Goal: Communication & Community: Answer question/provide support

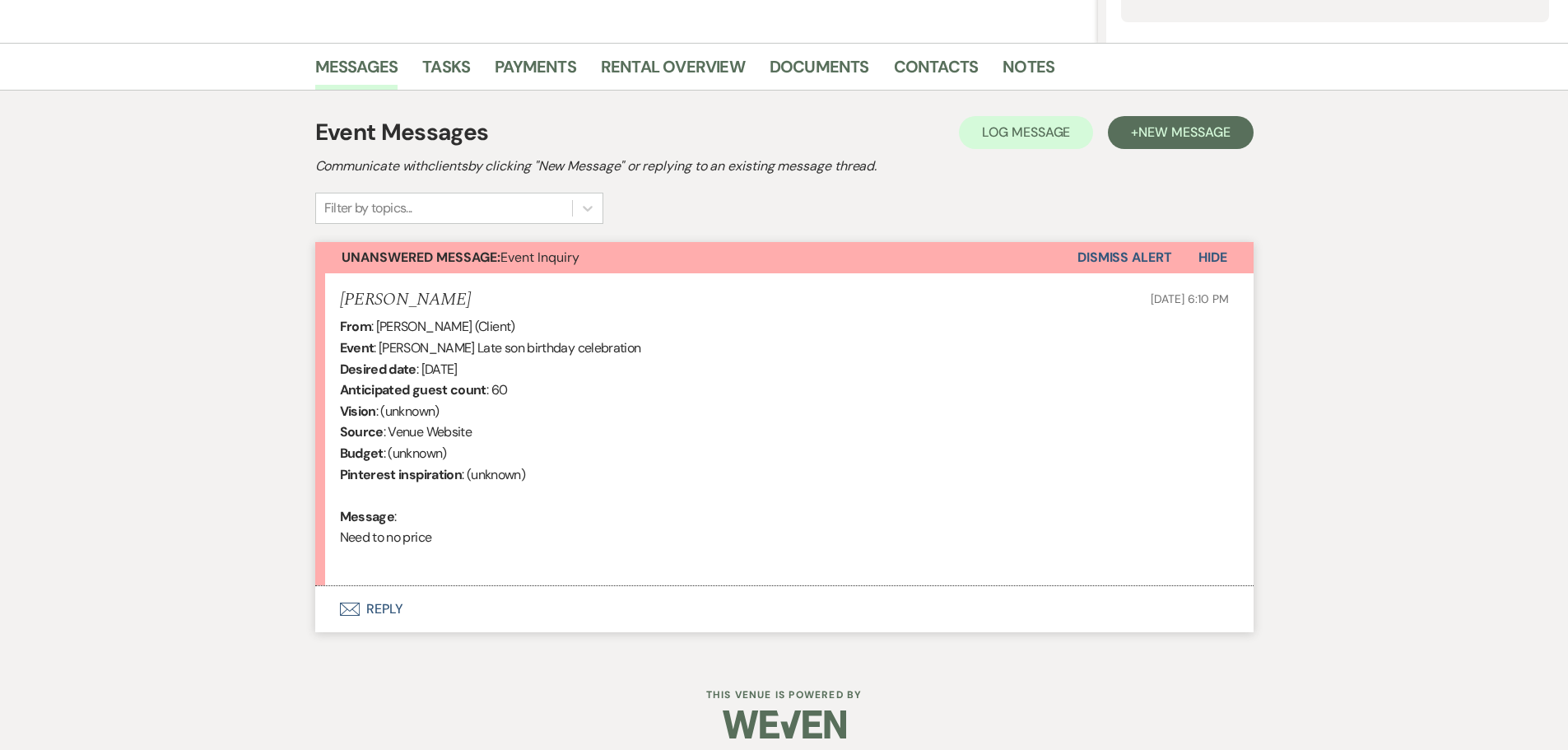
scroll to position [372, 0]
click at [345, 64] on link "Messages" at bounding box center [357, 70] width 83 height 36
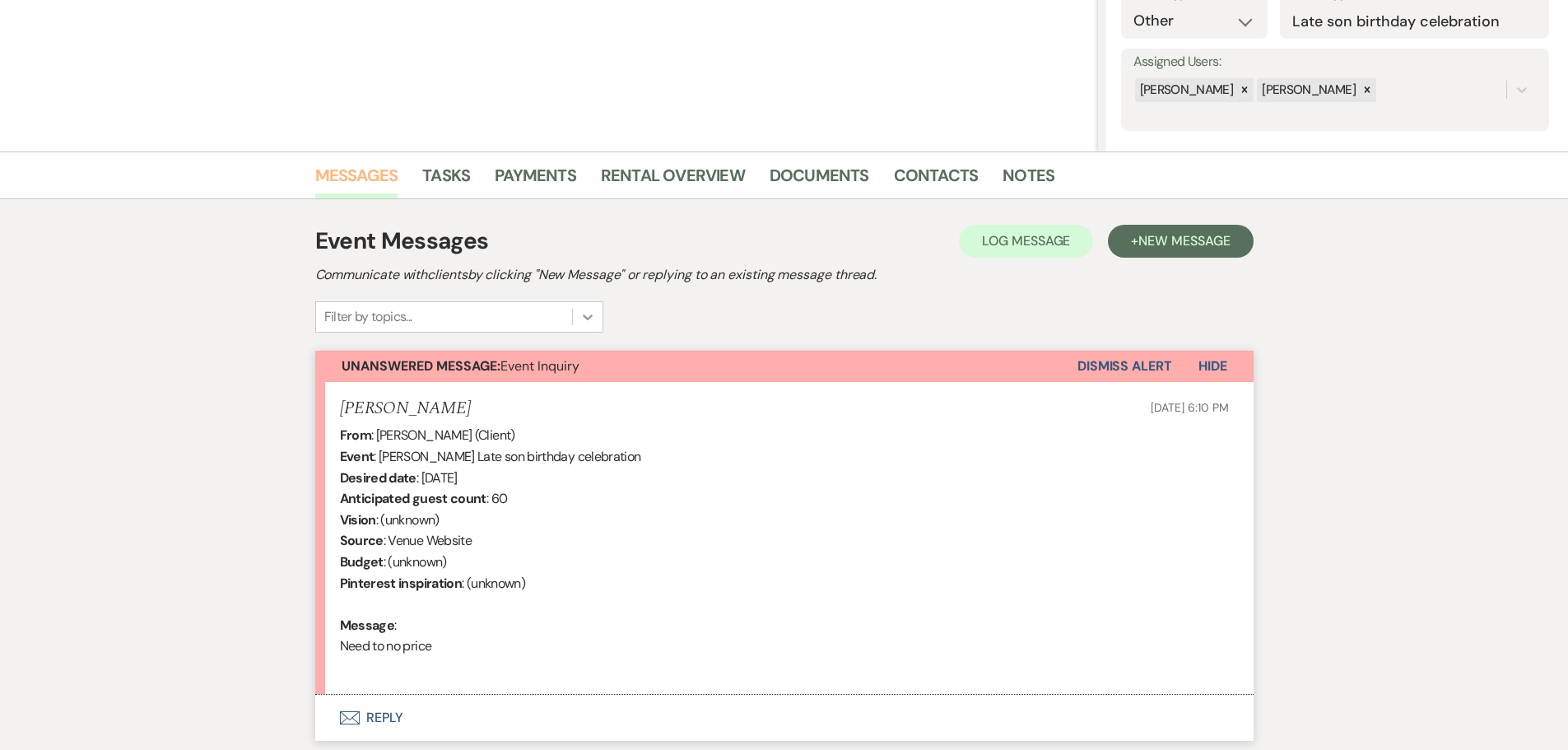
scroll to position [54, 0]
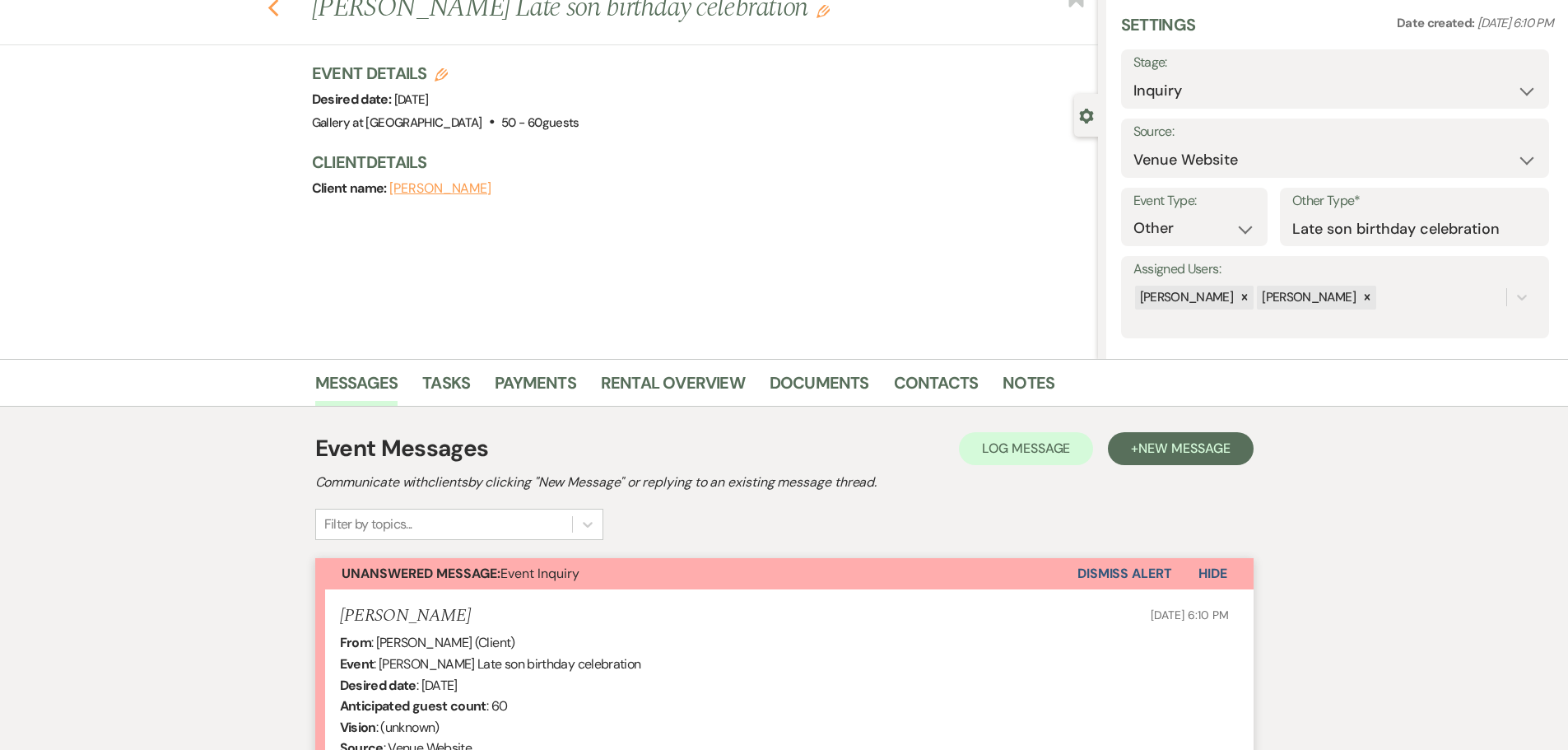
click at [277, 10] on use "button" at bounding box center [272, 8] width 11 height 18
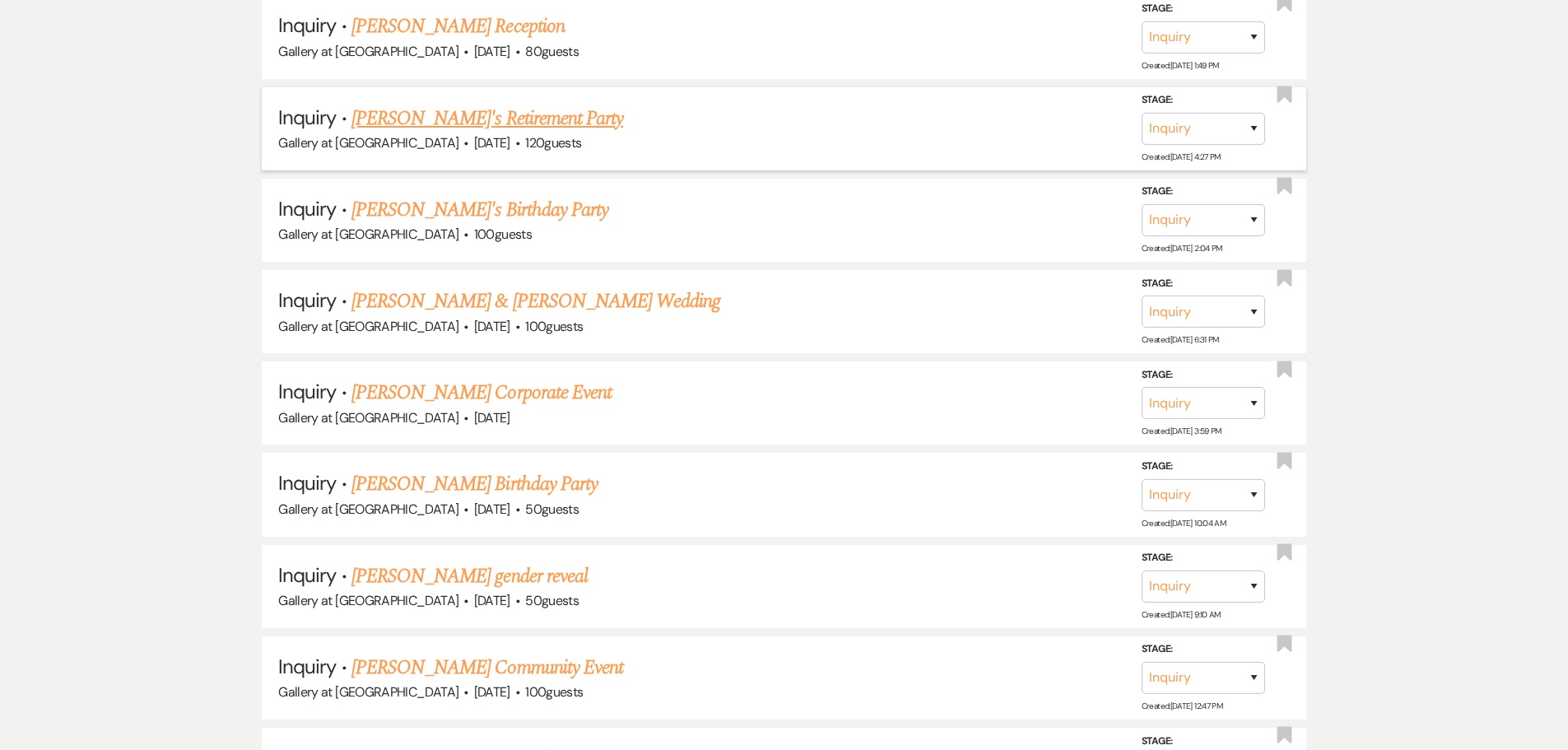
scroll to position [1234, 0]
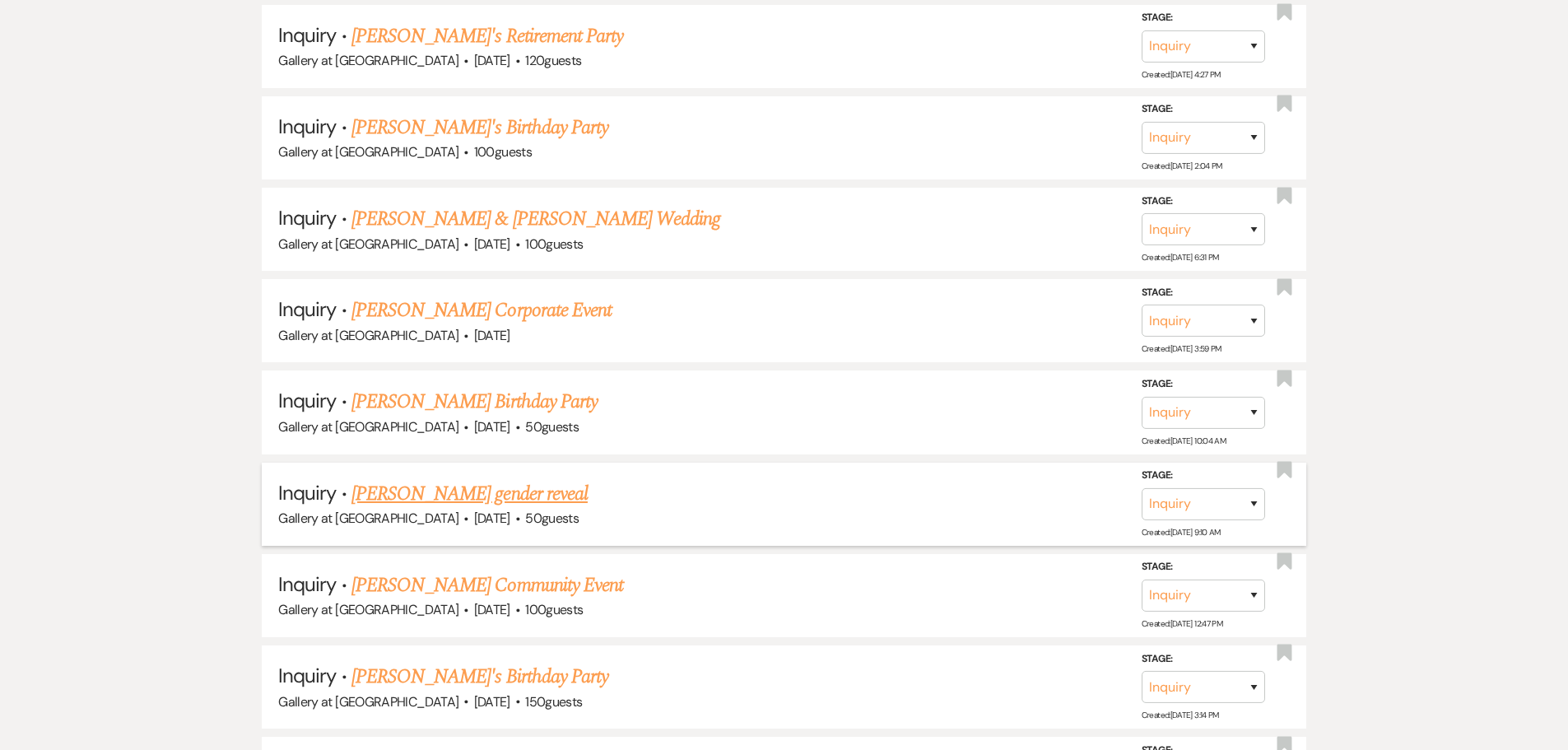
click at [501, 495] on link "[PERSON_NAME] gender reveal" at bounding box center [469, 494] width 236 height 30
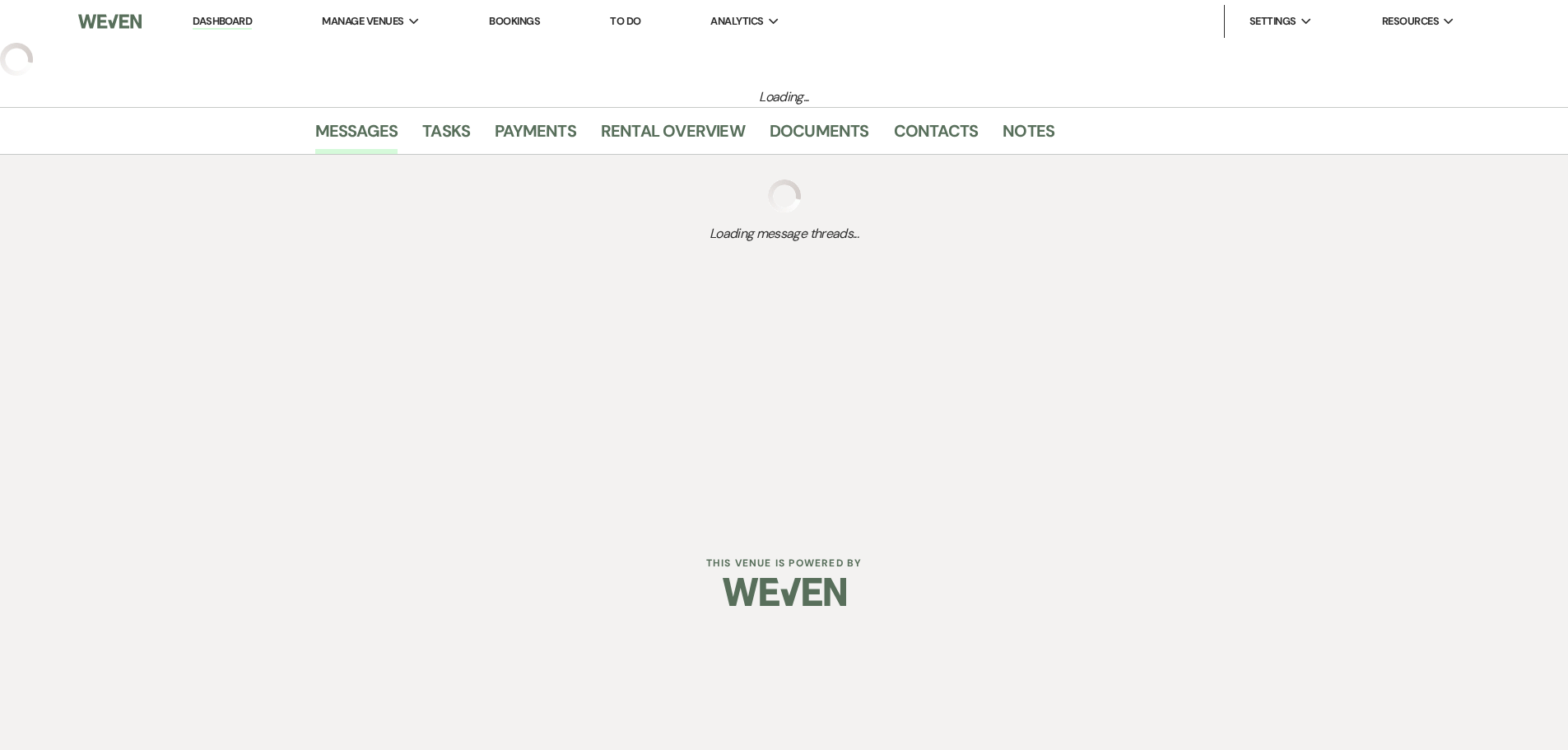
select select "5"
select select "13"
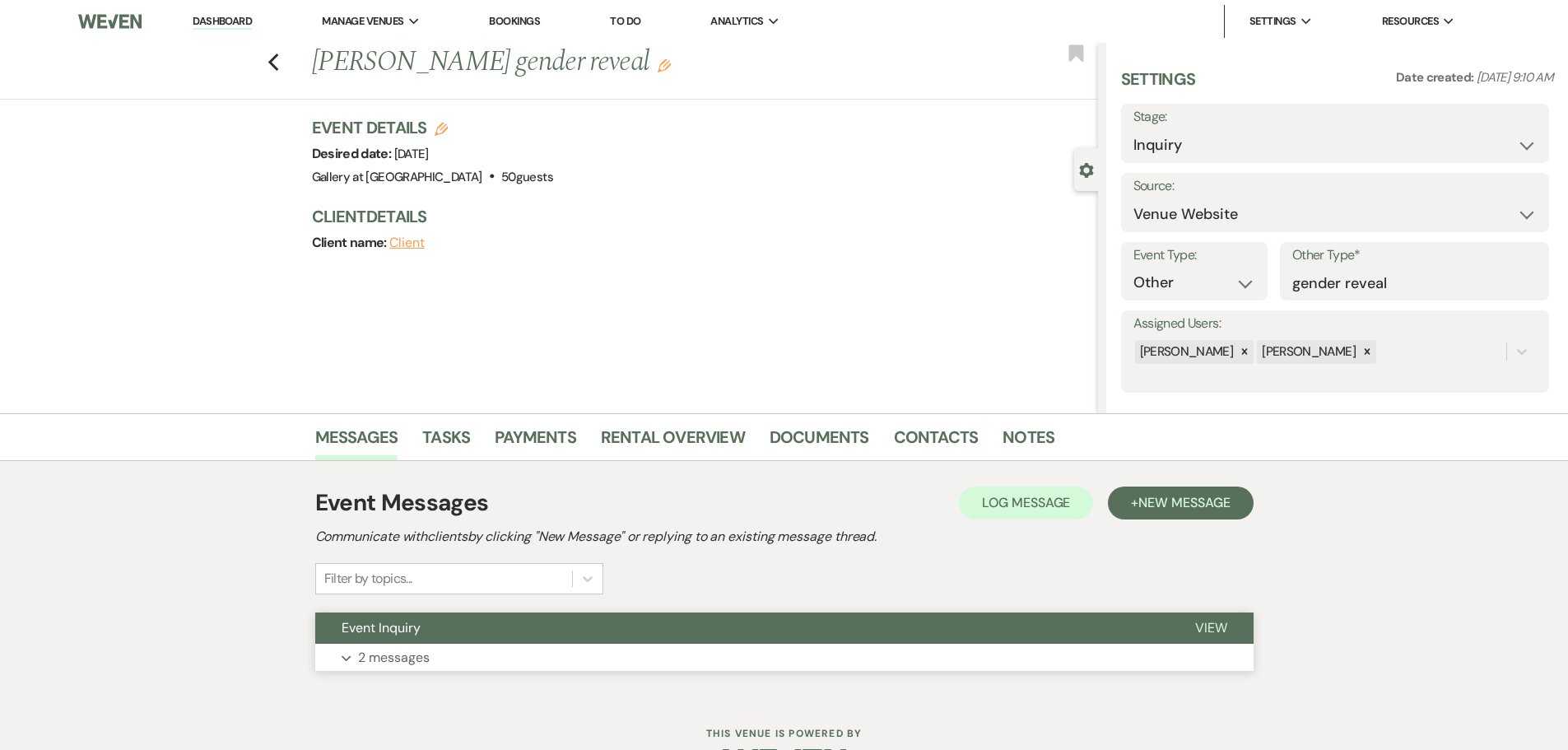
click at [403, 670] on button "Expand 2 messages" at bounding box center [785, 658] width 938 height 28
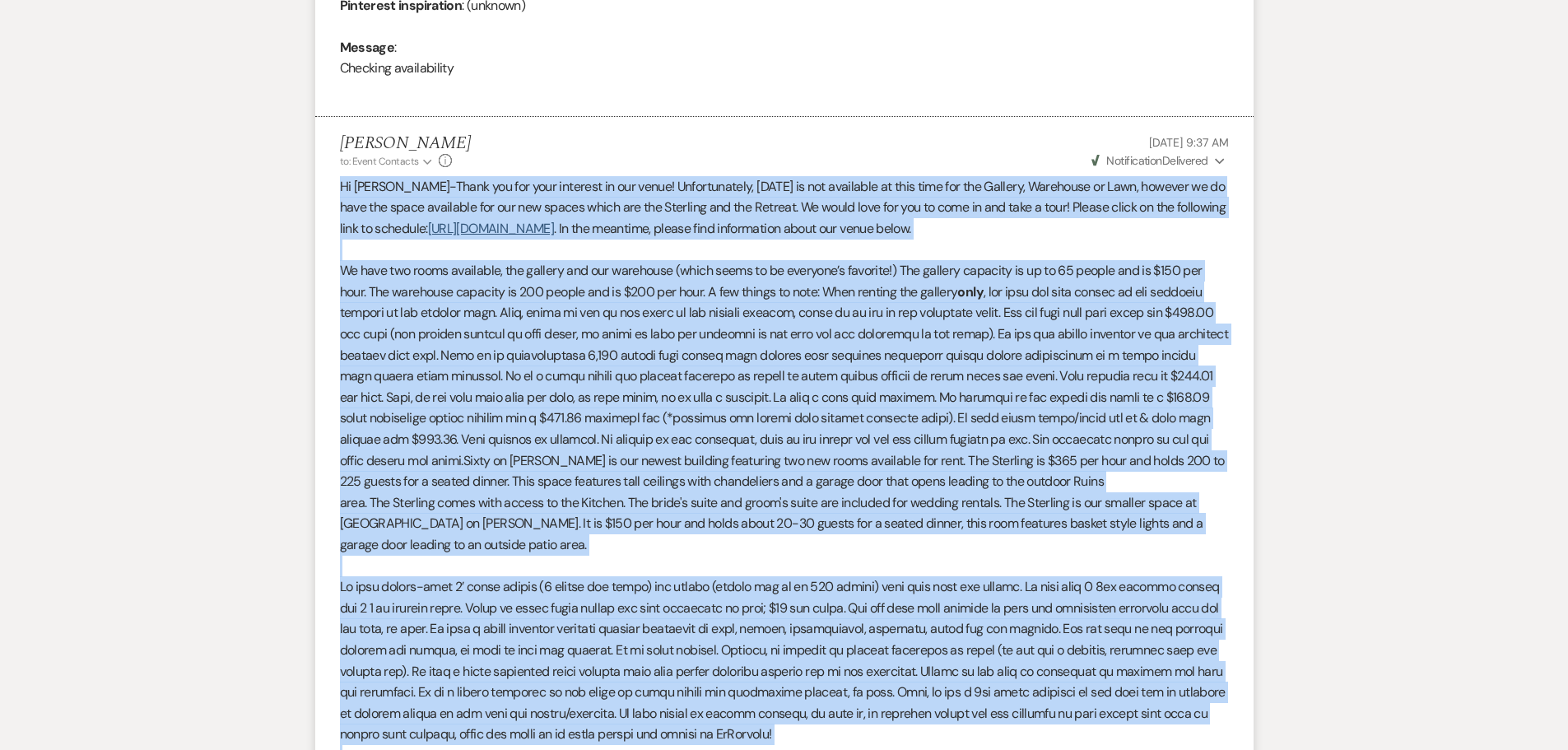
scroll to position [1071, 0]
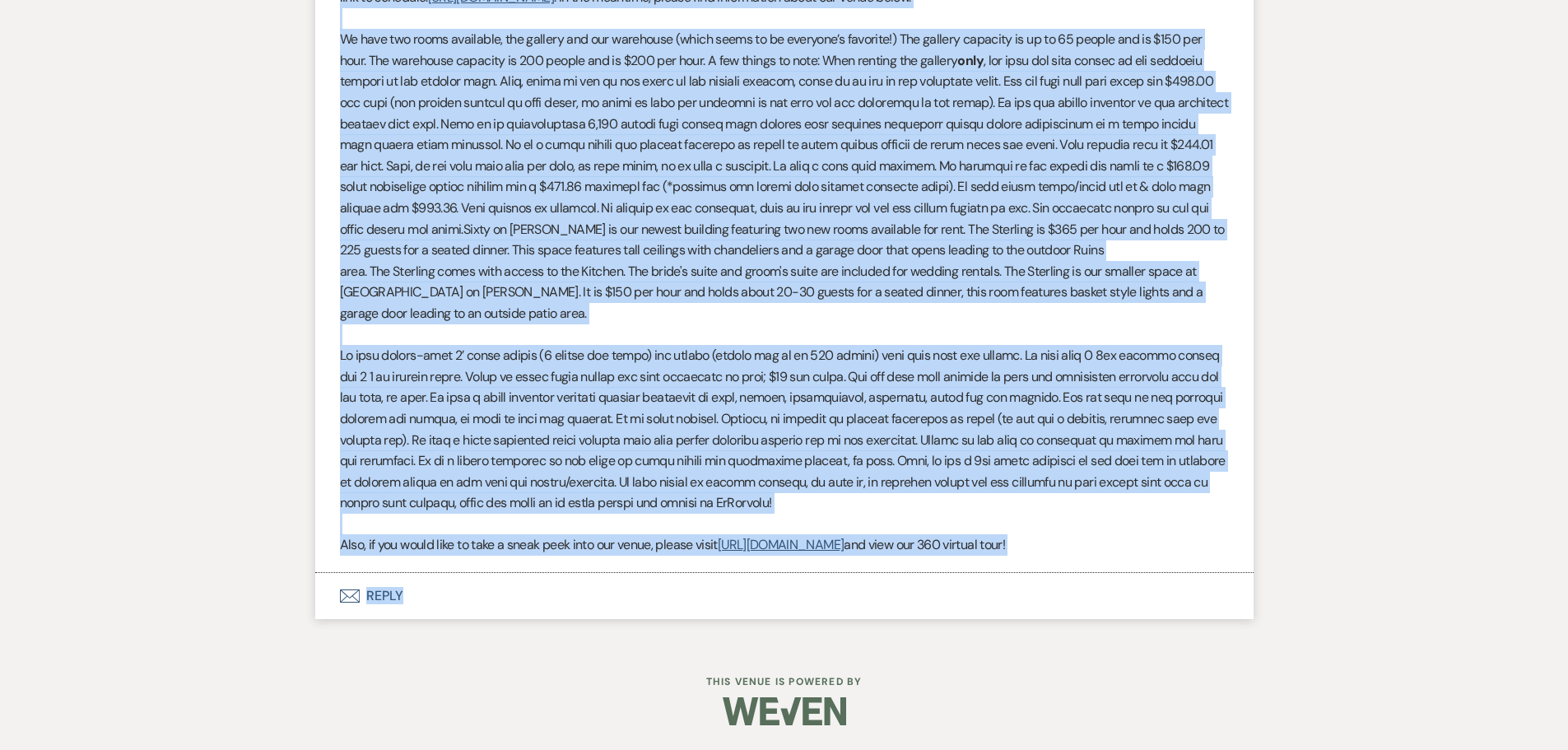
drag, startPoint x: 340, startPoint y: 285, endPoint x: 1201, endPoint y: 569, distance: 906.6
click at [1201, 569] on li "[PERSON_NAME] to: Event Contacts Expand Info [DATE] 9:37 AM Weven Check Notific…" at bounding box center [785, 229] width 938 height 687
copy div "Lo Ipsumdo-Sitam con adi elit seddoeiu te inc utlab! Etdoloremagna, 18/49/3134 …"
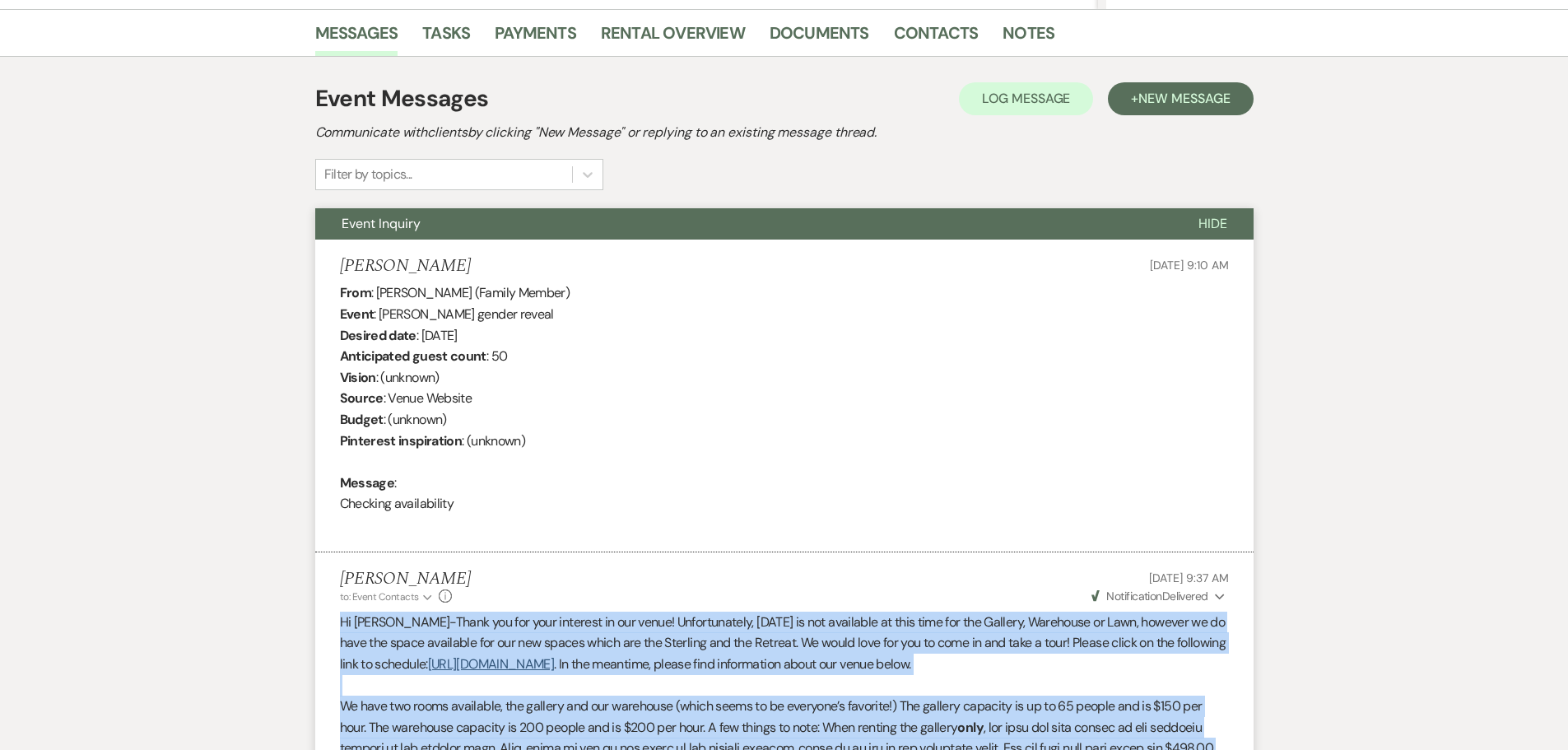
scroll to position [165, 0]
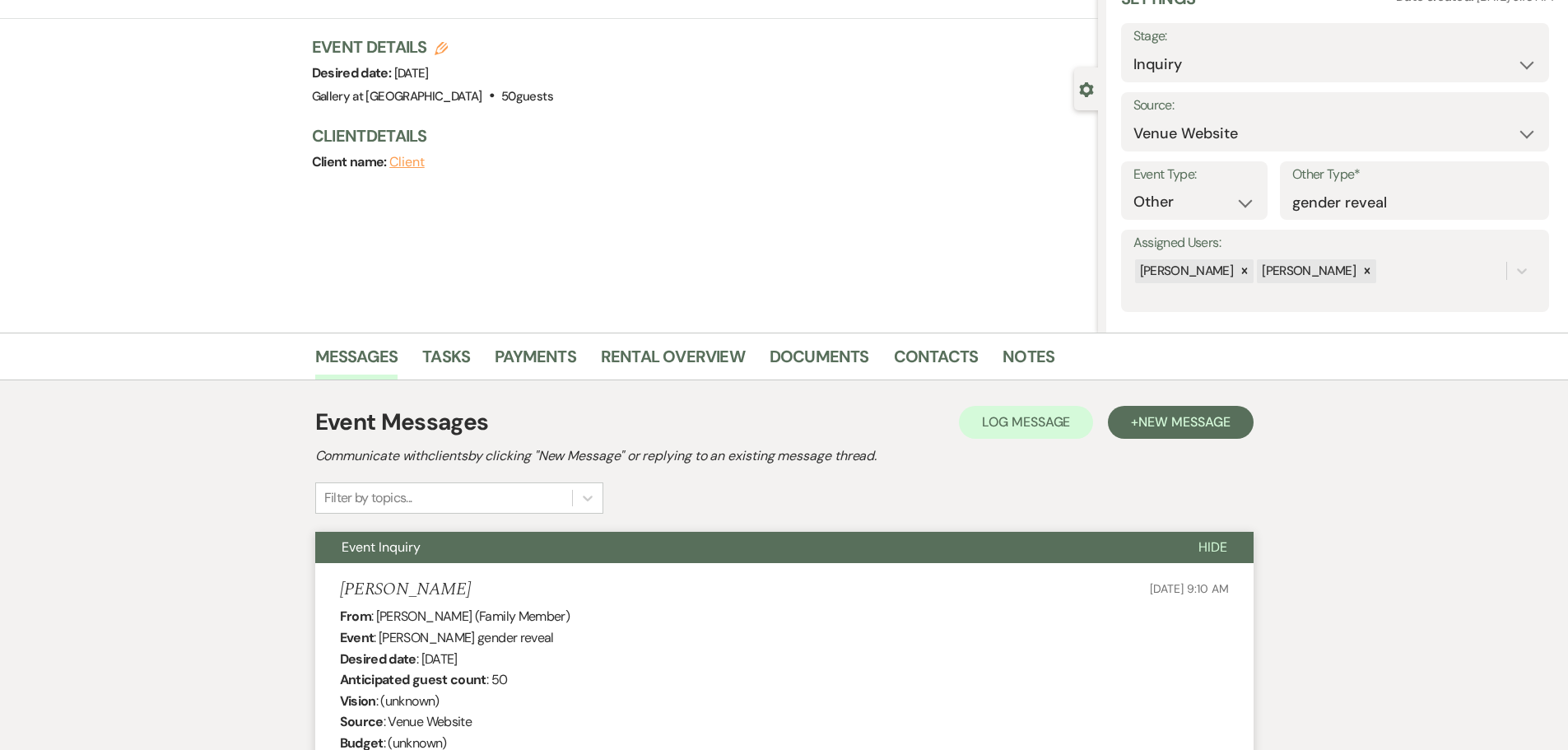
scroll to position [0, 0]
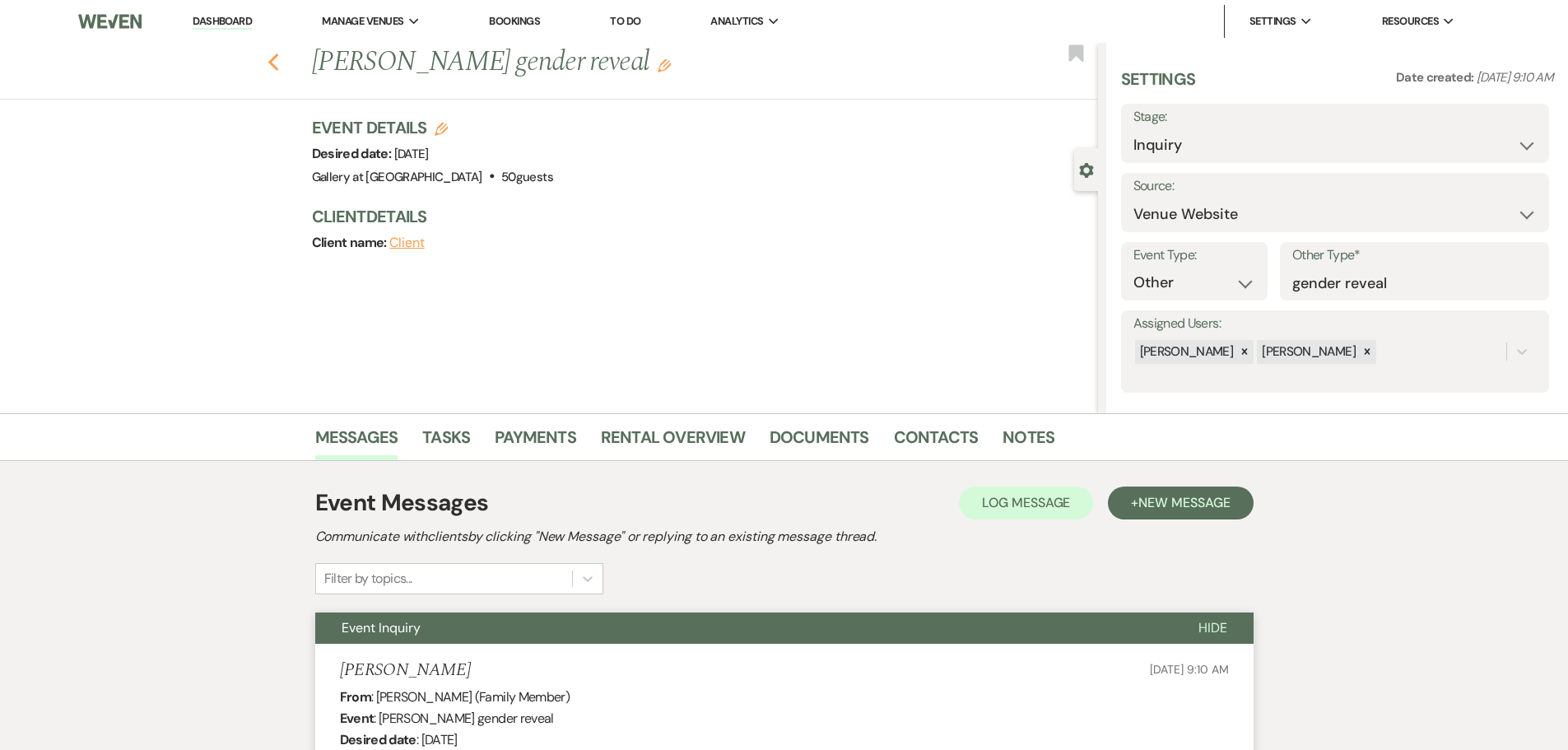
click at [278, 59] on use "button" at bounding box center [272, 62] width 11 height 18
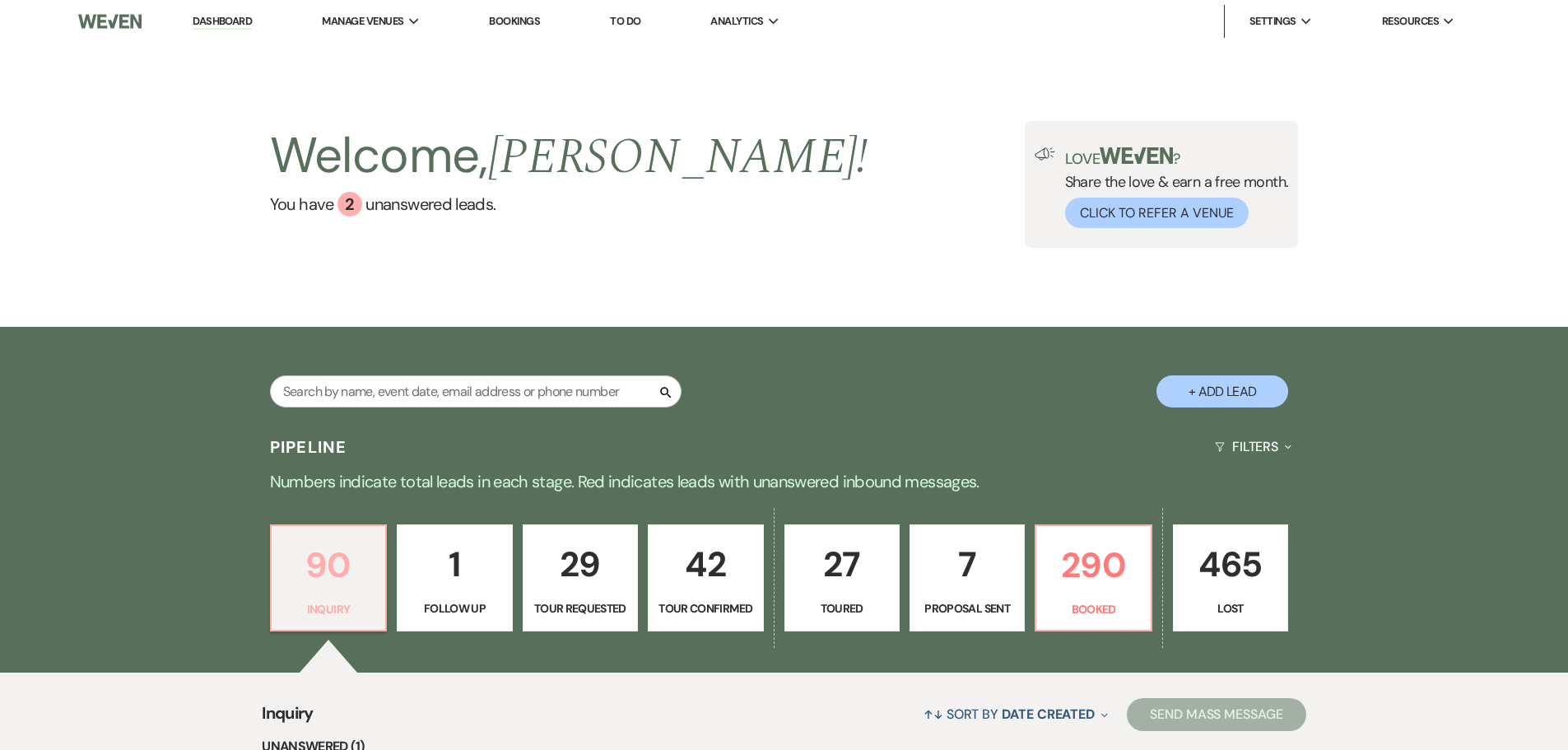
click at [311, 581] on p "90" at bounding box center [328, 565] width 94 height 55
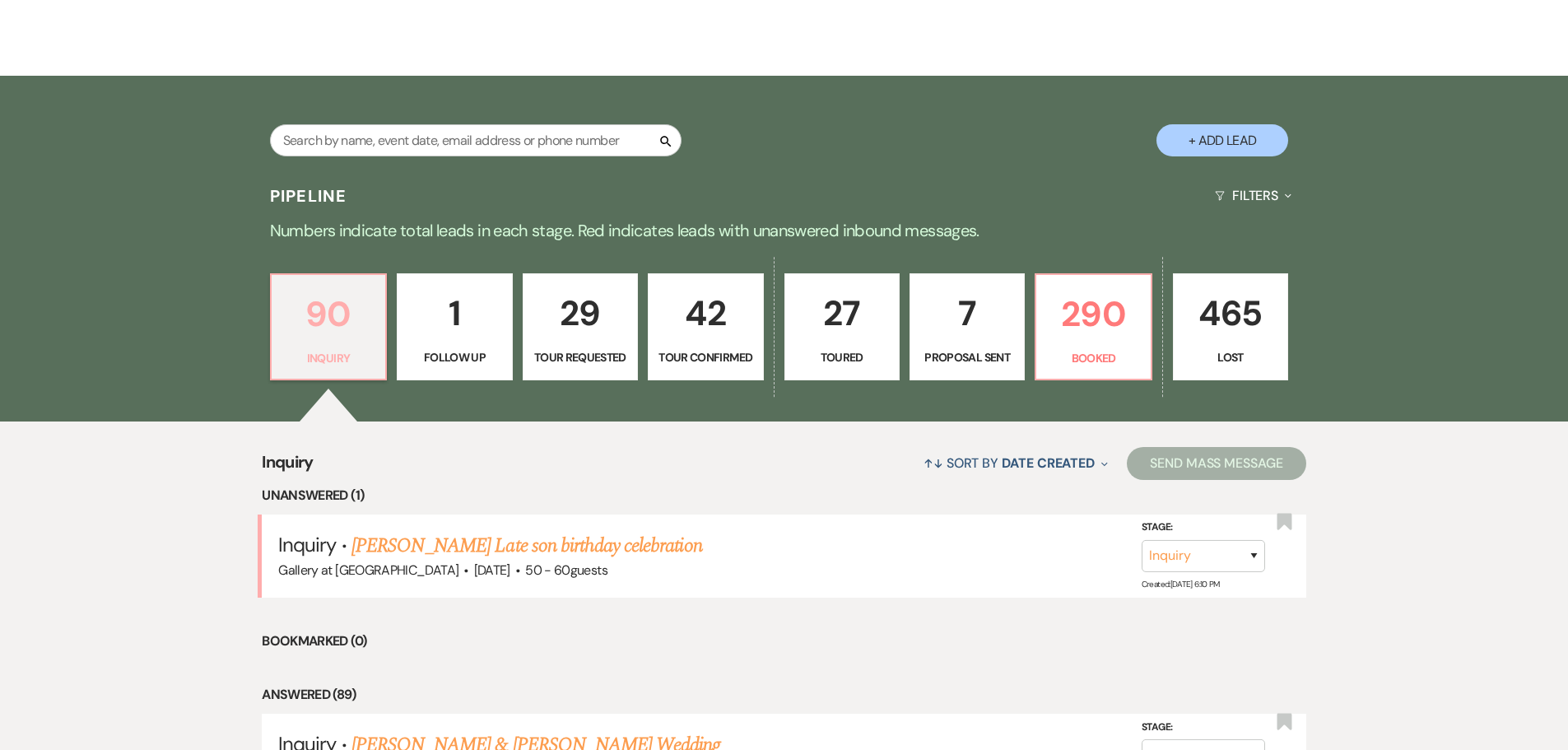
scroll to position [411, 0]
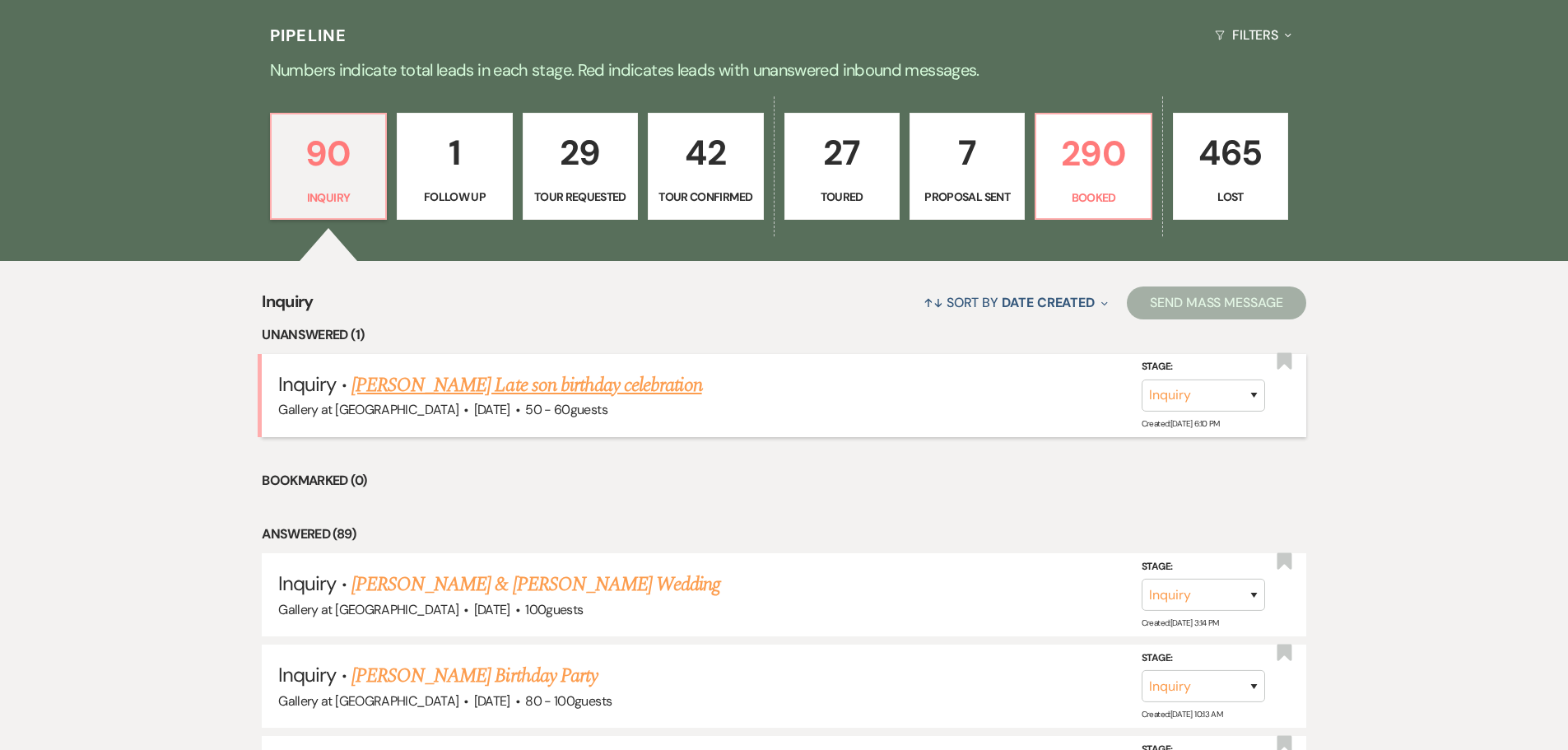
click at [416, 387] on link "[PERSON_NAME] Late son birthday celebration" at bounding box center [526, 385] width 350 height 30
select select "5"
select select "13"
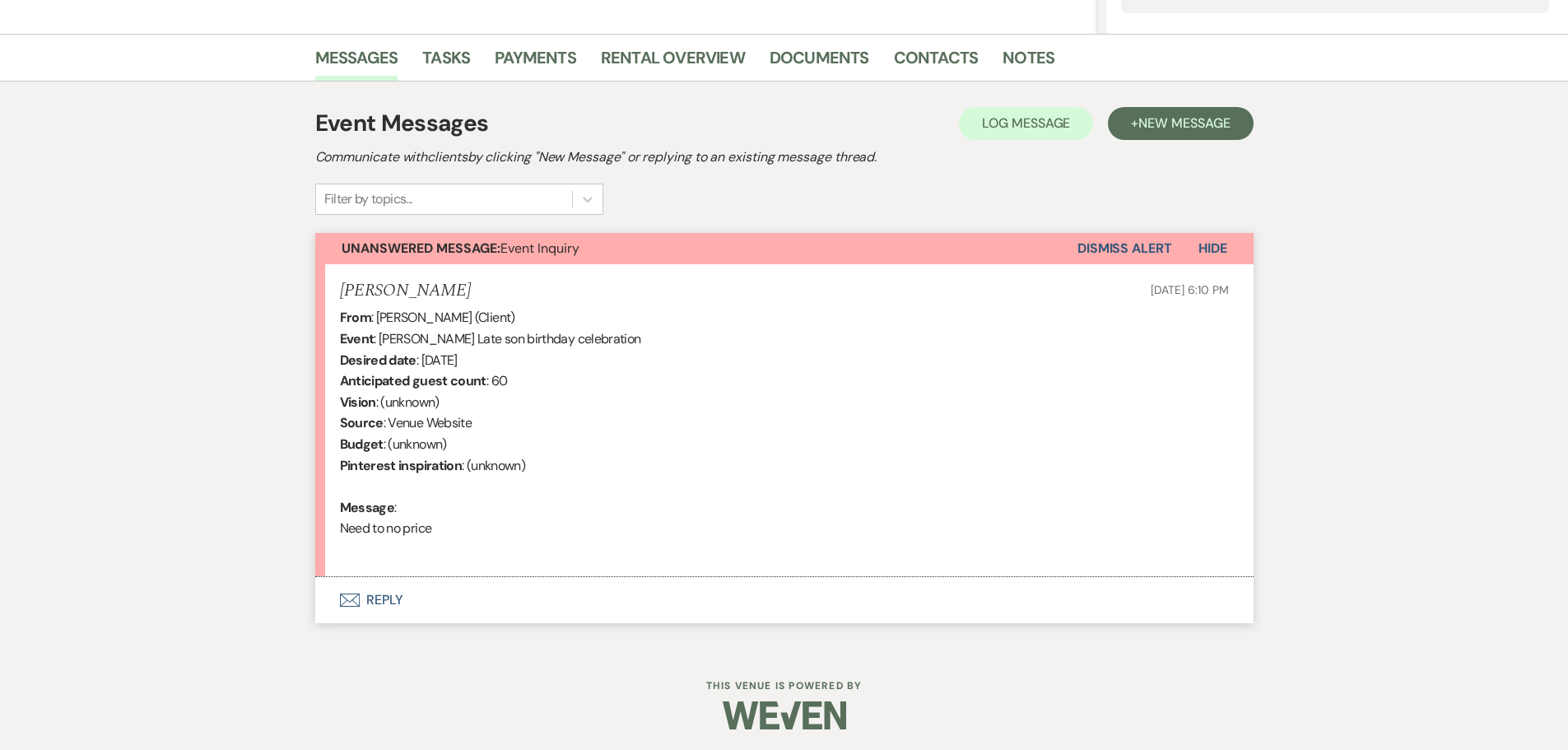
scroll to position [383, 0]
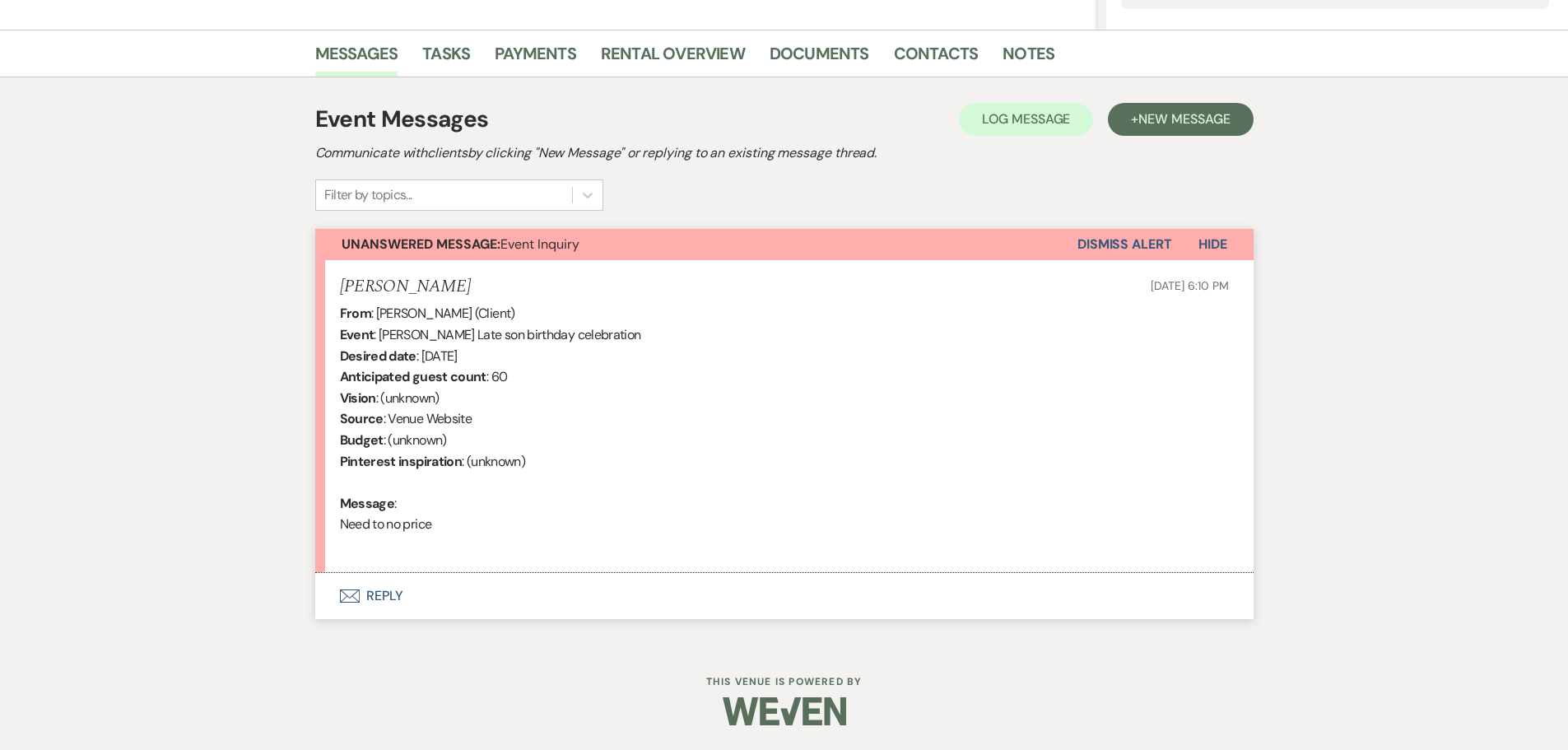
click at [368, 590] on button "Envelope Reply" at bounding box center [785, 596] width 938 height 46
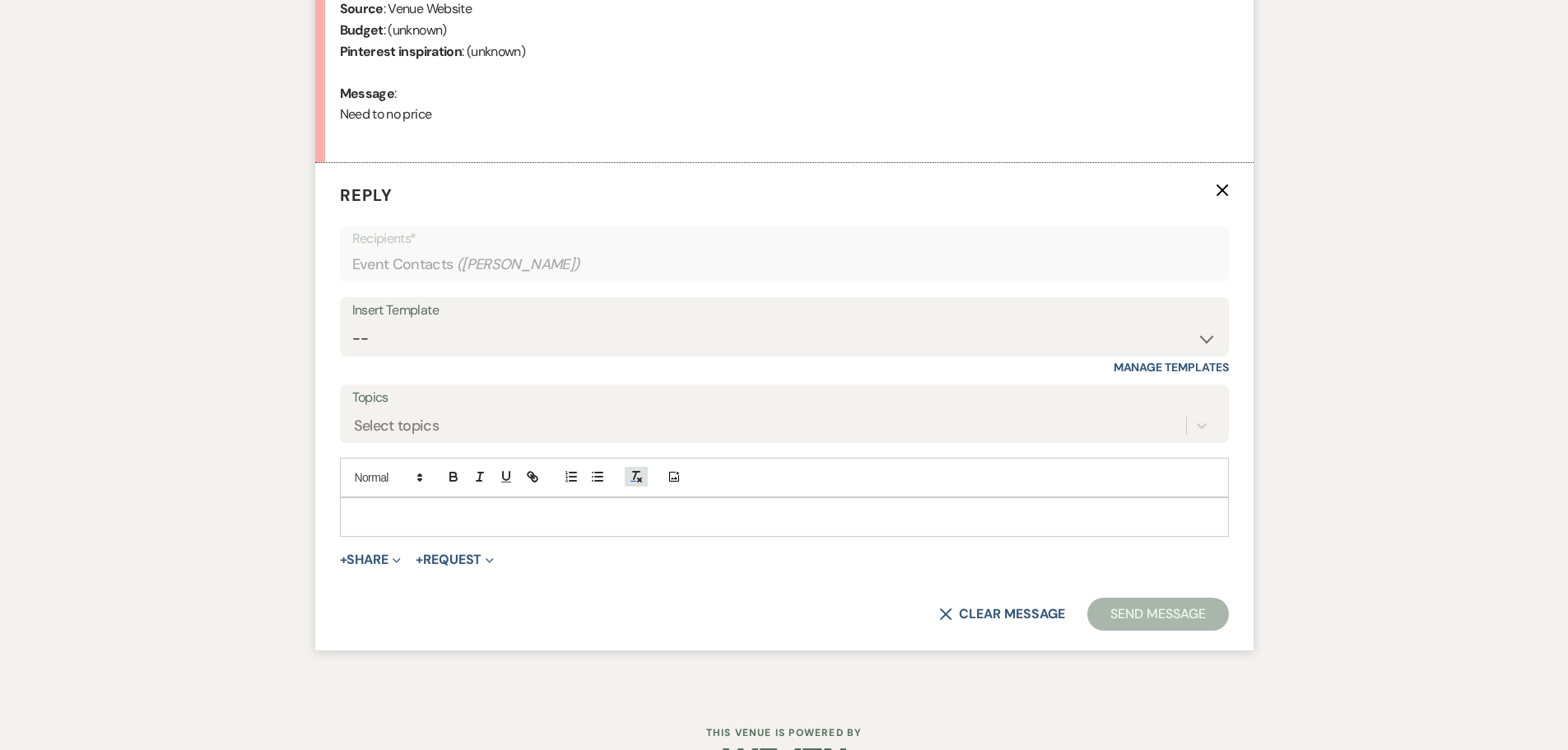
scroll to position [795, 0]
click at [424, 335] on select "-- Initial Inquiry Response-DATE IS AVAILABLE Initial Inquiry Response-DATE NOT…" at bounding box center [784, 337] width 865 height 32
click at [455, 325] on select "-- Initial Inquiry Response-DATE IS AVAILABLE Initial Inquiry Response-DATE NOT…" at bounding box center [784, 337] width 865 height 32
click at [447, 529] on div at bounding box center [785, 515] width 888 height 38
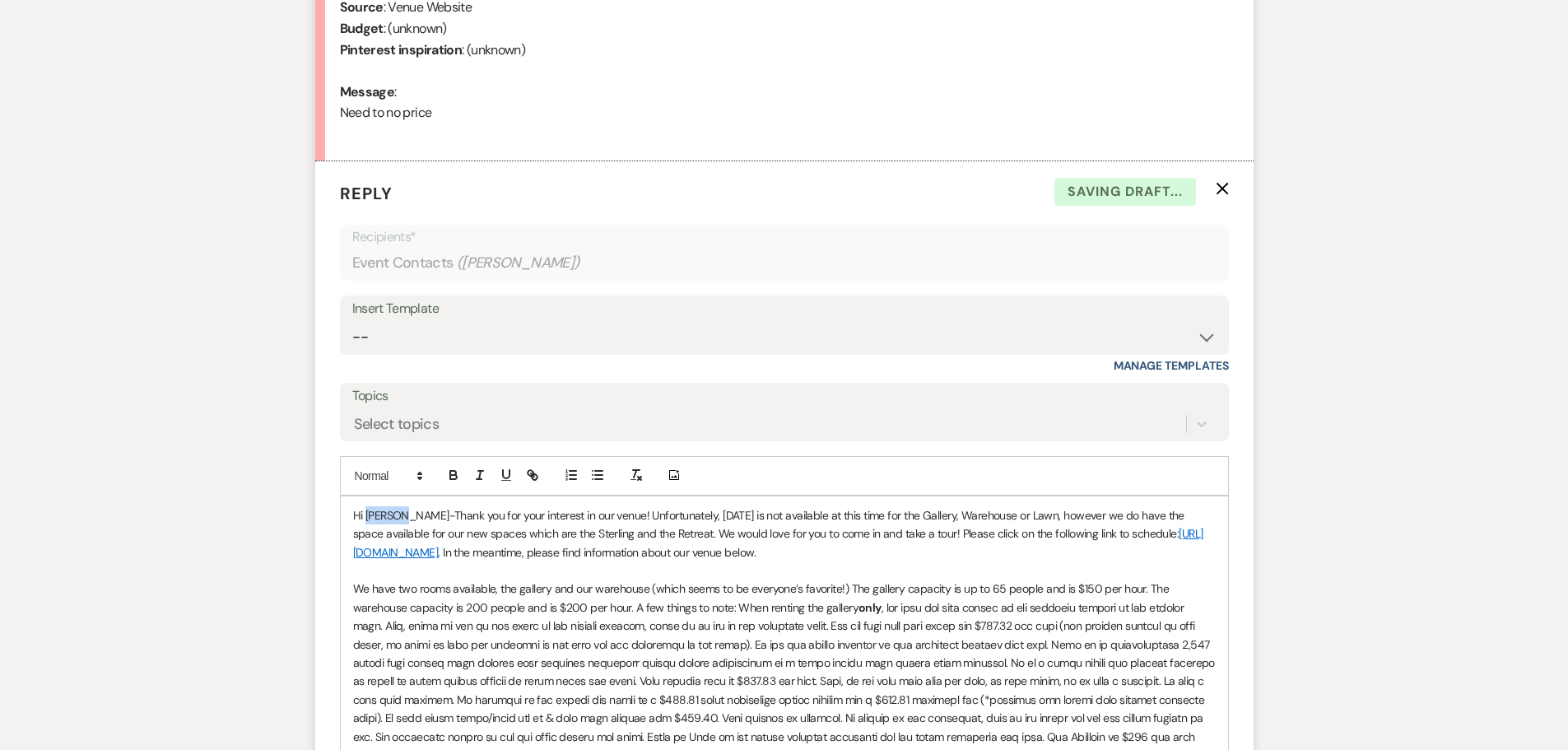
drag, startPoint x: 368, startPoint y: 517, endPoint x: 399, endPoint y: 513, distance: 31.3
click at [399, 513] on span "Hi [PERSON_NAME]-Thank you for your interest in our venue! Unfortunately, [DATE…" at bounding box center [770, 524] width 835 height 33
drag, startPoint x: 674, startPoint y: 515, endPoint x: 731, endPoint y: 513, distance: 57.0
click at [731, 513] on span "Hi [PERSON_NAME]-Thank you for your interest in our venue! Unfortunately, [DATE…" at bounding box center [770, 524] width 835 height 33
click at [1020, 517] on span "Hi [PERSON_NAME]-Thank you for your interest in our venue! Unfortunately, [DATE…" at bounding box center [770, 524] width 835 height 33
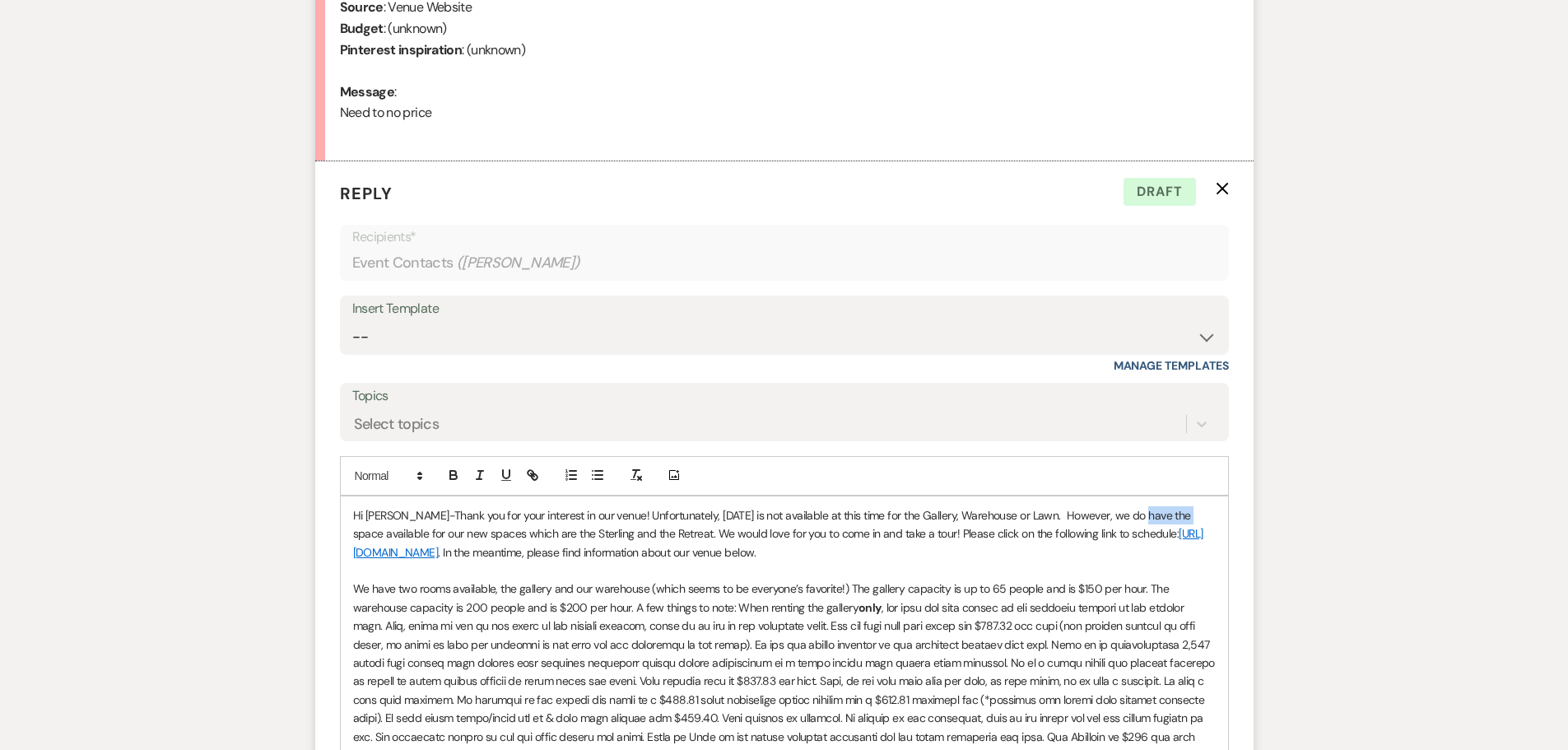
drag, startPoint x: 1129, startPoint y: 513, endPoint x: 1176, endPoint y: 513, distance: 47.0
click at [1176, 513] on span "Hi [PERSON_NAME]-Thank you for your interest in our venue! Unfortunately, [DATE…" at bounding box center [773, 524] width 841 height 33
click at [1172, 514] on span "Hi [PERSON_NAME]-Thank you for your interest in our venue! Unfortunately, [DATE…" at bounding box center [764, 524] width 822 height 33
click at [457, 539] on span "Hi [PERSON_NAME]-Thank you for your interest in our venue! Unfortunately, [DATE…" at bounding box center [764, 524] width 822 height 33
drag, startPoint x: 463, startPoint y: 535, endPoint x: 520, endPoint y: 535, distance: 57.0
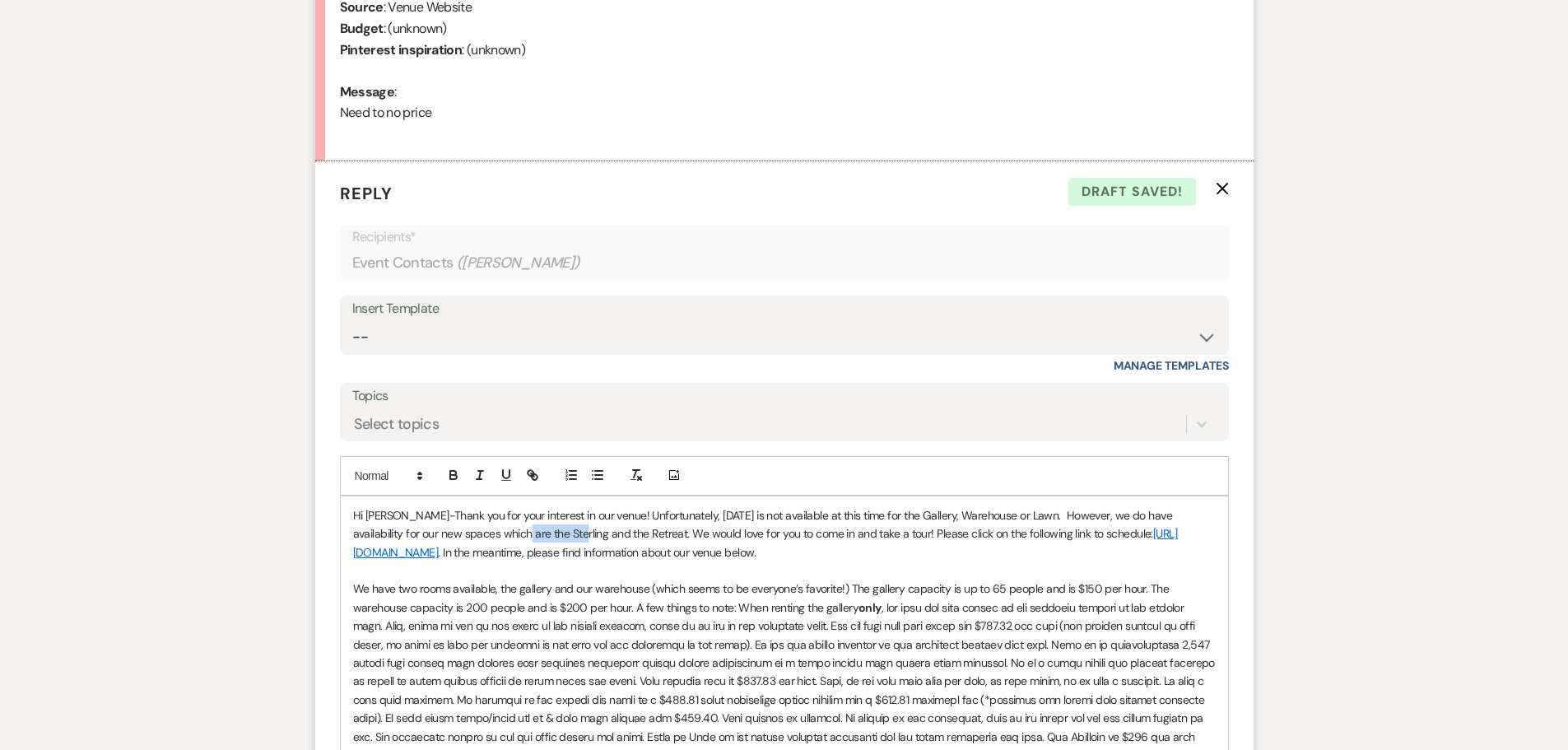
click at [520, 535] on span "Hi [PERSON_NAME]-Thank you for your interest in our venue! Unfortunately, [DATE…" at bounding box center [764, 524] width 822 height 33
click at [453, 473] on icon "button" at bounding box center [453, 474] width 14 height 14
drag, startPoint x: 549, startPoint y: 532, endPoint x: 600, endPoint y: 529, distance: 51.1
click at [611, 529] on span "and the Retreat. We would love for you to come in and take a tour! Please click…" at bounding box center [882, 533] width 541 height 14
click at [459, 475] on icon "button" at bounding box center [453, 474] width 14 height 14
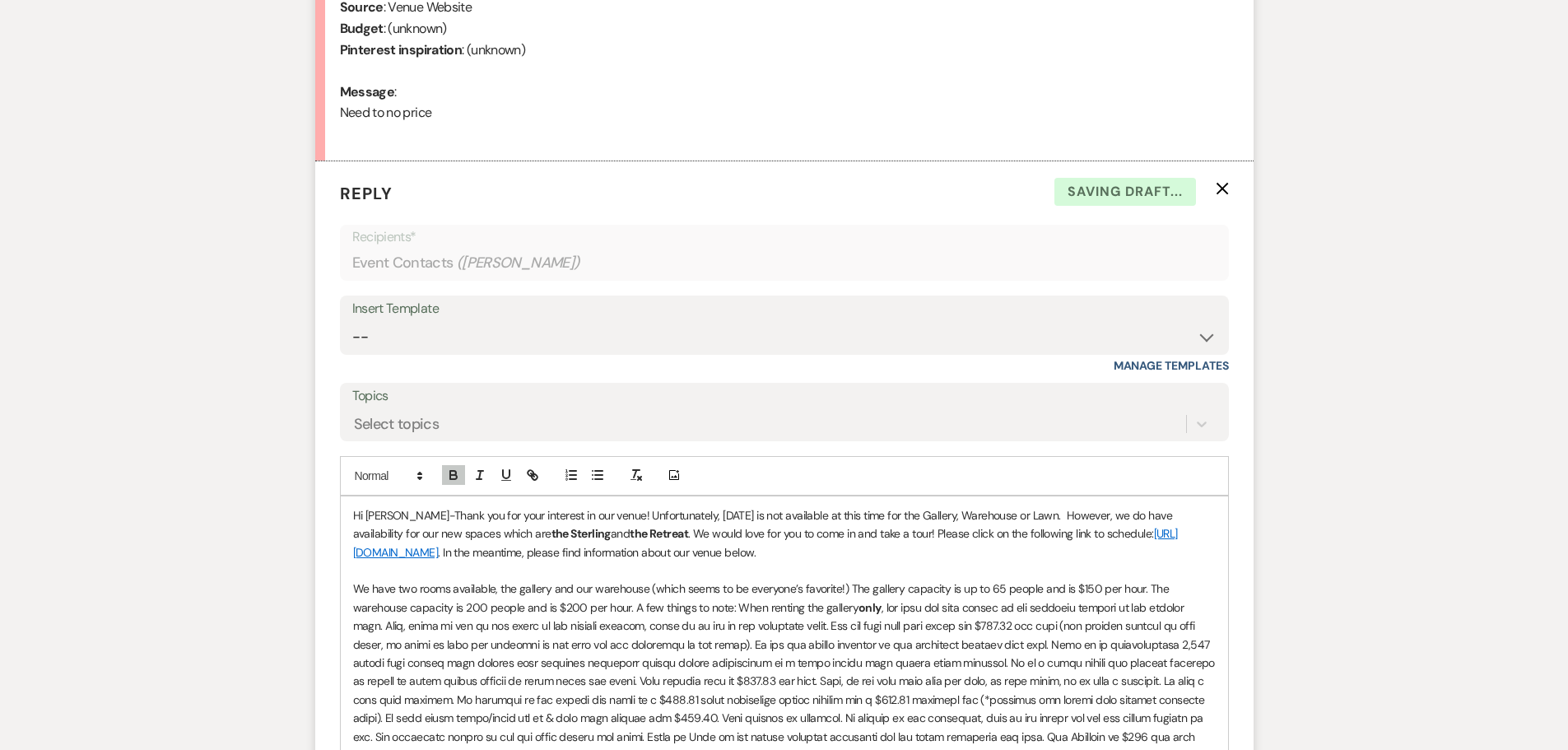
click at [750, 552] on span ". In the meantime, please find information about our venue below." at bounding box center [596, 551] width 318 height 14
click at [901, 578] on p at bounding box center [784, 570] width 863 height 18
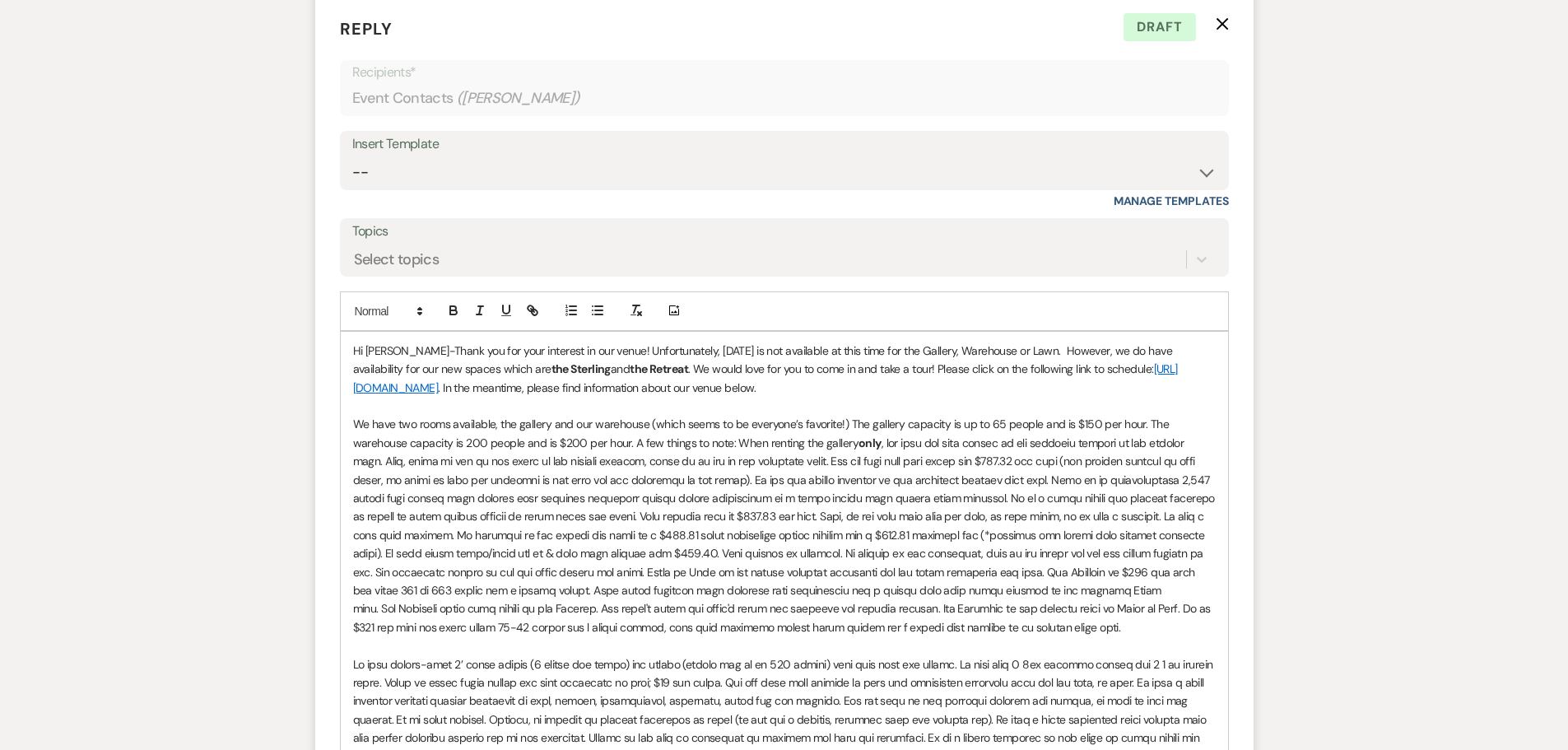
scroll to position [1042, 0]
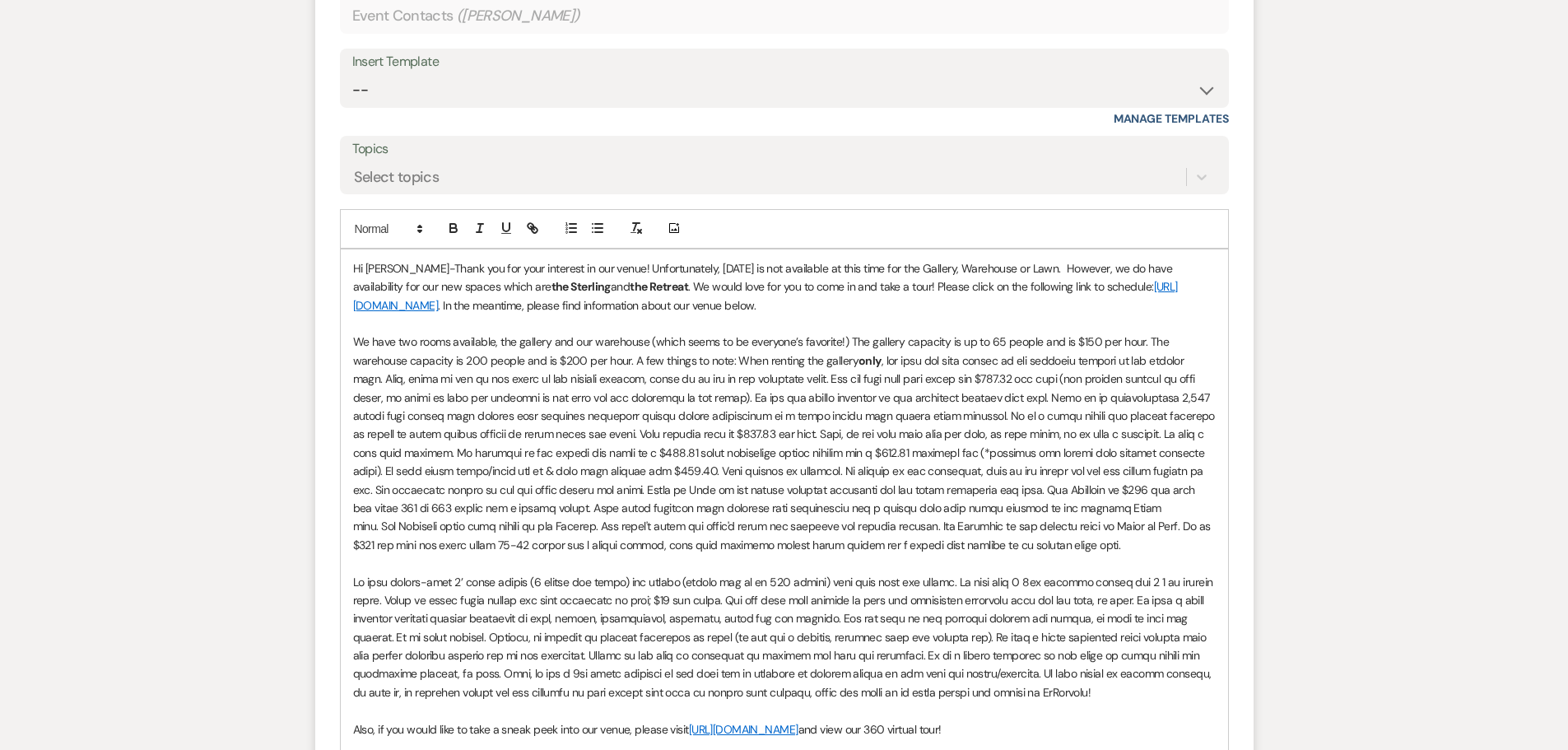
click at [664, 491] on span at bounding box center [786, 452] width 865 height 199
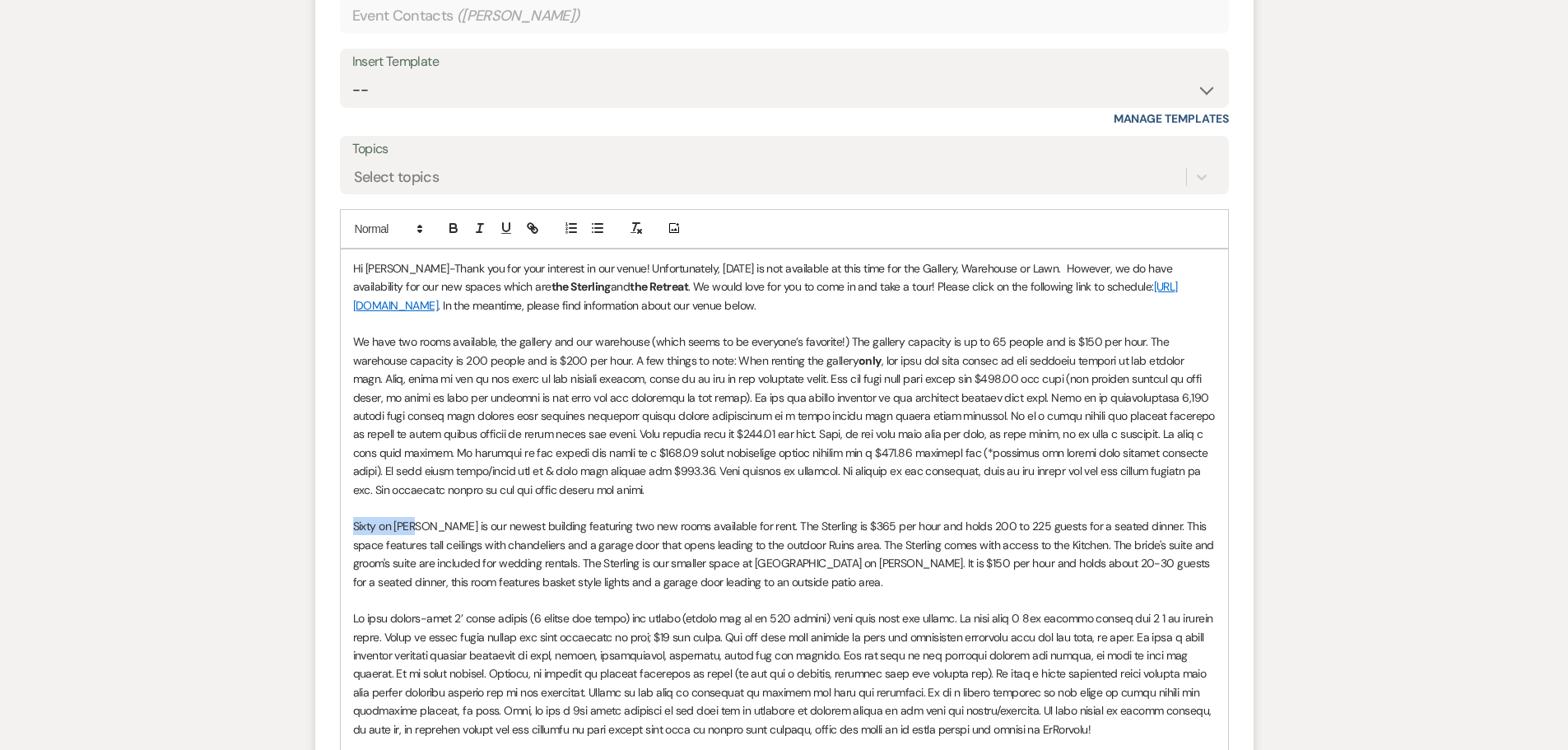
drag, startPoint x: 352, startPoint y: 525, endPoint x: 419, endPoint y: 524, distance: 67.0
click at [419, 524] on span "﻿ Sixty on [PERSON_NAME] is our newest building featuring two new rooms availab…" at bounding box center [785, 553] width 865 height 70
click at [456, 222] on icon "button" at bounding box center [453, 227] width 14 height 14
click at [493, 582] on span "is our newest building featuring two new rooms available for rent. The Sterling…" at bounding box center [785, 553] width 865 height 70
drag, startPoint x: 602, startPoint y: 564, endPoint x: 638, endPoint y: 564, distance: 36.0
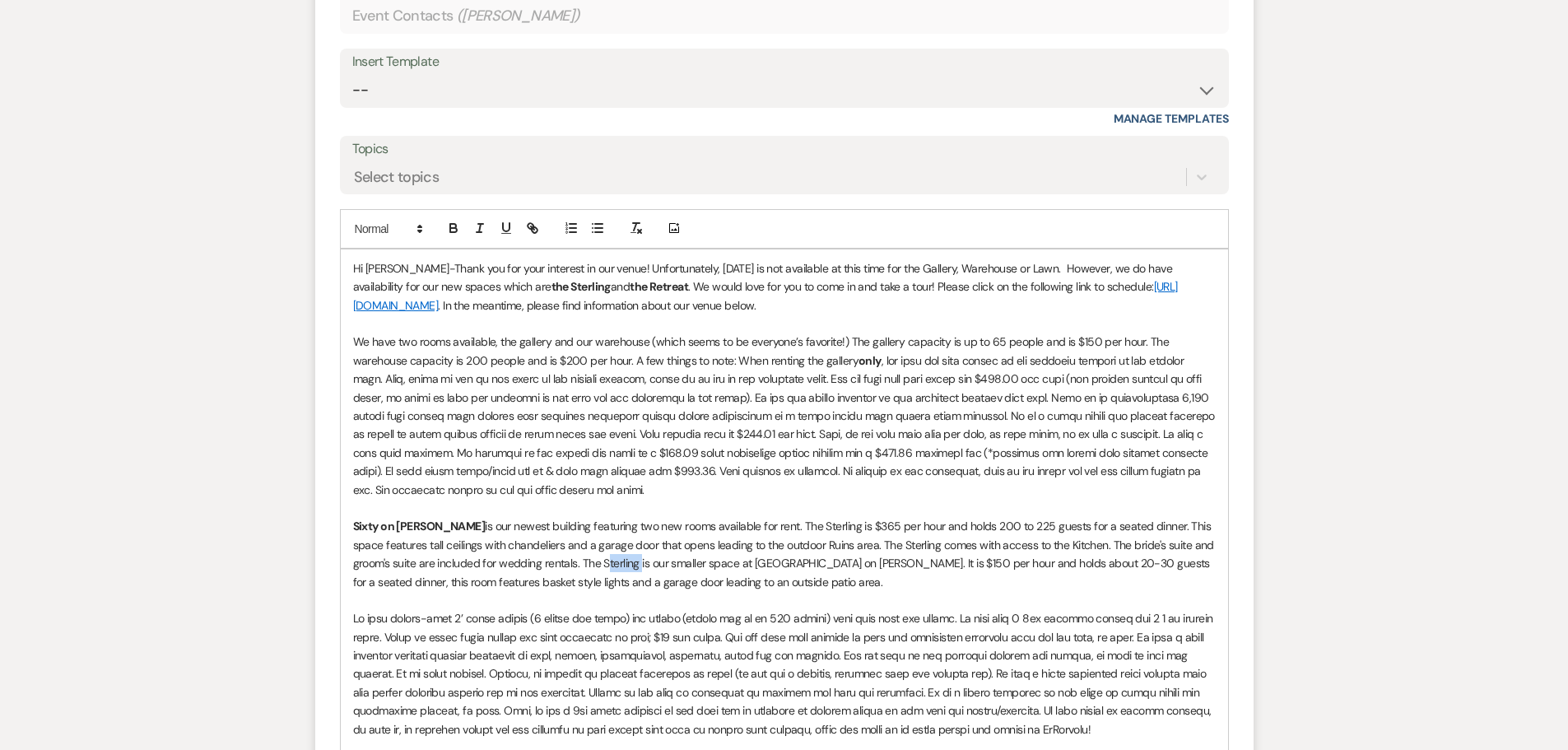
click at [638, 564] on span "is our newest building featuring two new rooms available for rent. The Sterling…" at bounding box center [785, 553] width 865 height 70
drag, startPoint x: 742, startPoint y: 525, endPoint x: 798, endPoint y: 529, distance: 56.1
click at [798, 529] on span "is our newest building featuring two new rooms available for rent. The Sterling…" at bounding box center [785, 553] width 865 height 70
click at [449, 229] on icon "button" at bounding box center [453, 227] width 14 height 14
click at [978, 554] on p "Sixty on [PERSON_NAME] is our newest building featuring two new rooms available…" at bounding box center [784, 553] width 863 height 74
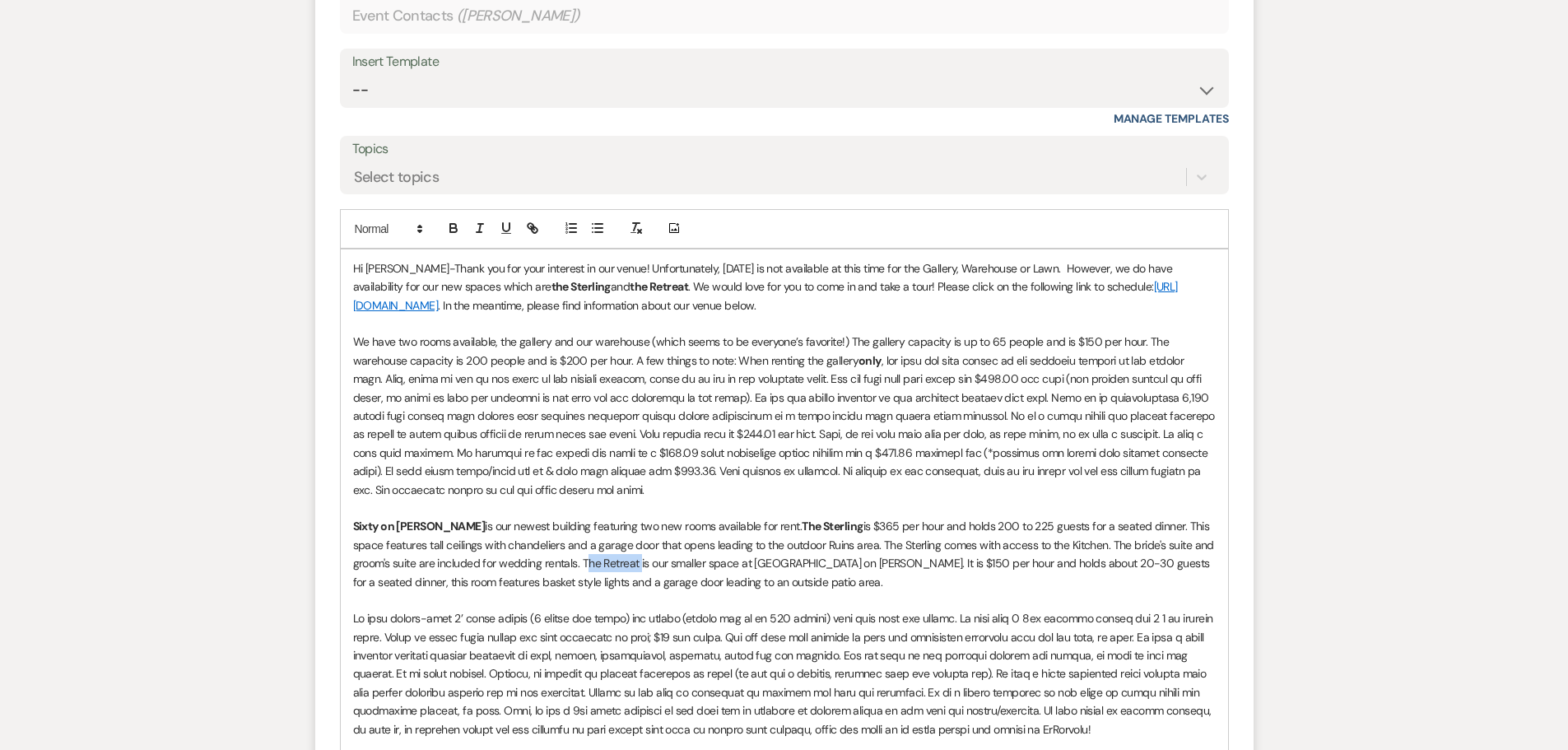
drag, startPoint x: 584, startPoint y: 564, endPoint x: 638, endPoint y: 564, distance: 54.0
click at [638, 564] on span "is $365 per hour and holds 200 to 225 guests for a seated dinner. This space fe…" at bounding box center [785, 553] width 865 height 70
click at [447, 225] on icon "button" at bounding box center [453, 227] width 14 height 14
click at [778, 568] on span "is our smaller space at [GEOGRAPHIC_DATA] on [PERSON_NAME]. It is $150 per hour…" at bounding box center [781, 572] width 858 height 33
click at [776, 581] on p "Sixty on [PERSON_NAME] is our newest building featuring two new rooms available…" at bounding box center [784, 553] width 863 height 74
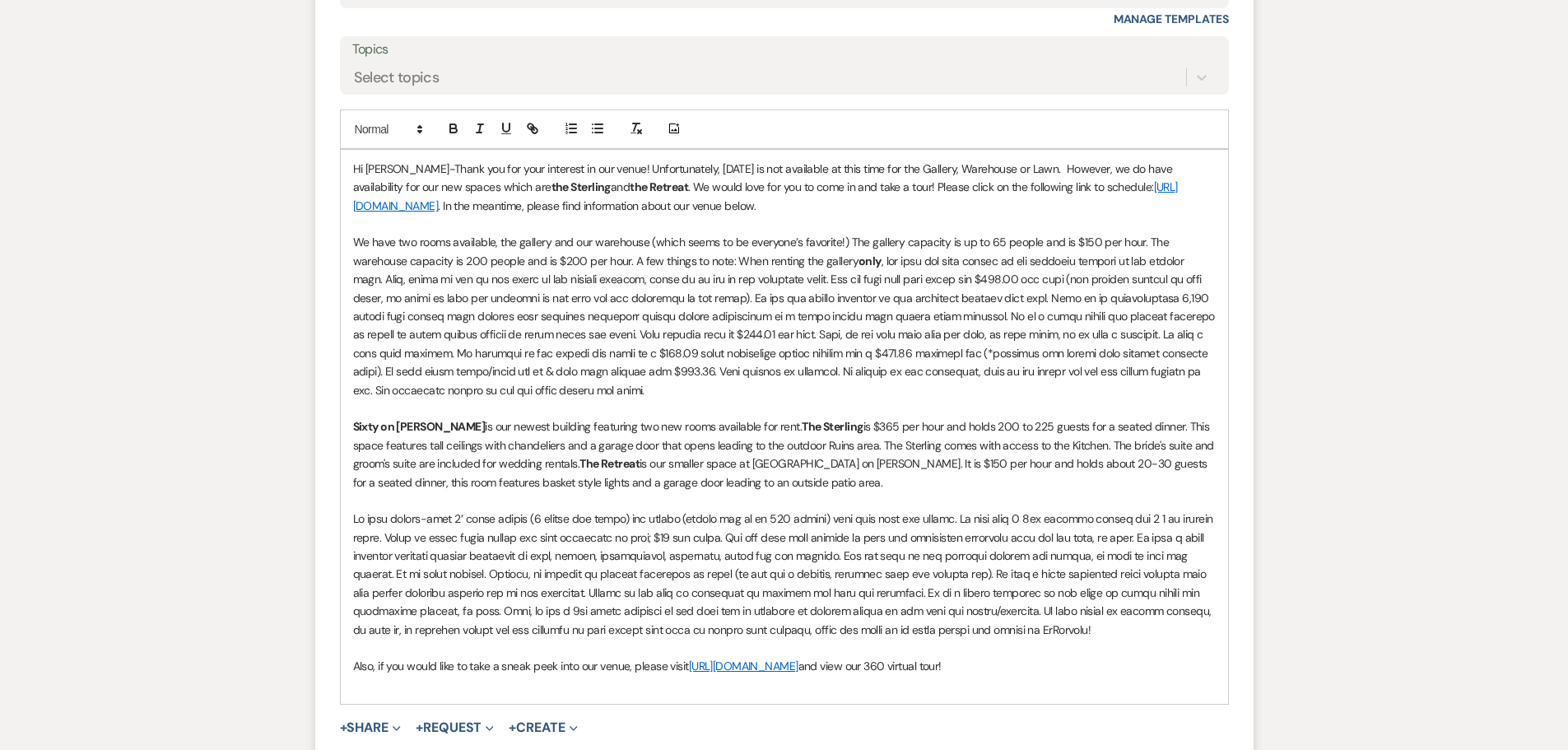
scroll to position [1279, 0]
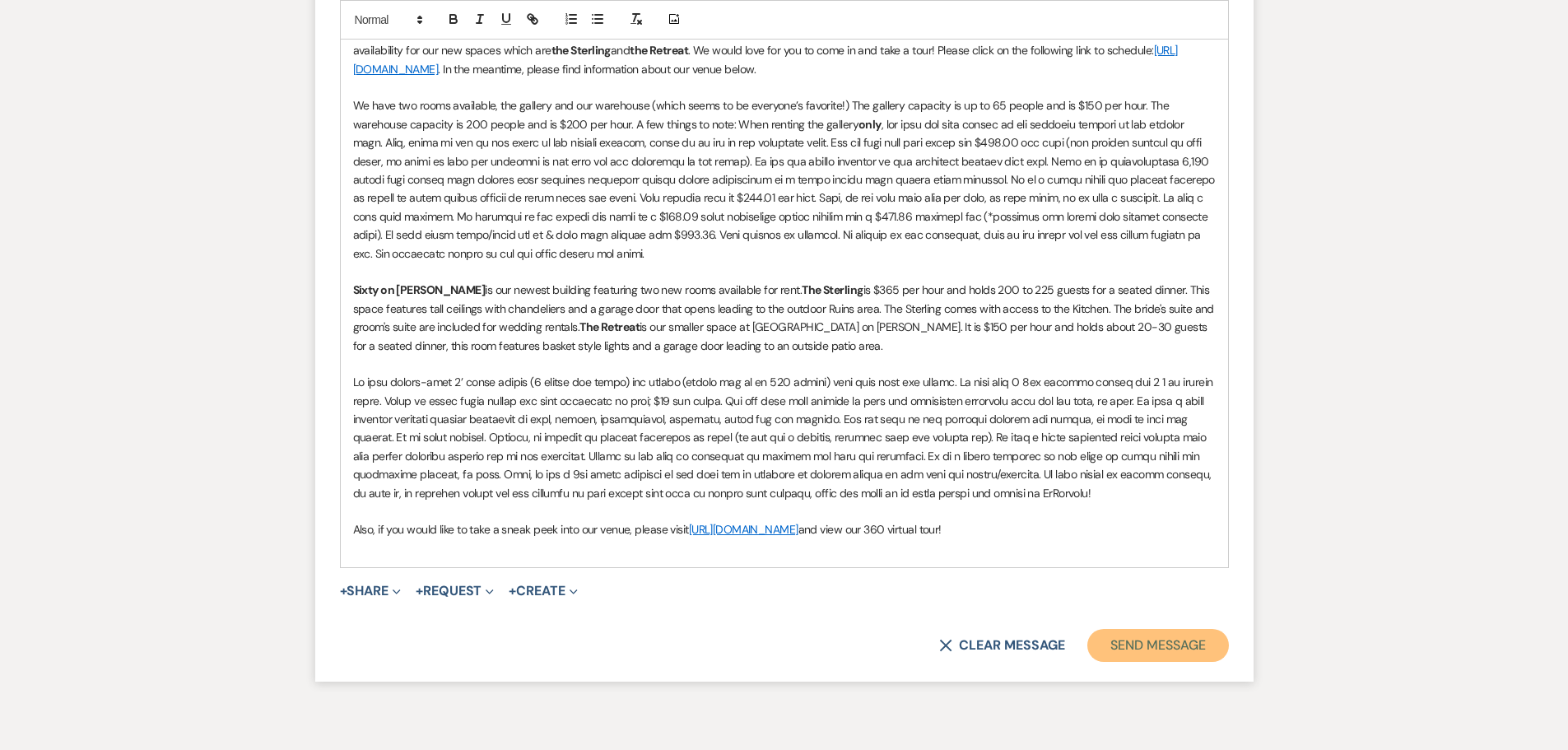
click at [1153, 652] on button "Send Message" at bounding box center [1158, 645] width 141 height 33
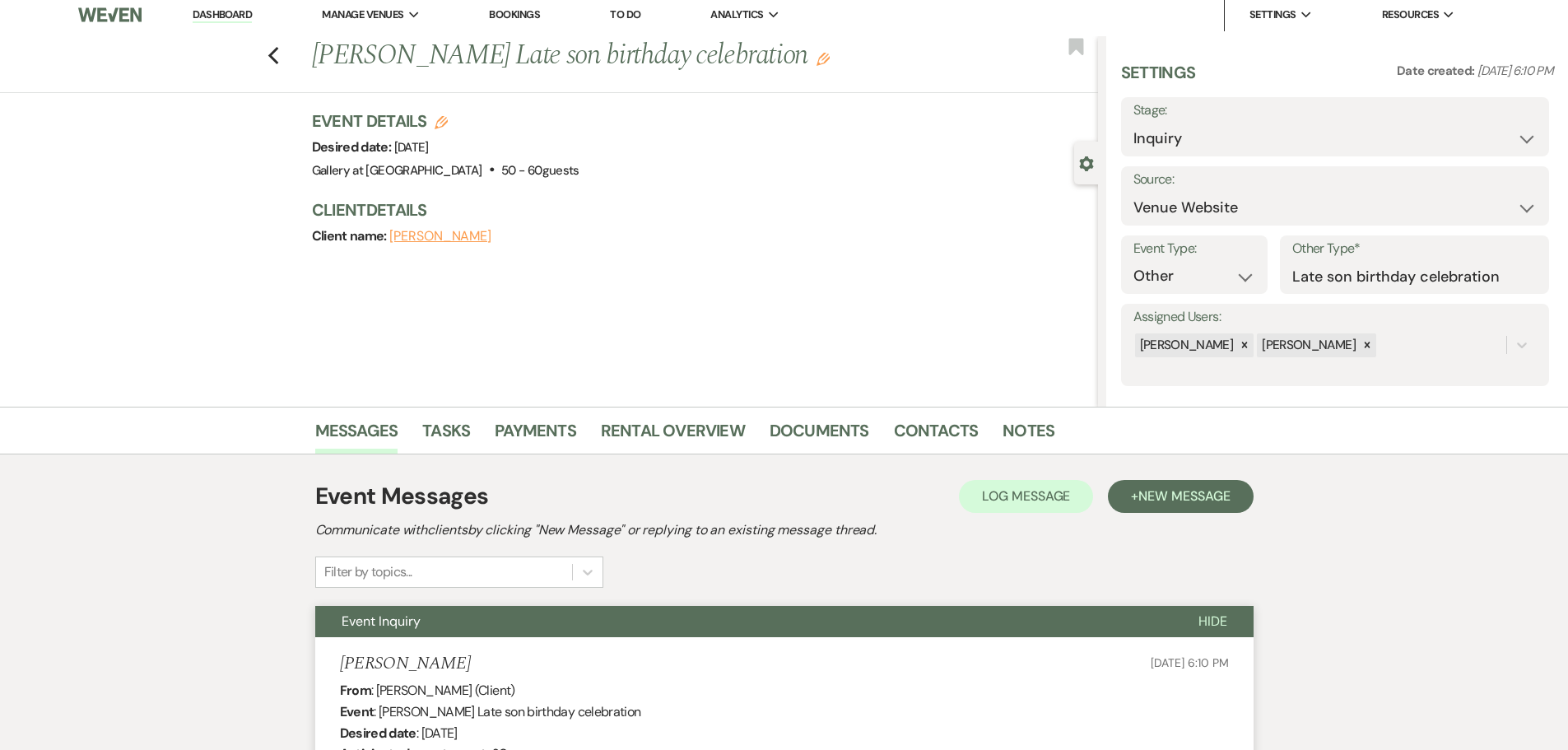
scroll to position [0, 0]
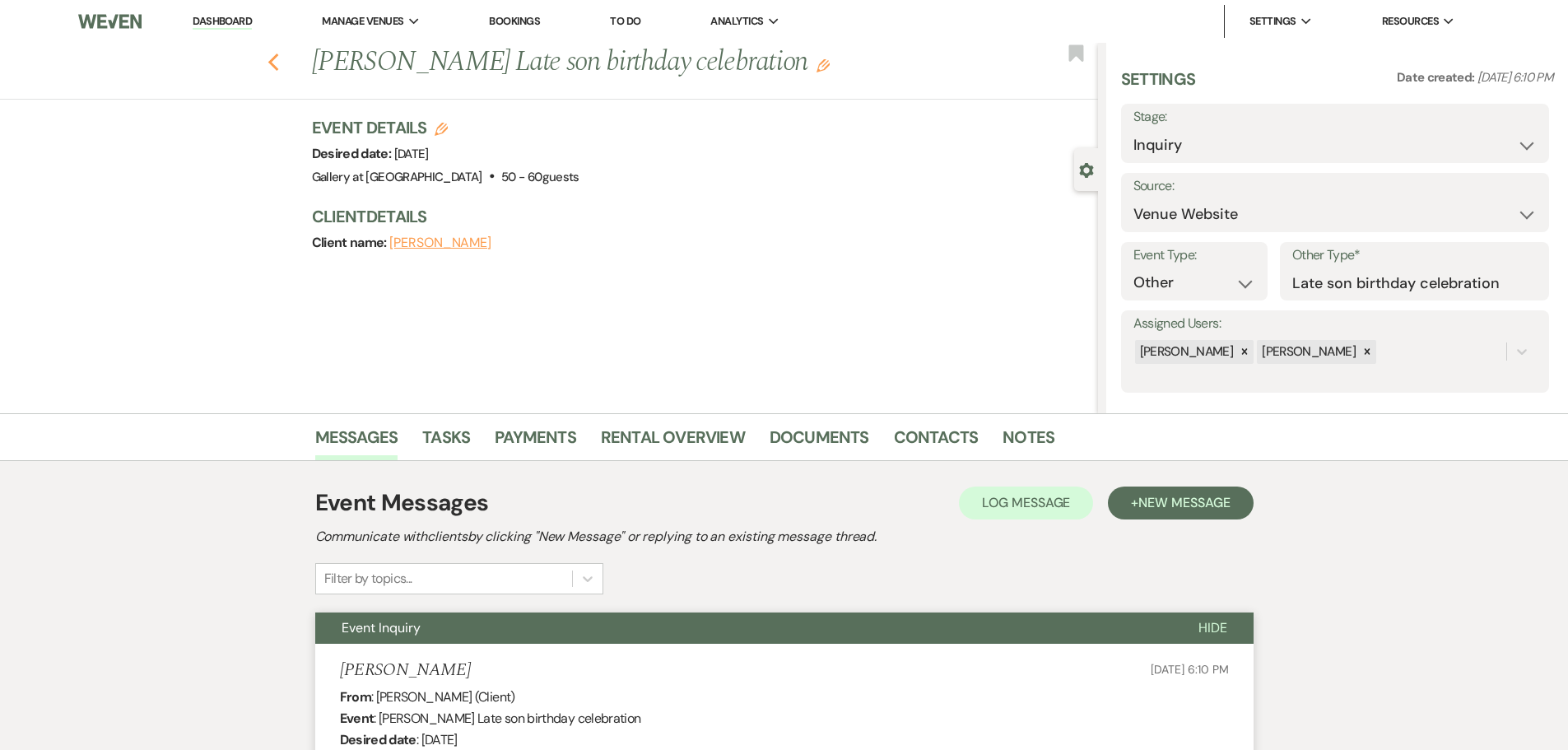
click at [280, 70] on icon "Previous" at bounding box center [273, 62] width 13 height 20
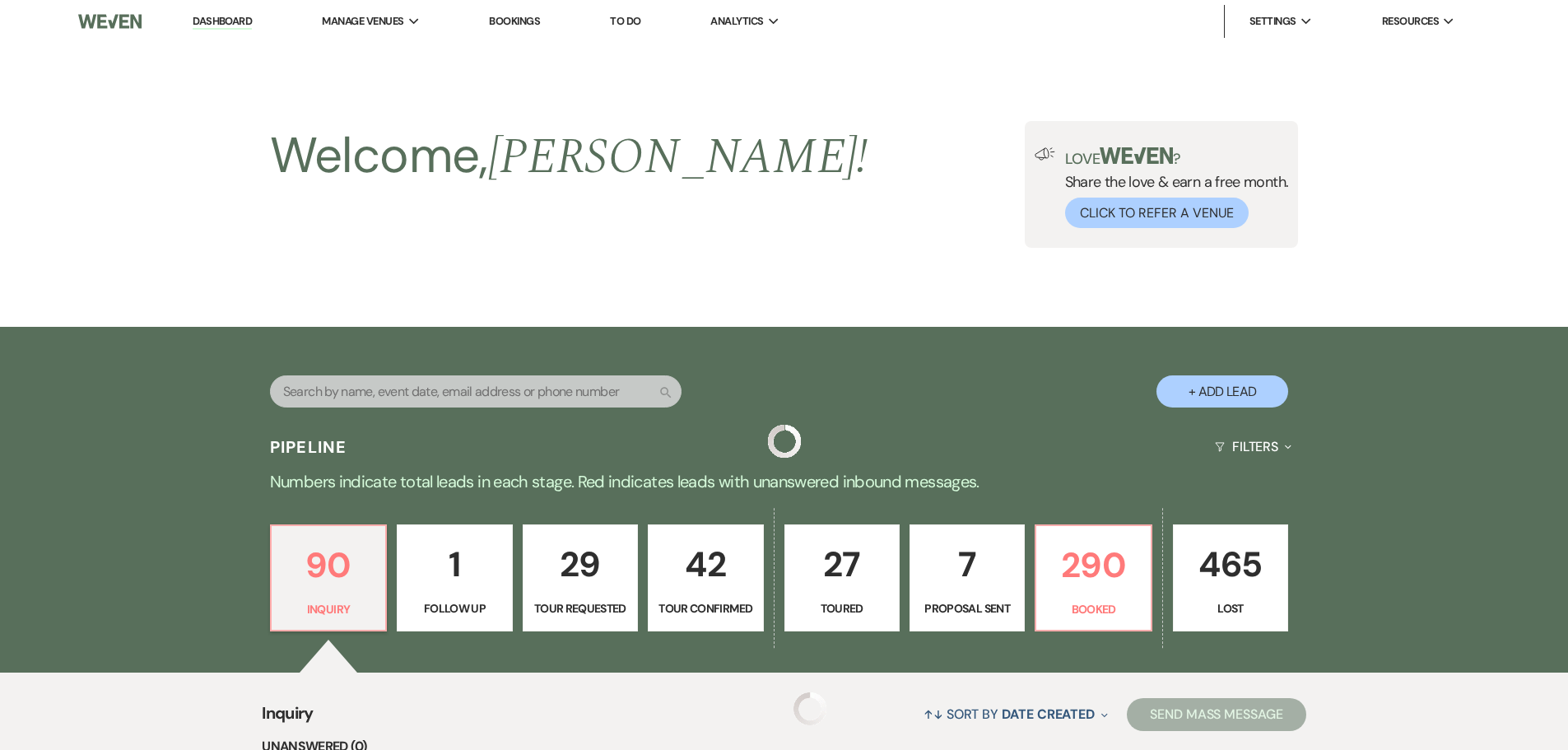
scroll to position [411, 0]
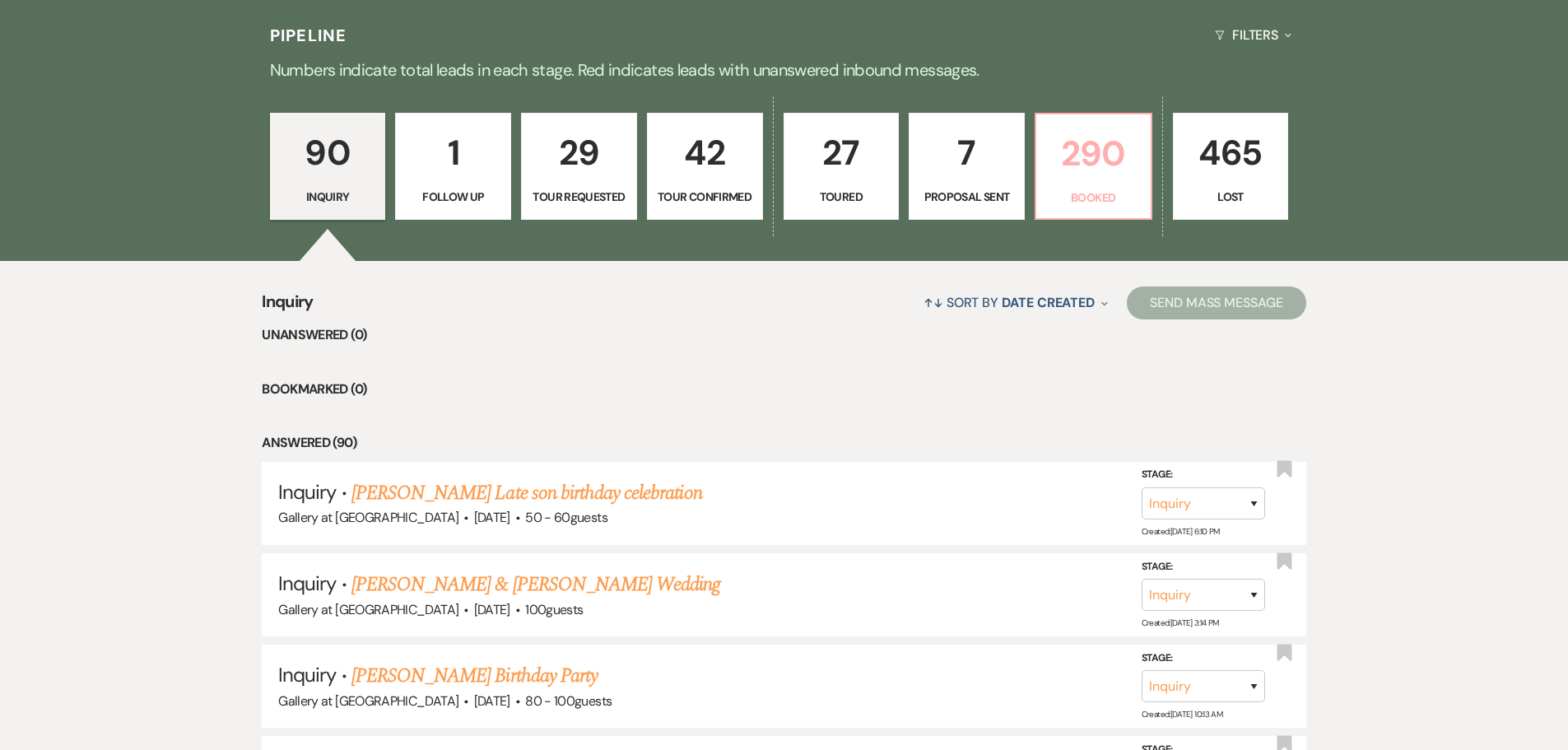
click at [1078, 176] on p "290" at bounding box center [1094, 153] width 95 height 55
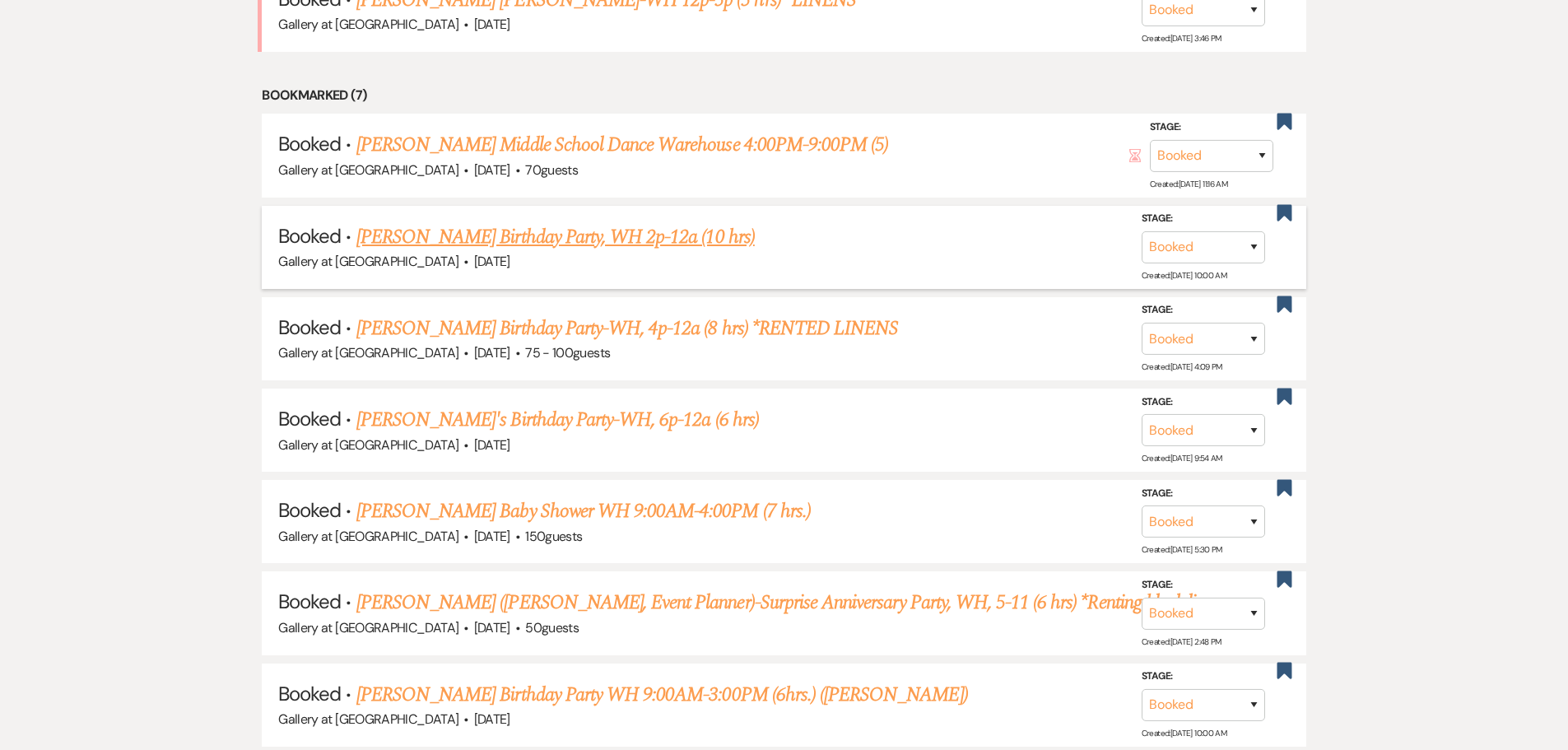
scroll to position [823, 0]
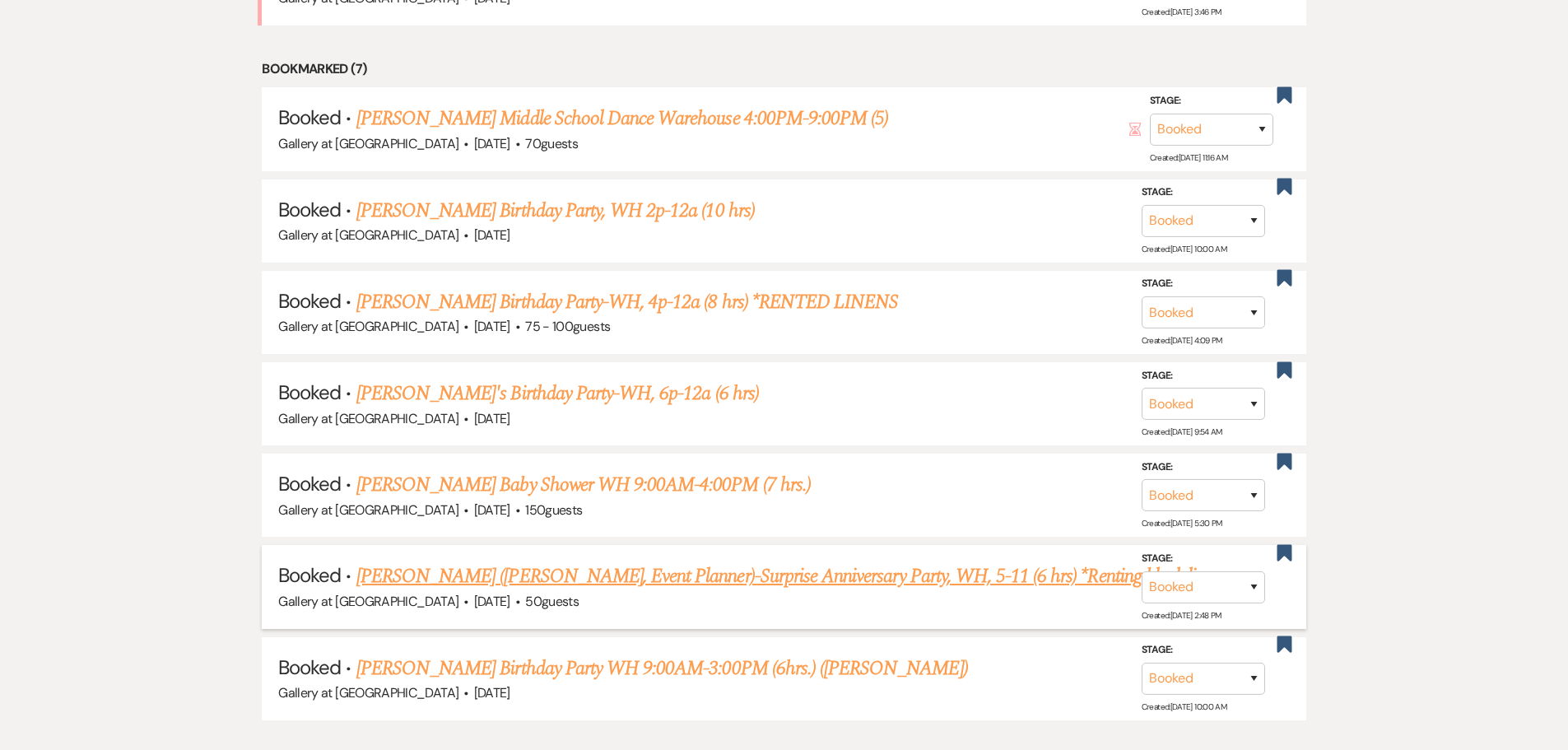
click at [630, 575] on link "[PERSON_NAME] ([PERSON_NAME], Event Planner)-Surprise Anniversary Party, WH, 5-…" at bounding box center [792, 576] width 871 height 30
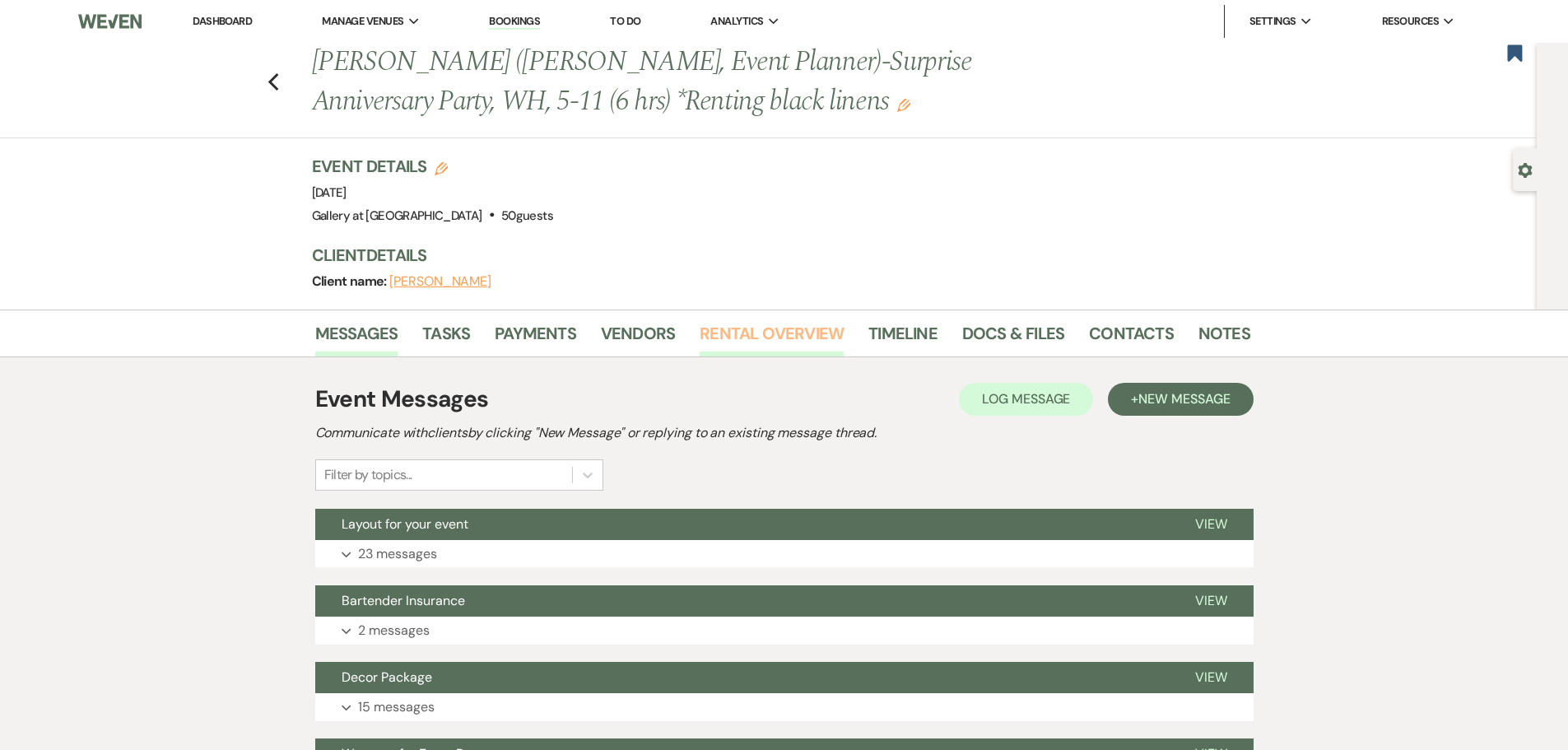
click at [759, 331] on link "Rental Overview" at bounding box center [772, 338] width 144 height 36
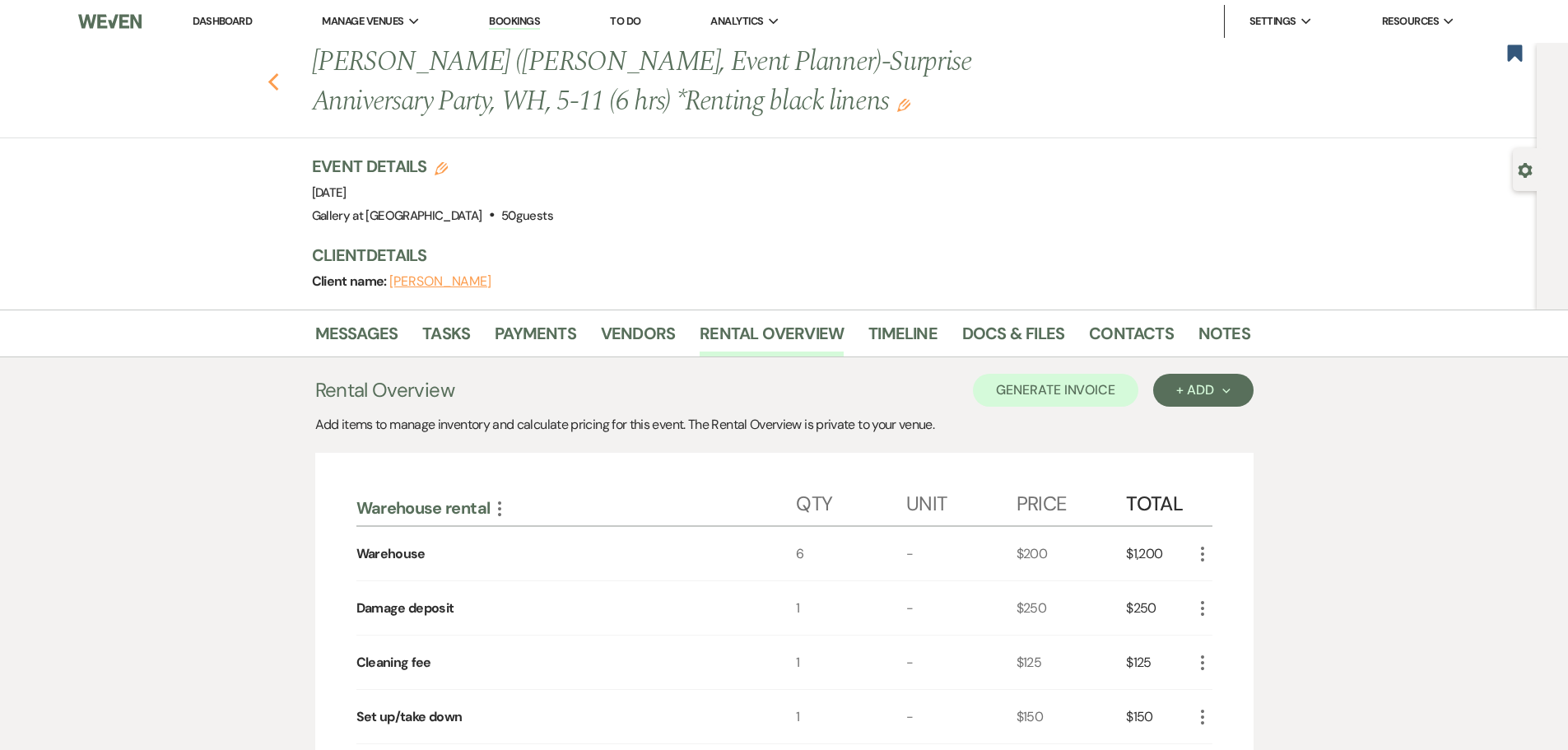
click at [280, 84] on icon "Previous" at bounding box center [273, 81] width 13 height 20
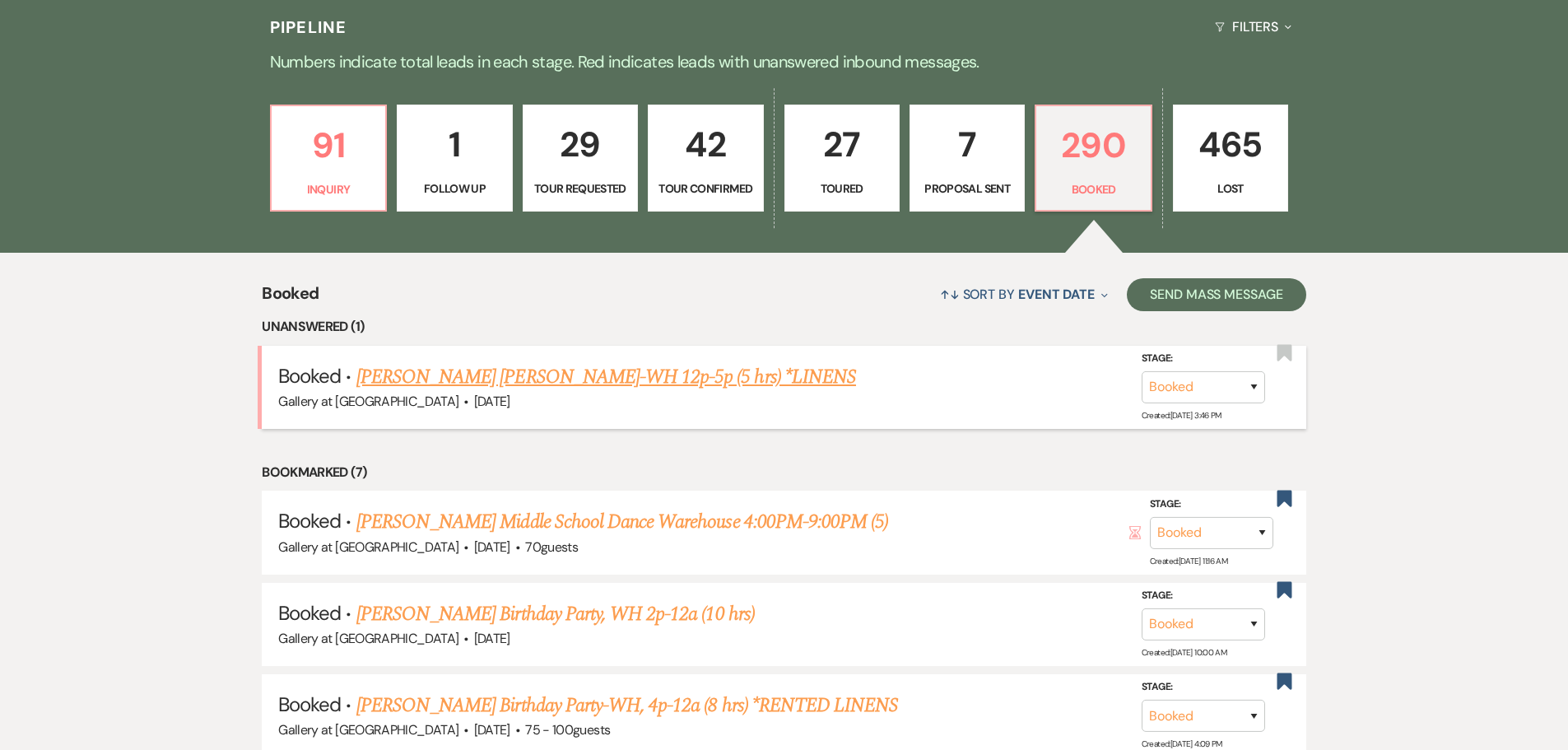
scroll to position [165, 0]
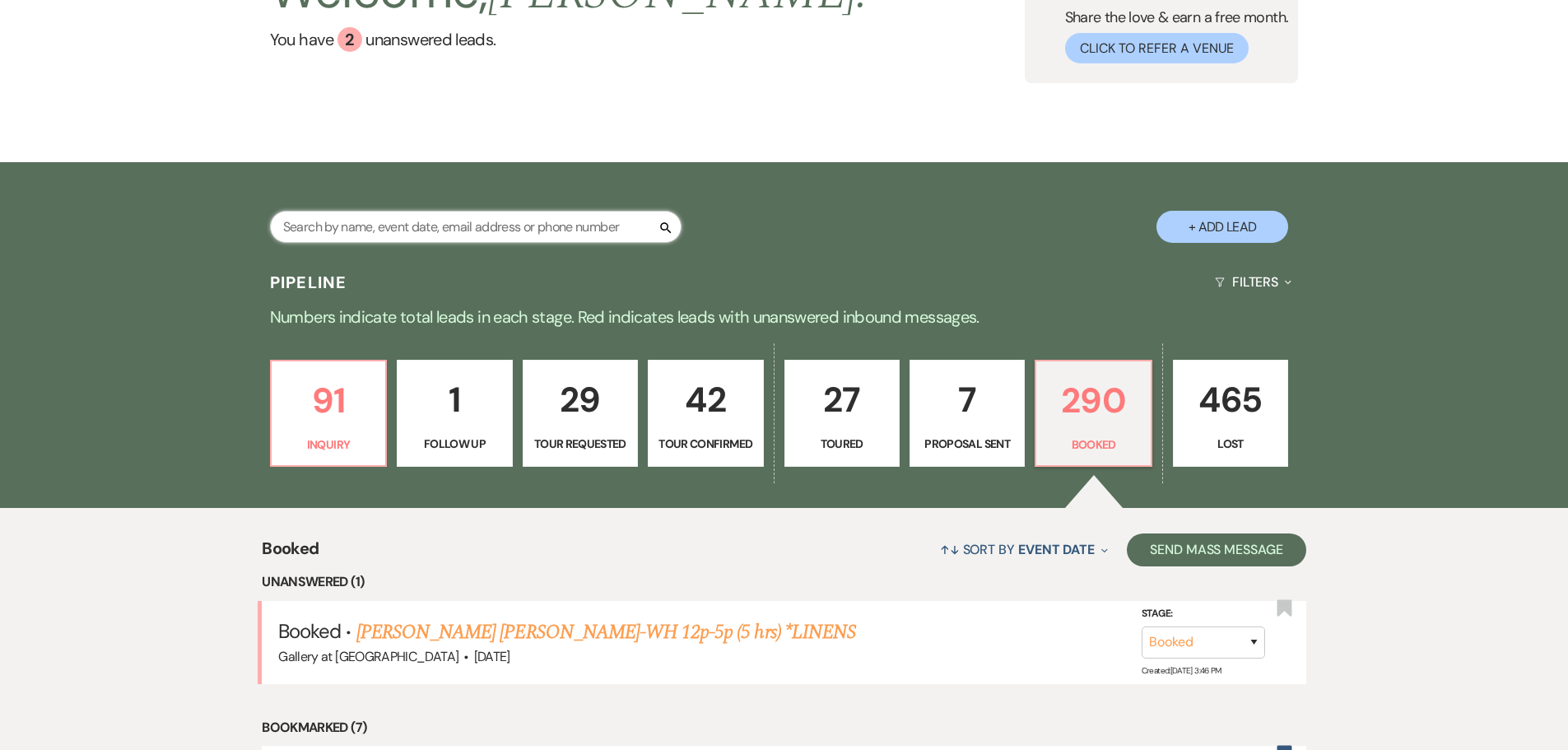
click at [363, 236] on input "text" at bounding box center [475, 227] width 412 height 32
type input "[PERSON_NAME]"
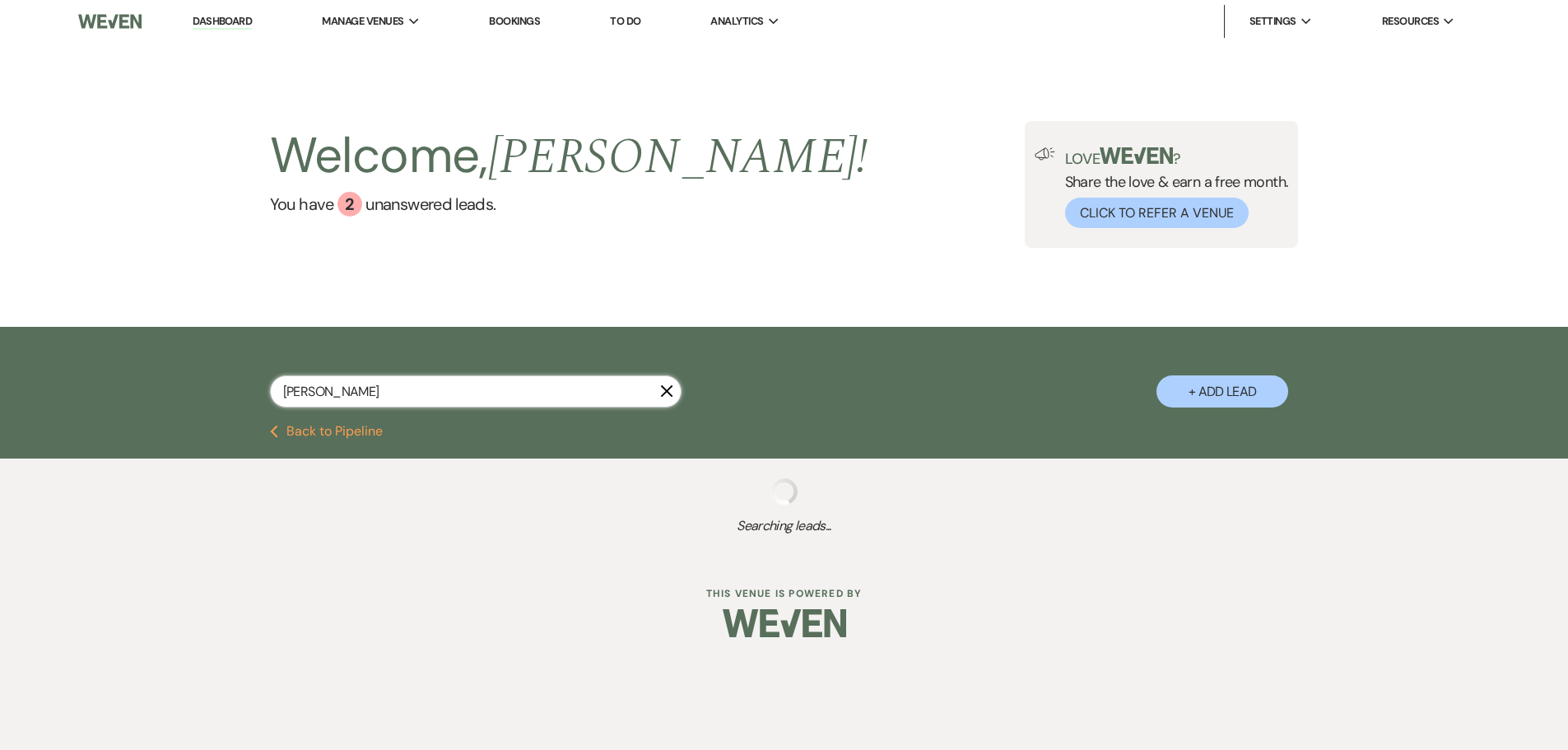
select select "4"
select select "8"
select select "5"
select select "4"
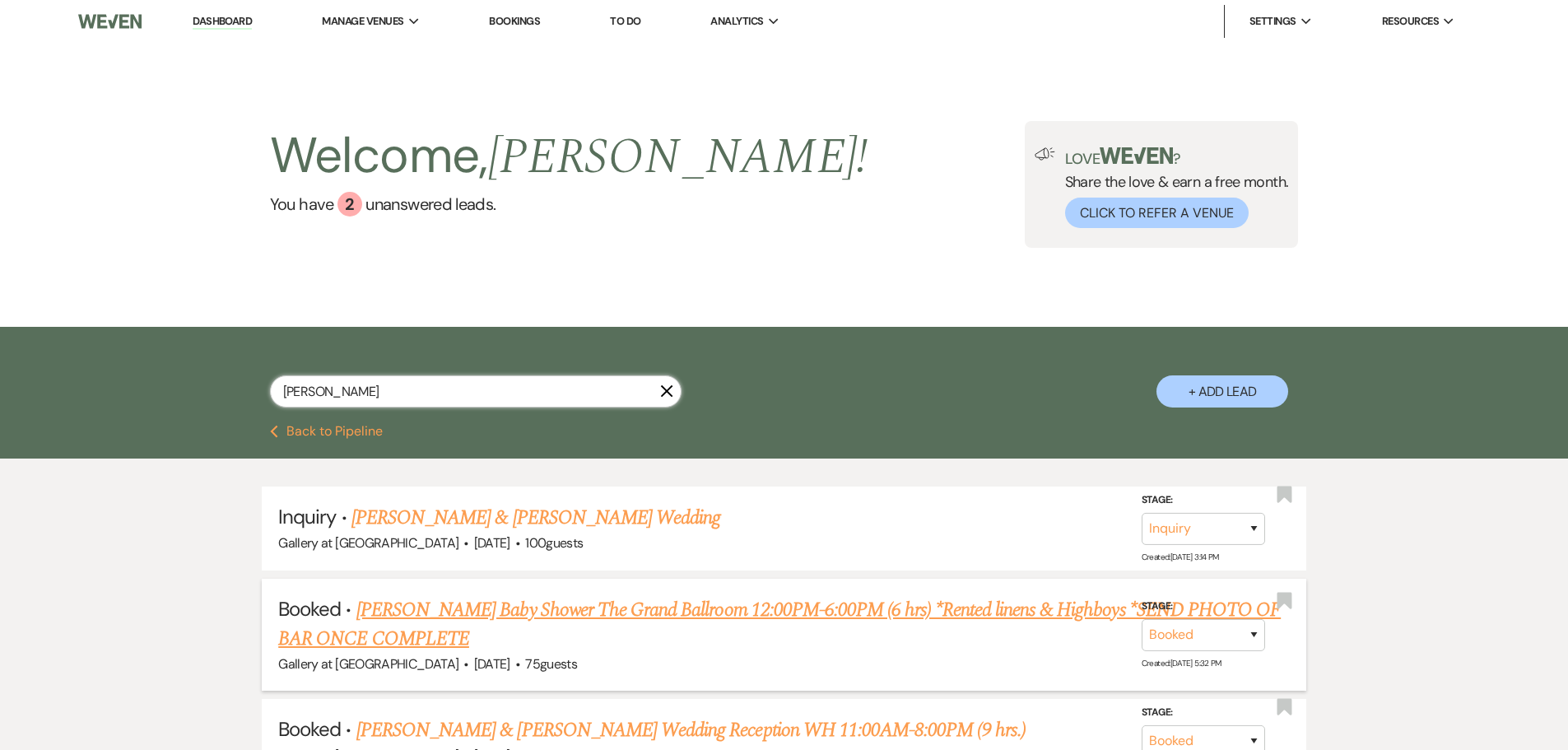
scroll to position [82, 0]
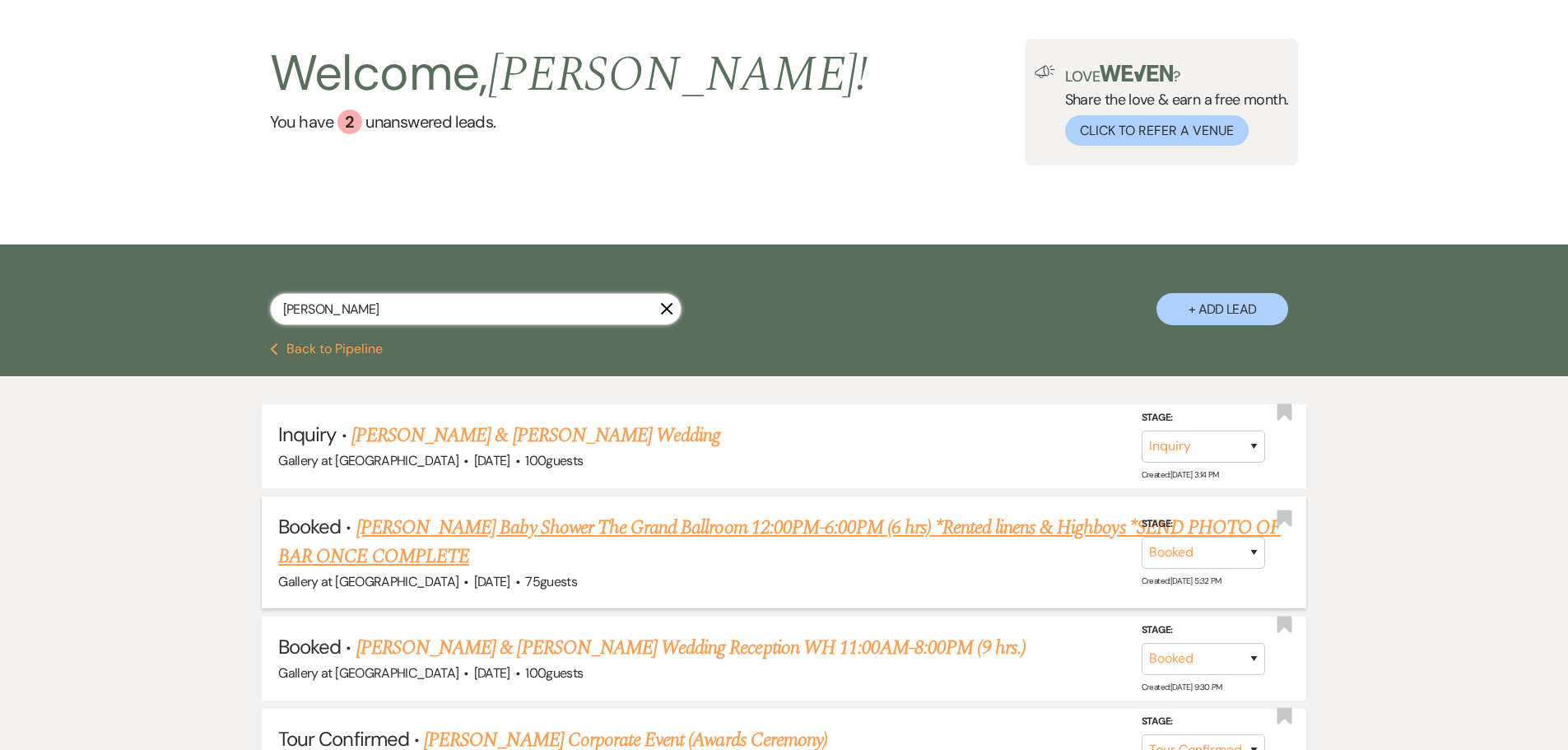
type input "[PERSON_NAME]"
click at [428, 529] on link "[PERSON_NAME] Baby Shower The Grand Ballroom 12:00PM-6:00PM (6 hrs) *Rented lin…" at bounding box center [780, 542] width 1003 height 59
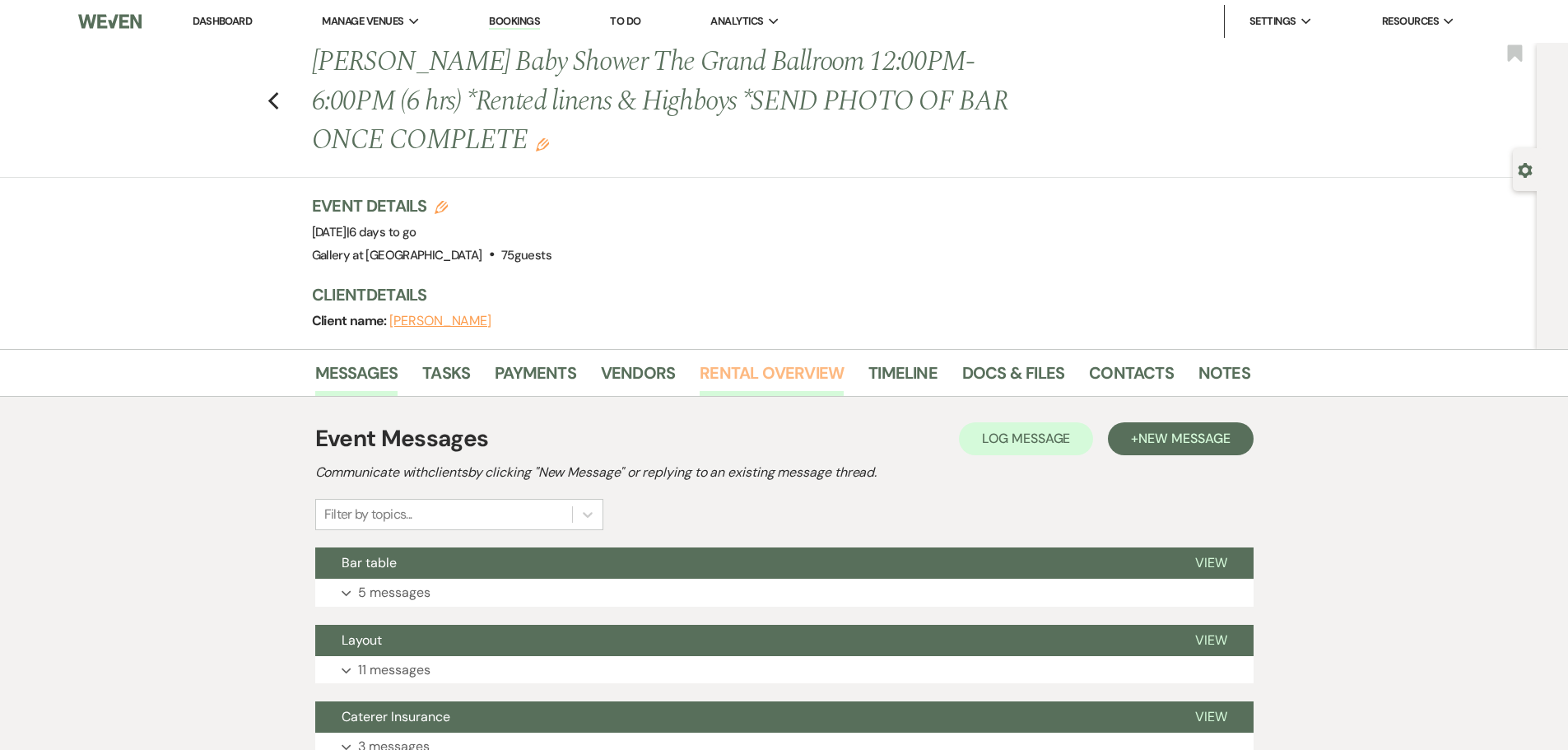
click at [717, 375] on link "Rental Overview" at bounding box center [772, 378] width 144 height 36
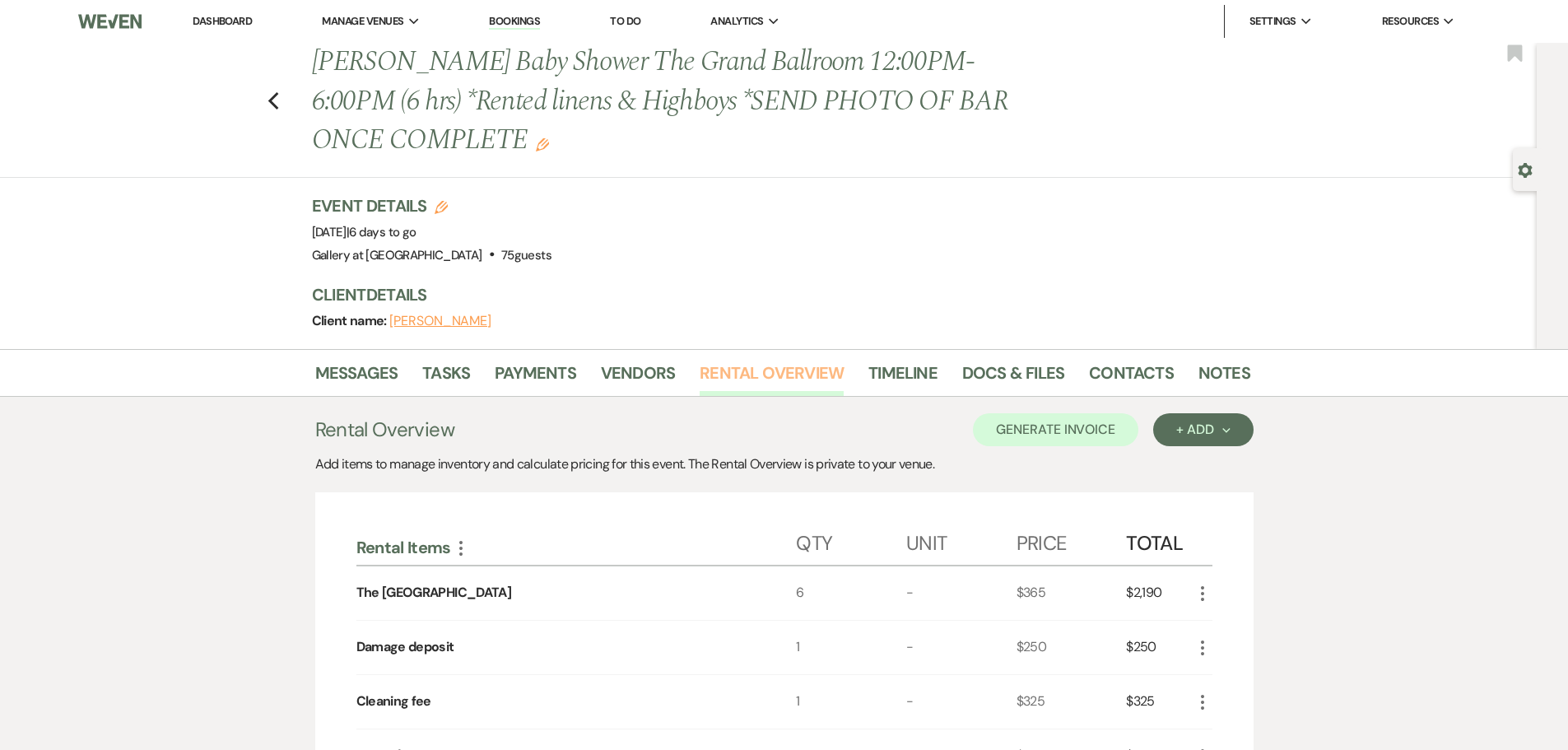
scroll to position [82, 0]
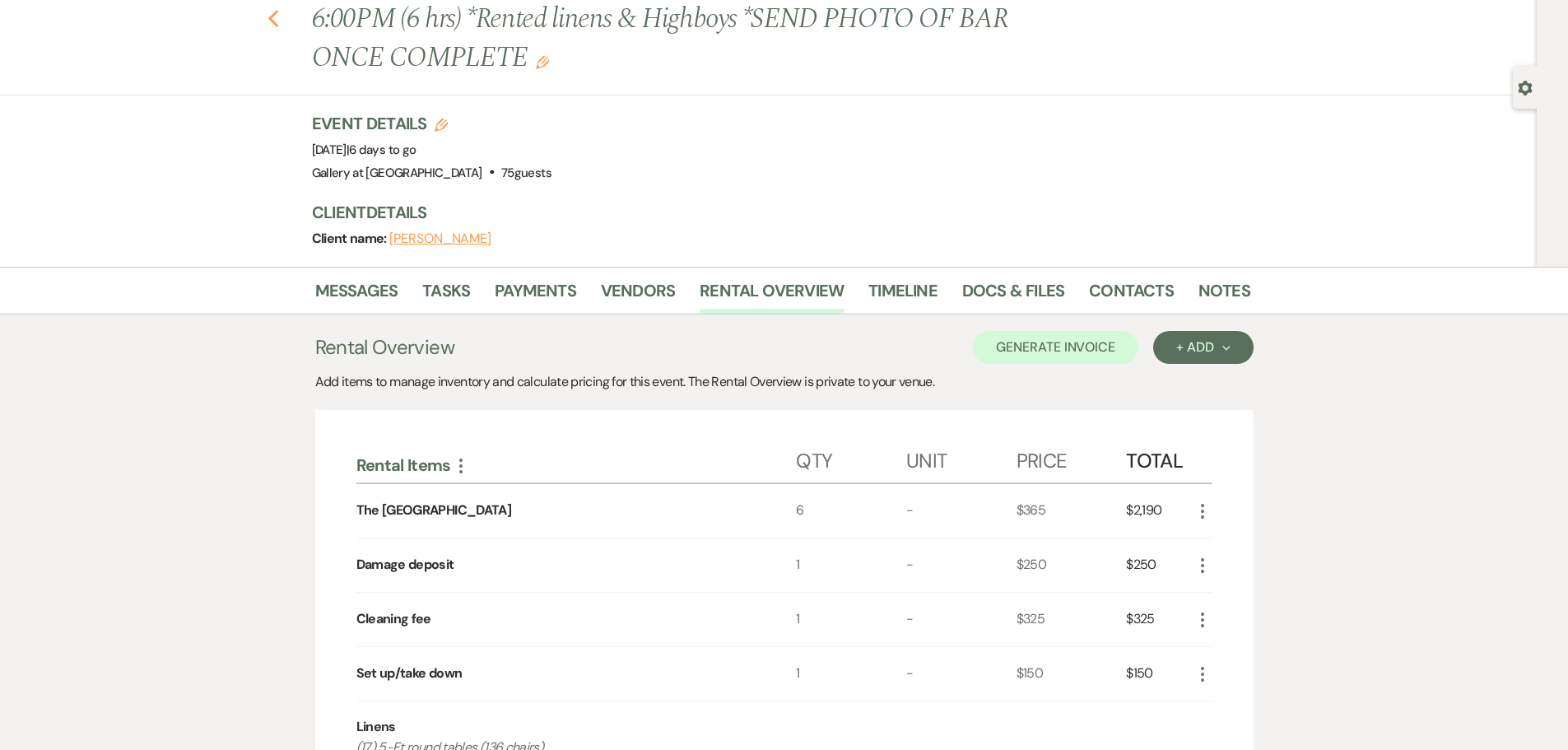
click at [276, 20] on use "button" at bounding box center [272, 19] width 11 height 18
select select "4"
select select "8"
select select "5"
select select "4"
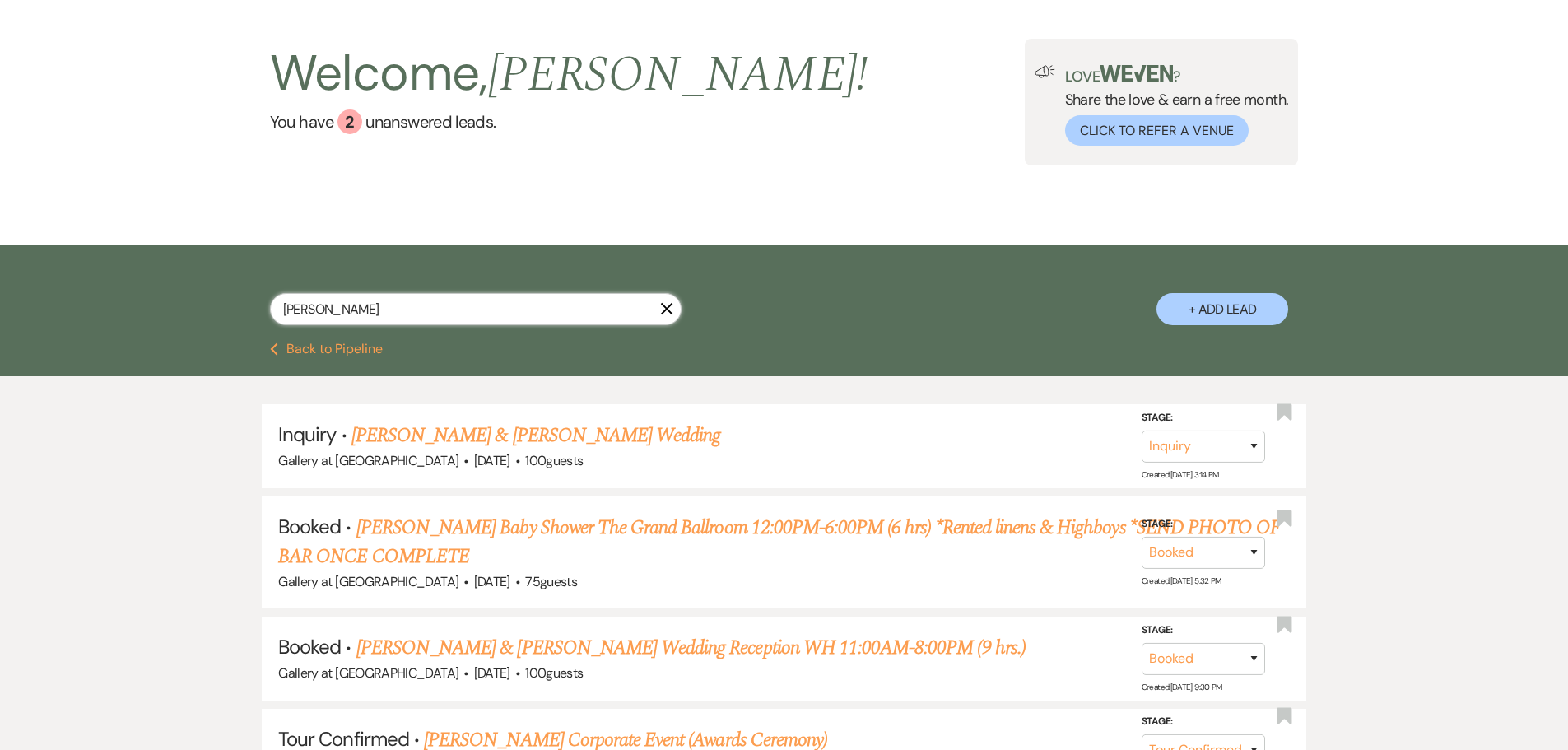
drag, startPoint x: 351, startPoint y: 309, endPoint x: 164, endPoint y: 284, distance: 188.7
click at [164, 284] on div "[PERSON_NAME] X + Add Lead" at bounding box center [784, 294] width 1568 height 98
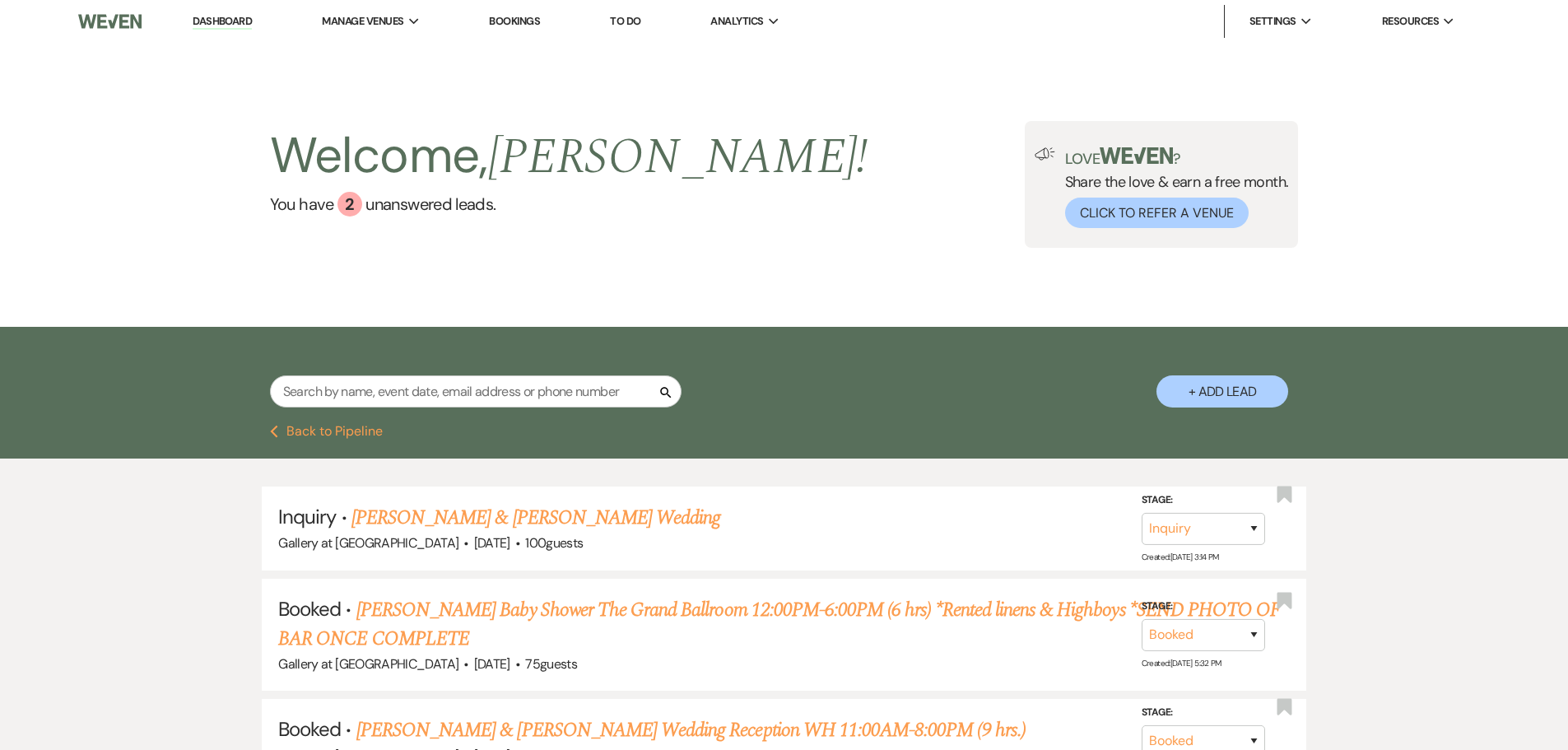
click at [208, 20] on link "Dashboard" at bounding box center [222, 21] width 59 height 15
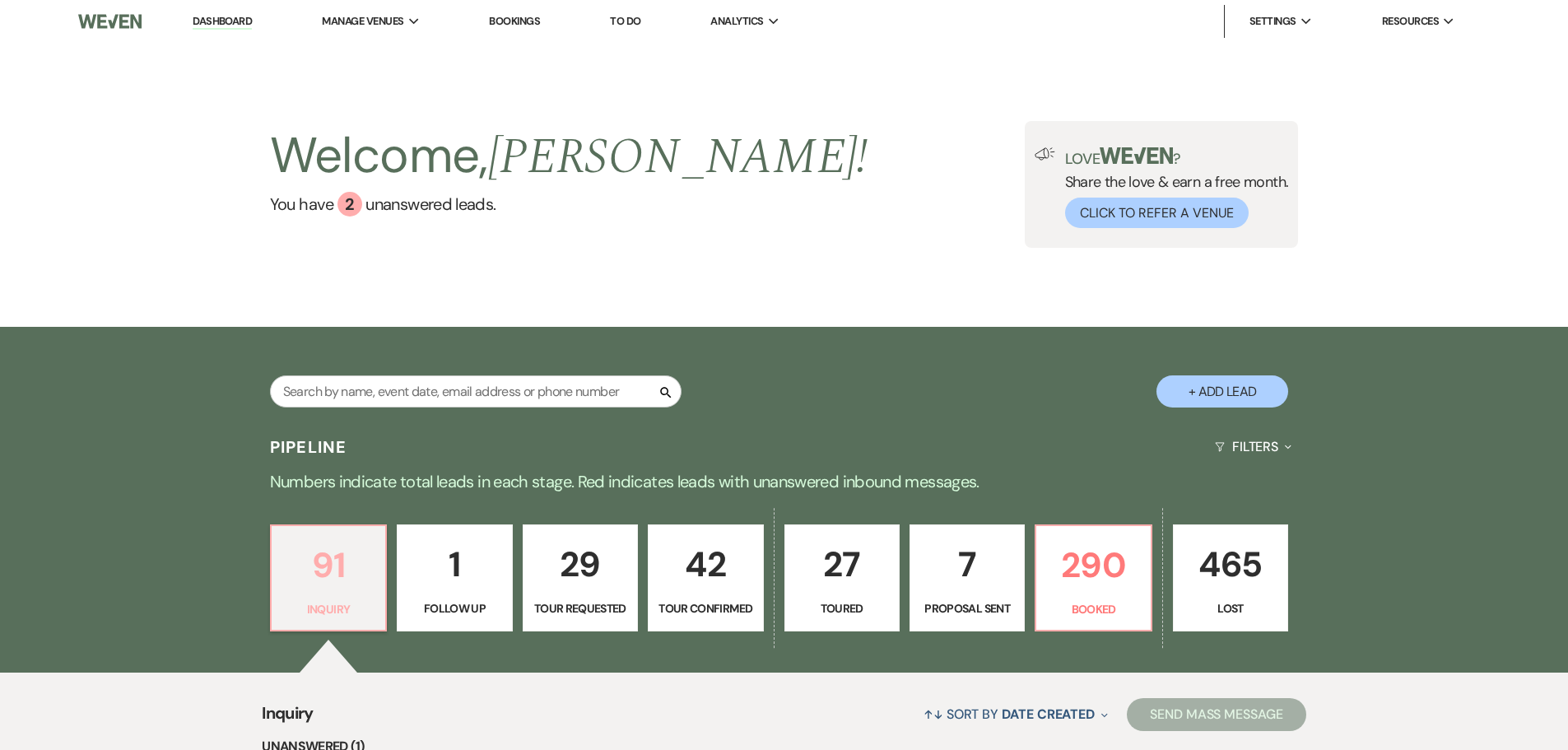
scroll to position [165, 0]
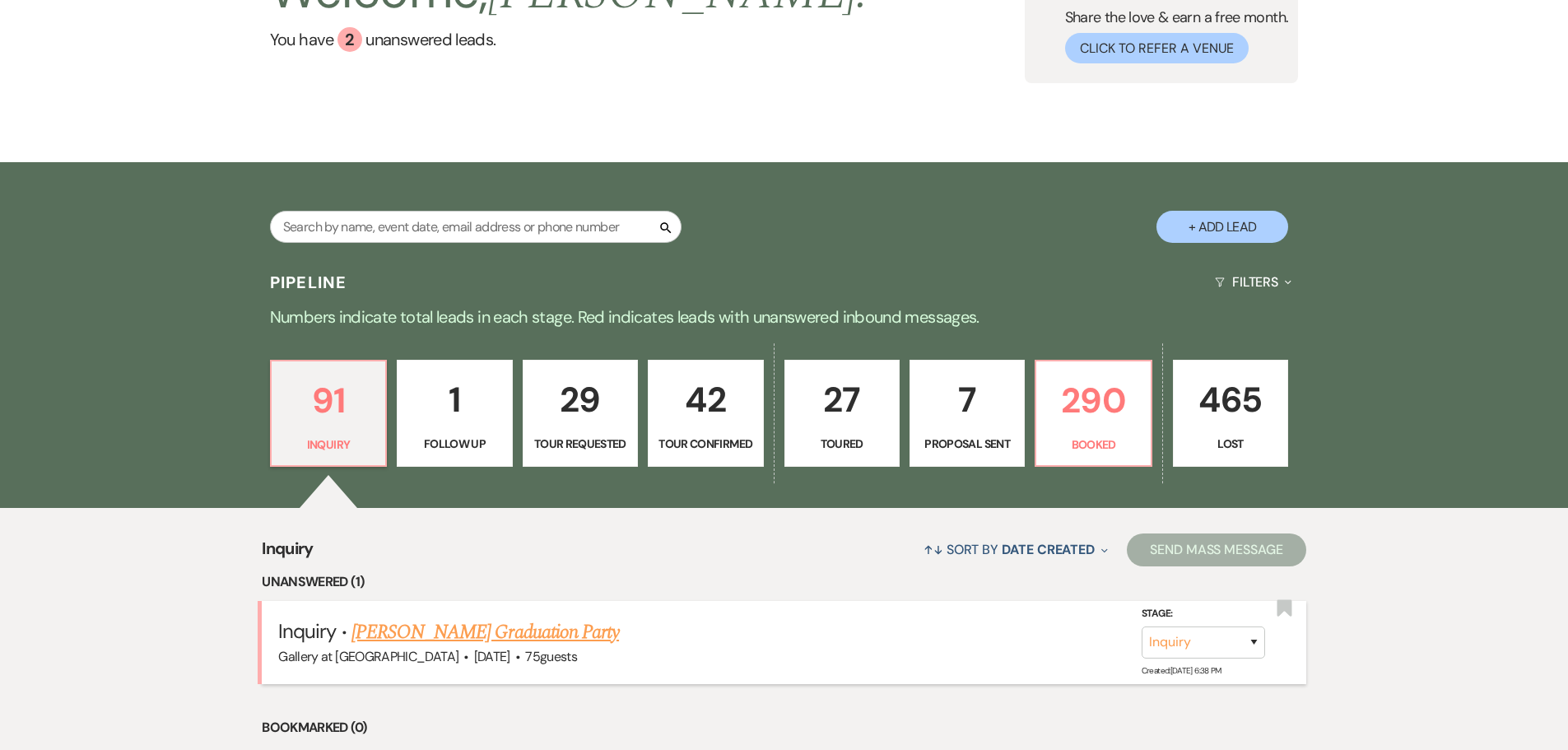
click at [384, 635] on link "[PERSON_NAME] Graduation Party" at bounding box center [484, 632] width 267 height 30
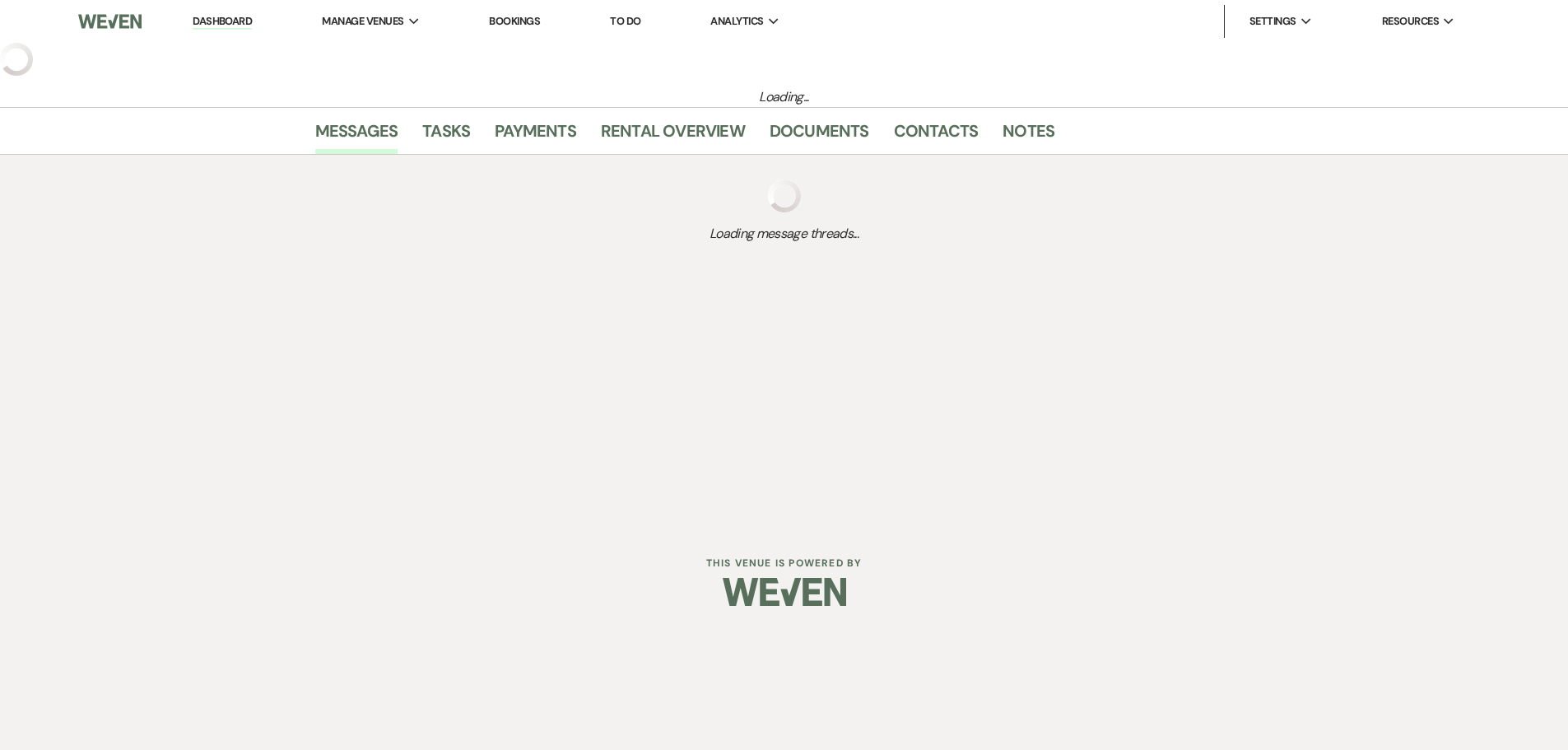
select select "5"
select select "19"
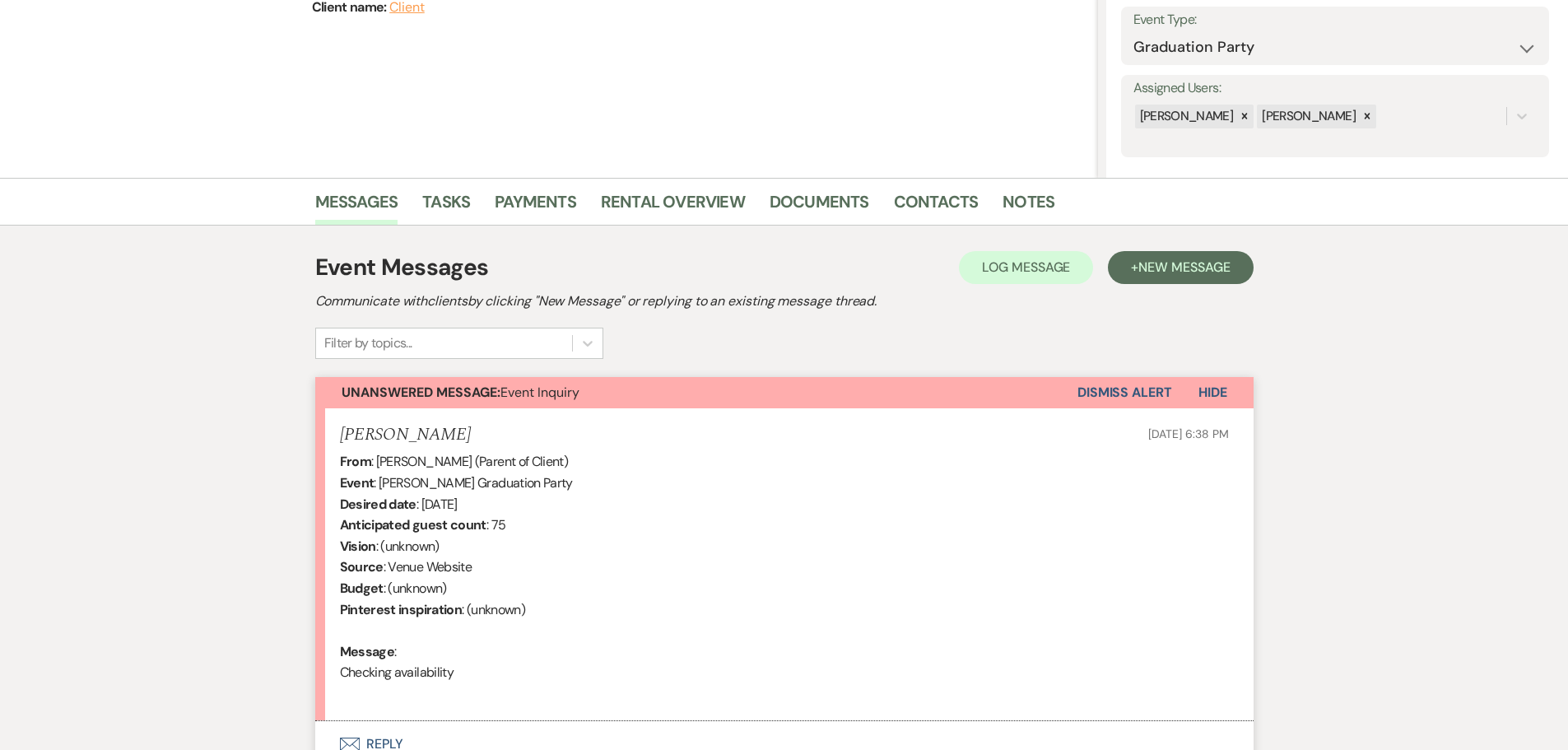
scroll to position [383, 0]
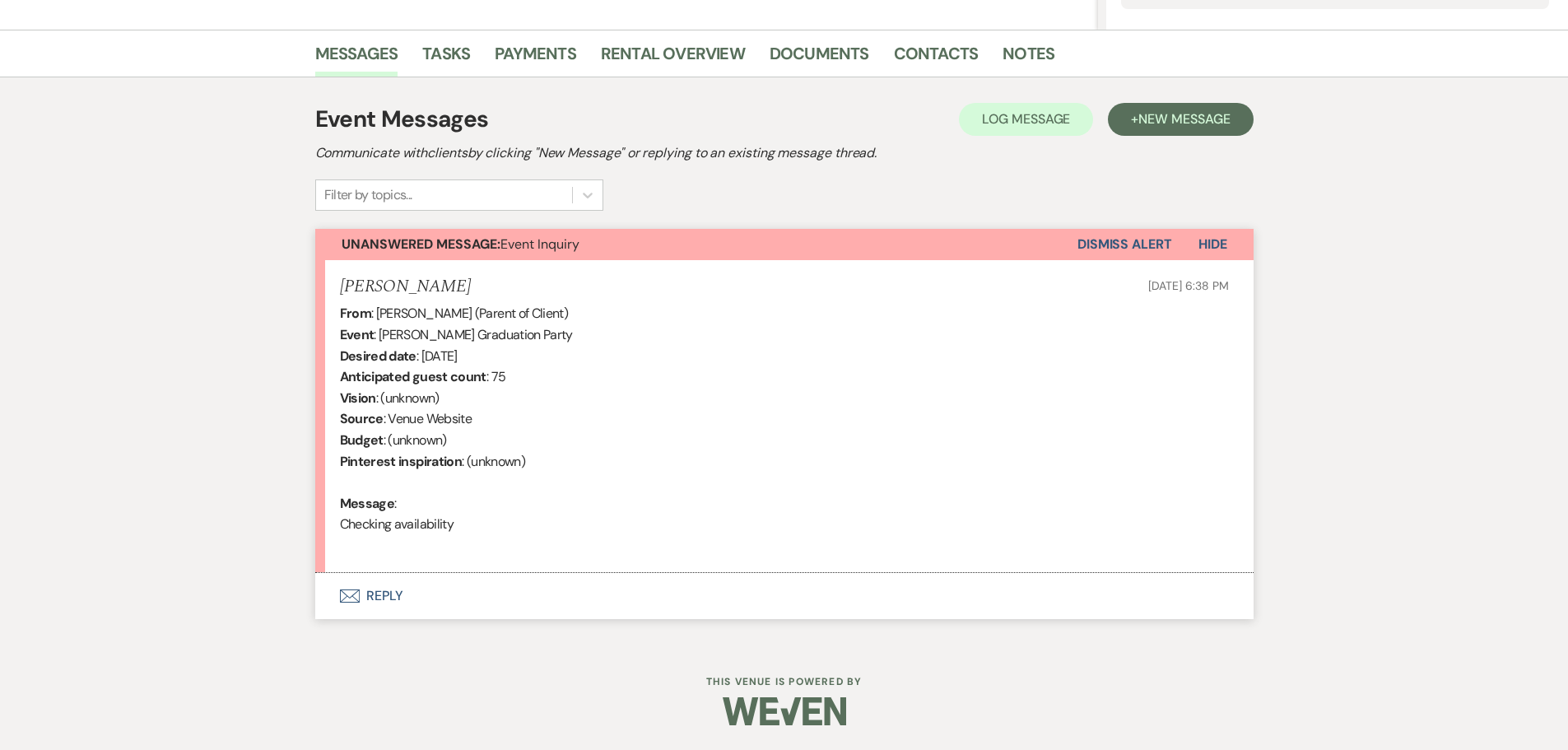
click at [379, 598] on button "Envelope Reply" at bounding box center [785, 596] width 938 height 46
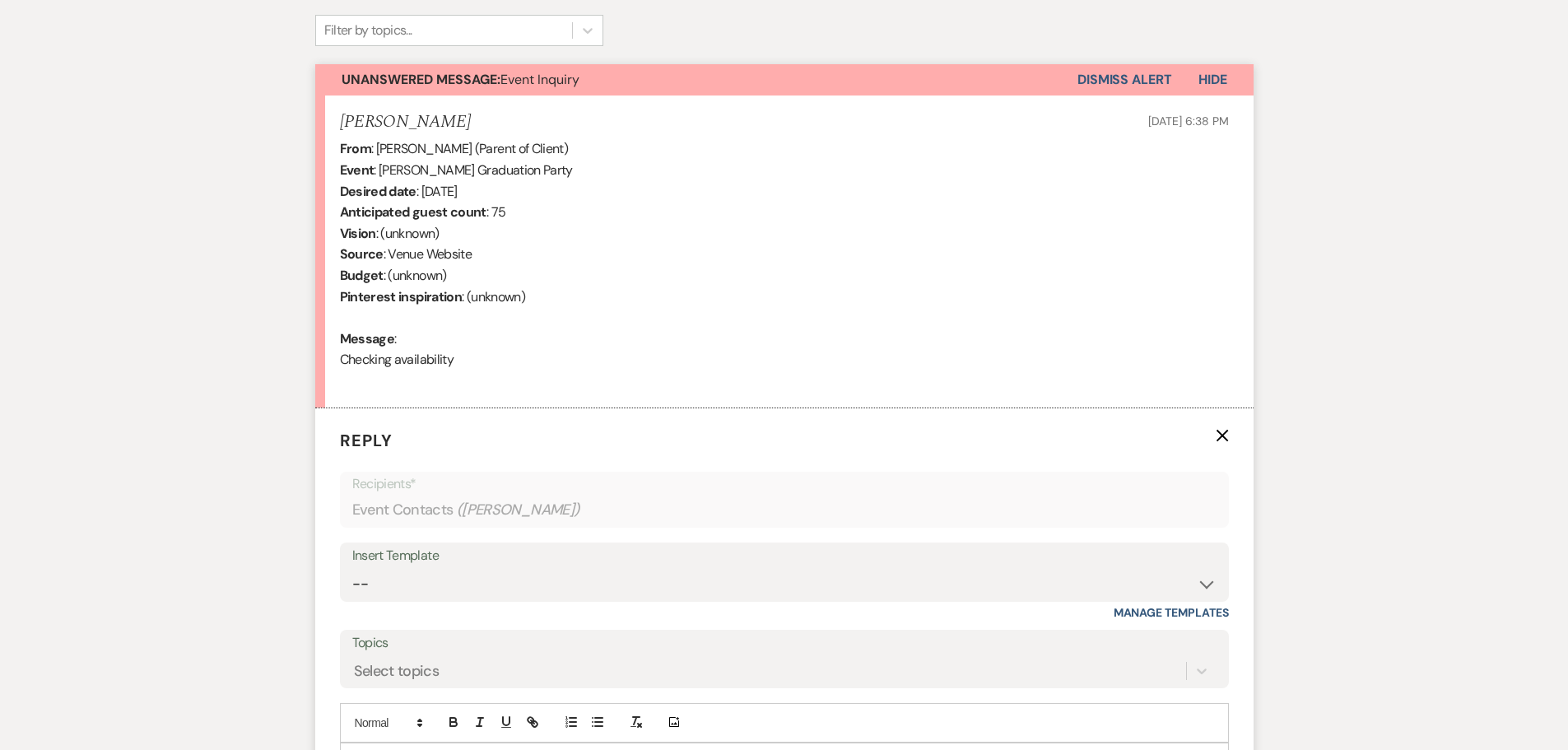
scroll to position [630, 0]
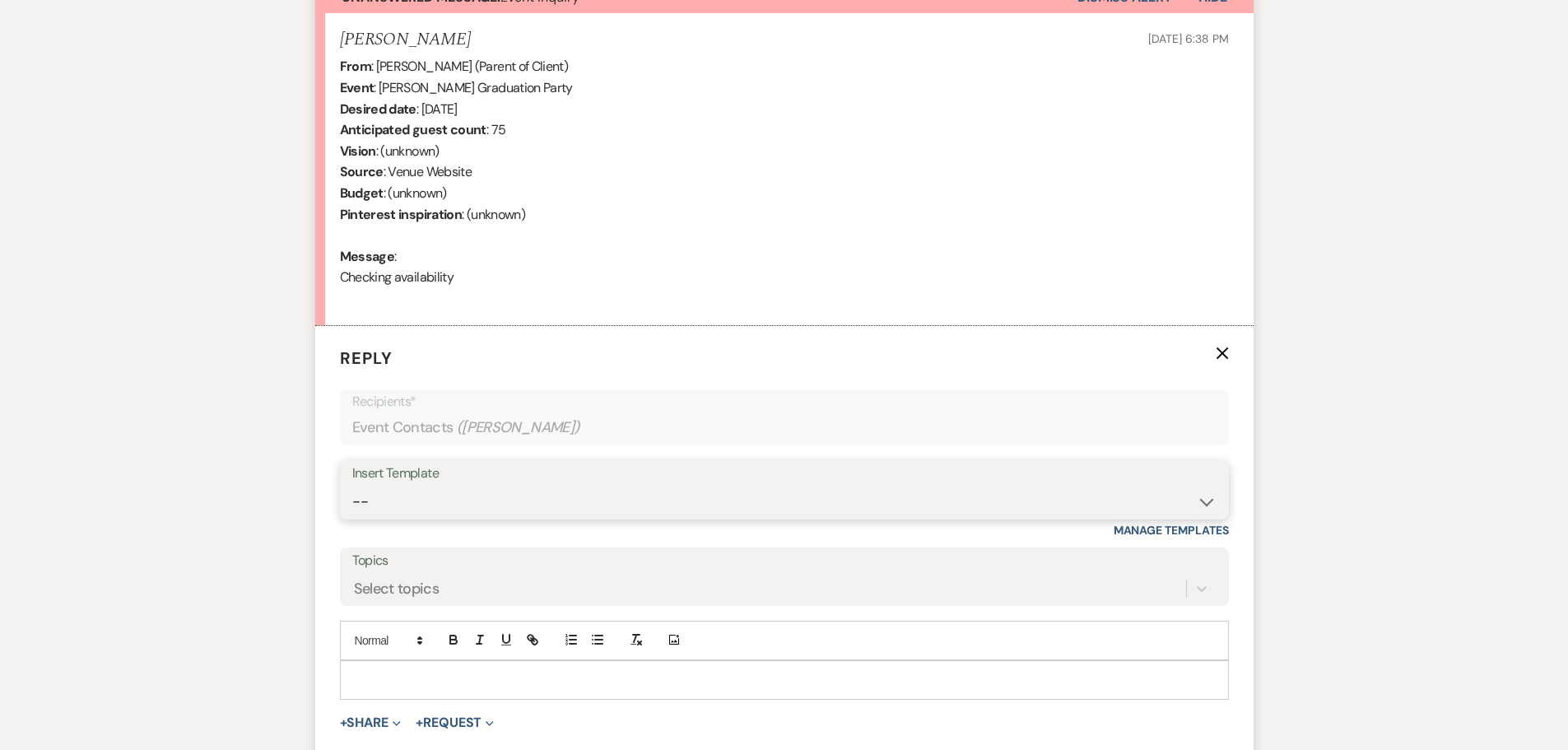
click at [417, 501] on select "-- Initial Inquiry Response-DATE IS AVAILABLE Initial Inquiry Response-DATE NOT…" at bounding box center [784, 501] width 865 height 32
select select "2560"
click at [352, 485] on select "-- Initial Inquiry Response-DATE IS AVAILABLE Initial Inquiry Response-DATE NOT…" at bounding box center [784, 501] width 865 height 32
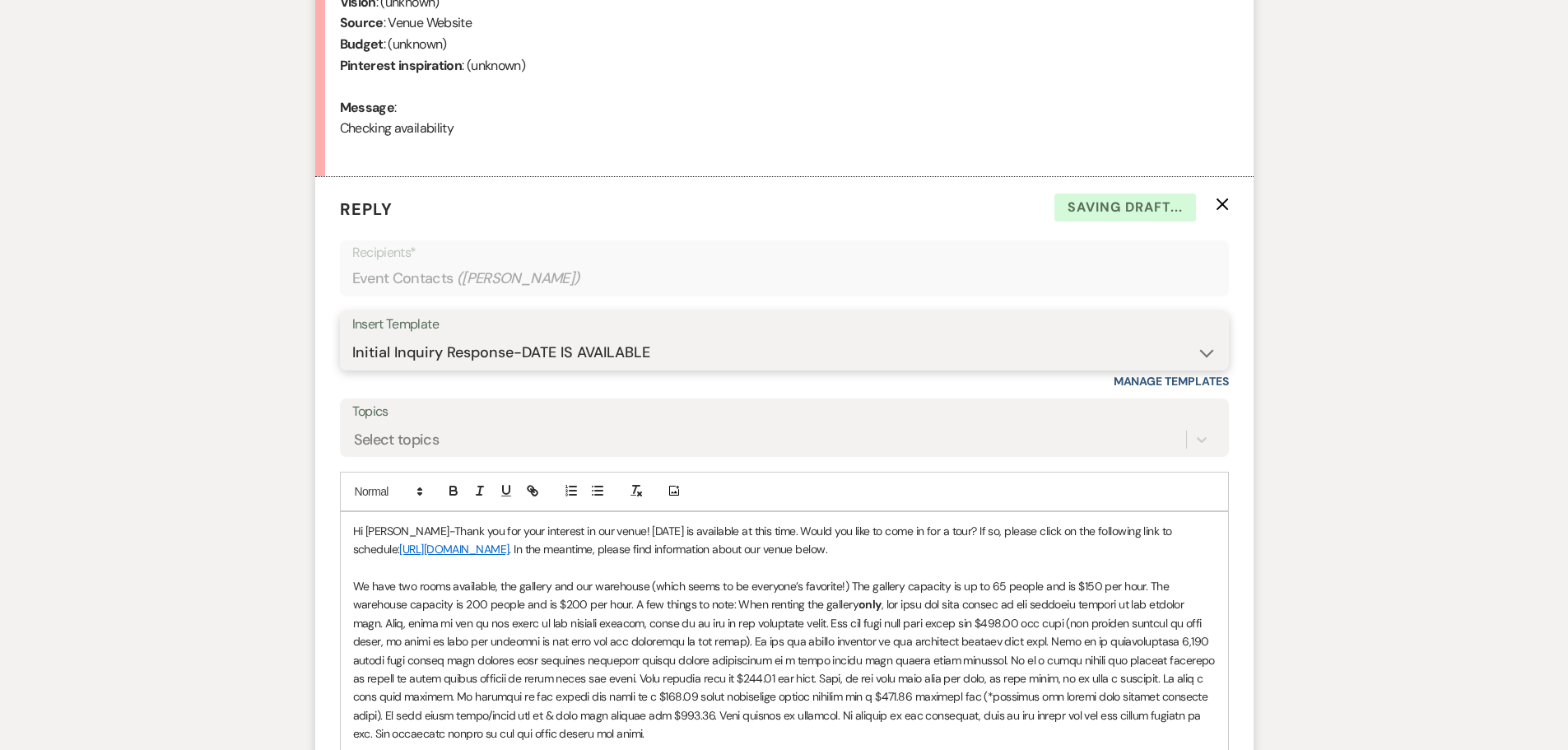
scroll to position [960, 0]
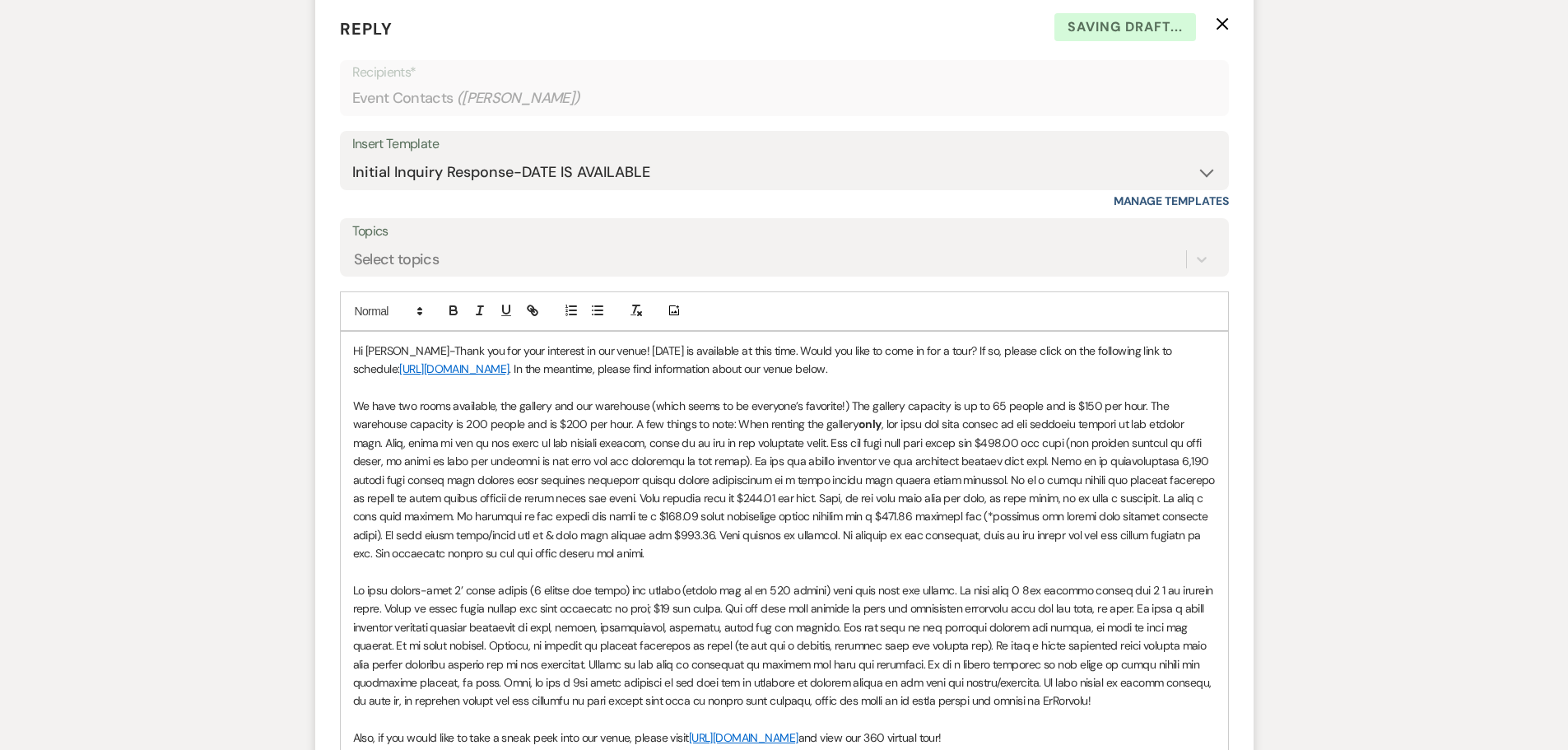
click at [602, 350] on p "Hi [PERSON_NAME]-Thank you for your interest in our venue! [DATE] is available …" at bounding box center [784, 361] width 863 height 37
click at [835, 346] on p "Hi [PERSON_NAME]-Thank you for your interest in our venue! [DATE] is available …" at bounding box center [784, 361] width 863 height 37
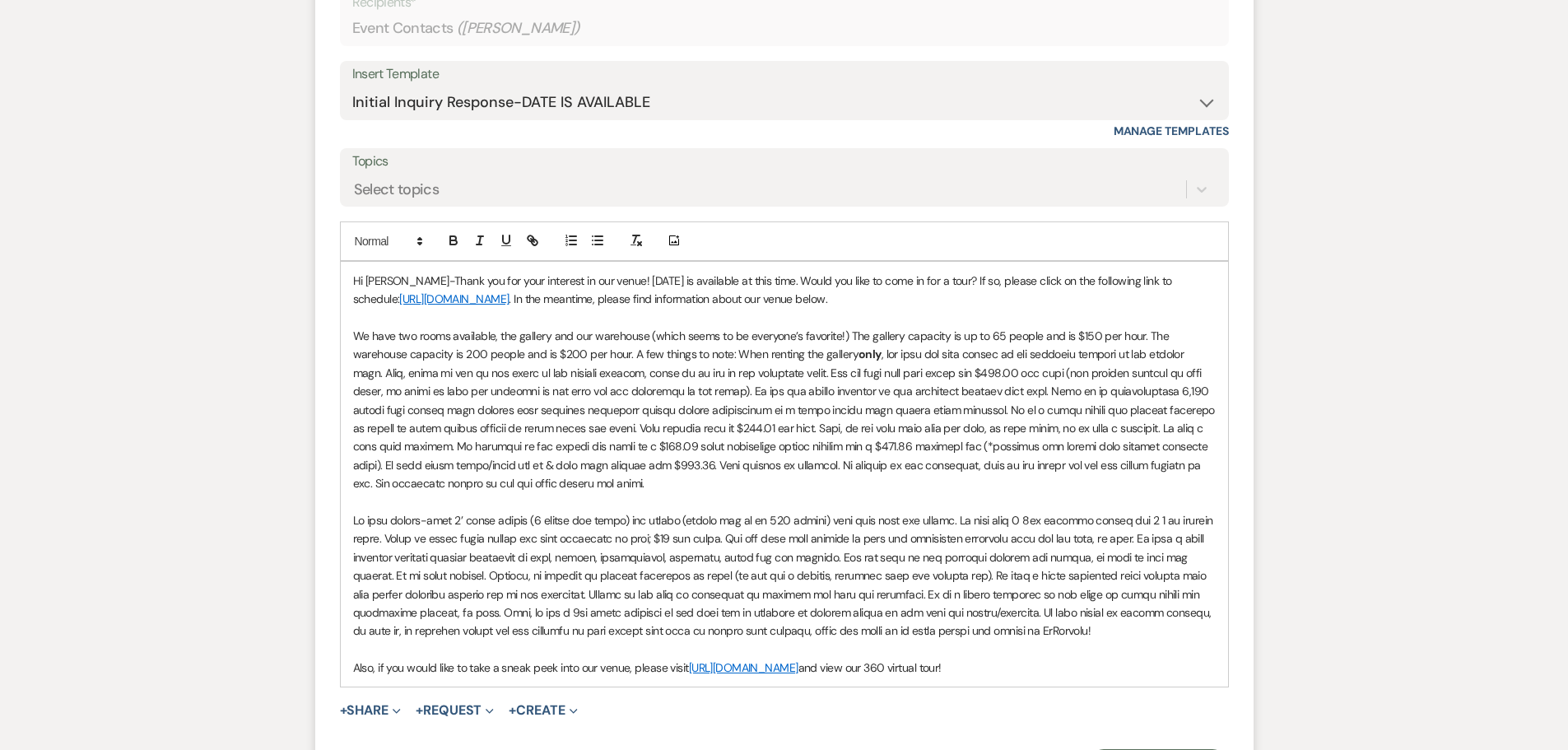
scroll to position [1124, 0]
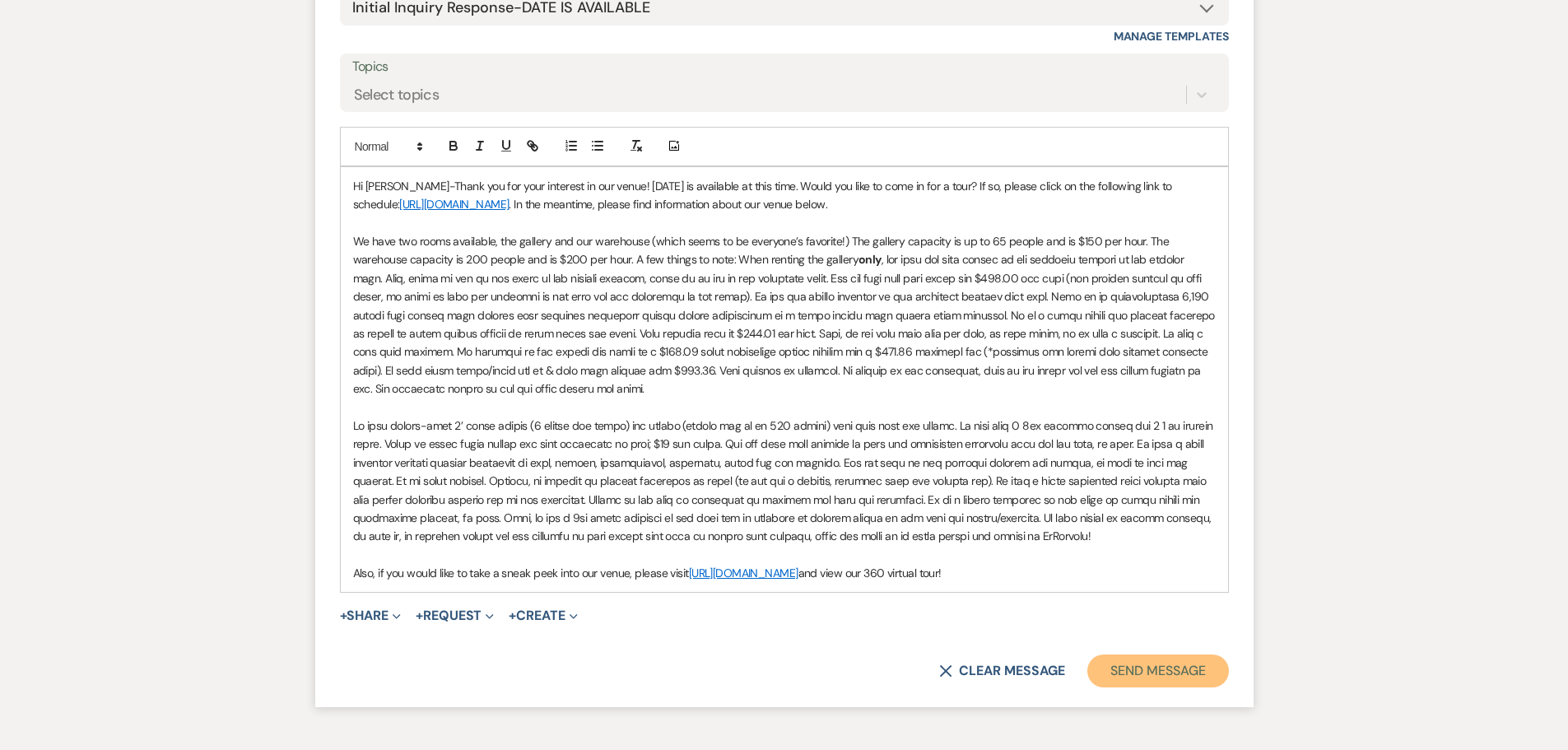
click at [1159, 670] on button "Send Message" at bounding box center [1158, 670] width 141 height 33
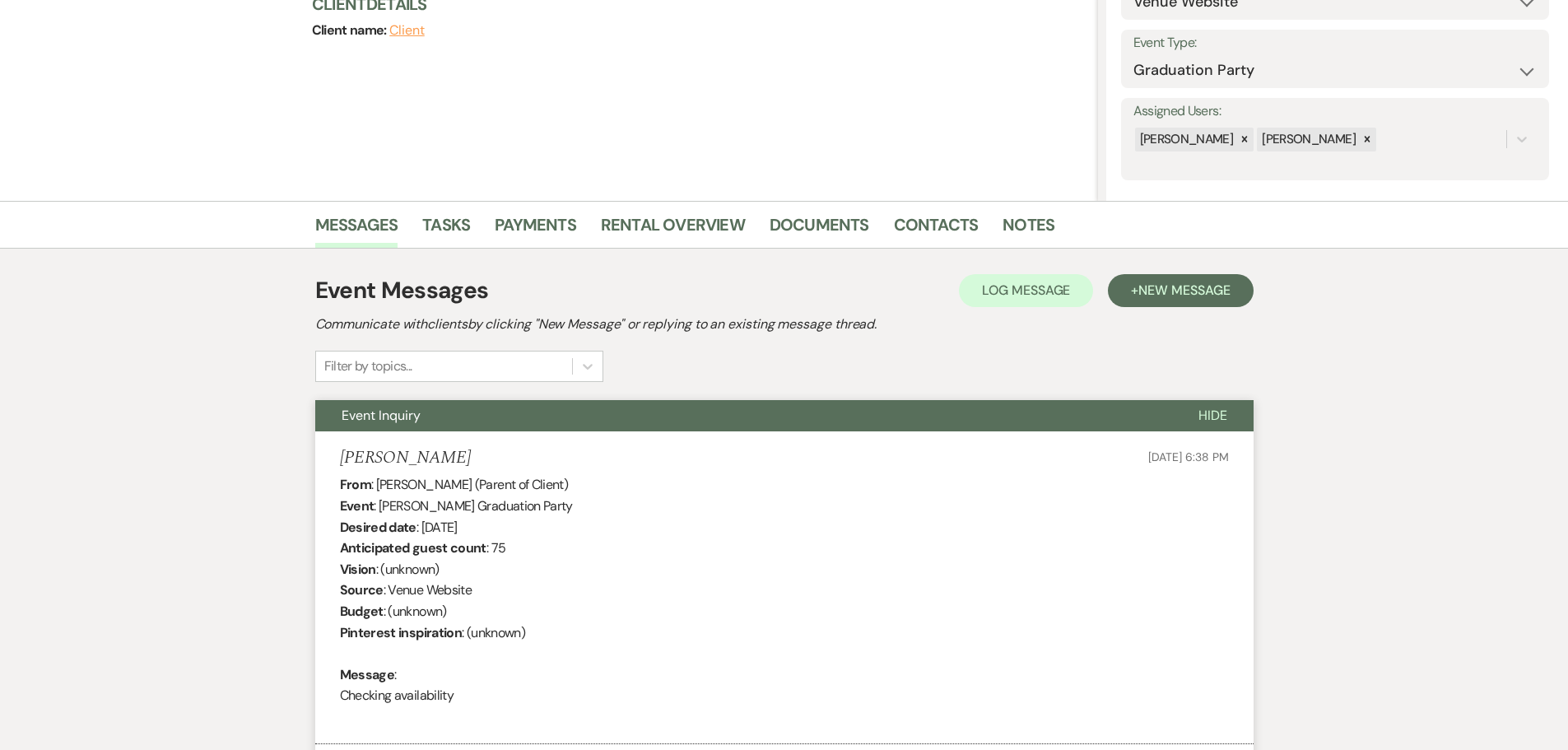
scroll to position [0, 0]
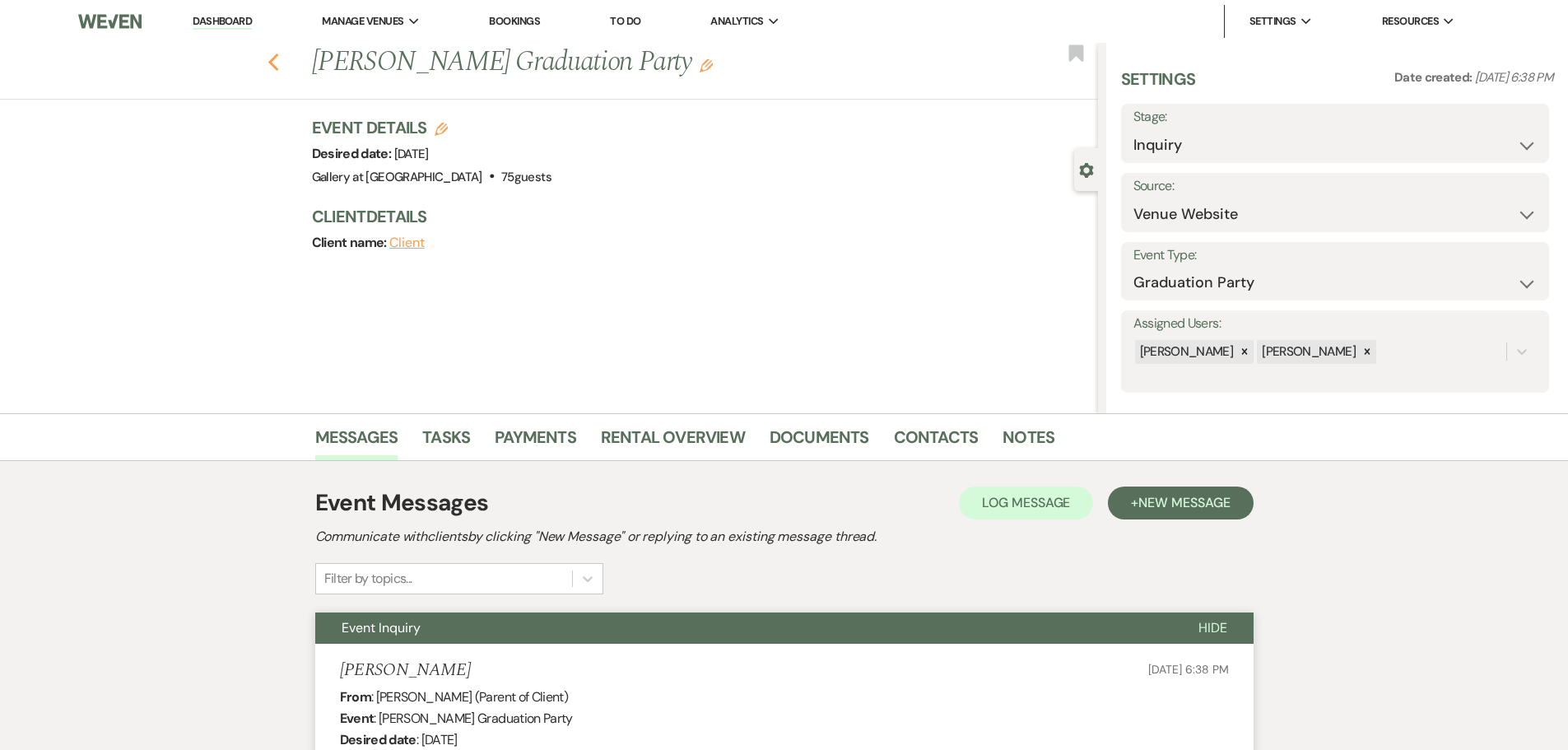
click at [278, 60] on use "button" at bounding box center [272, 62] width 11 height 18
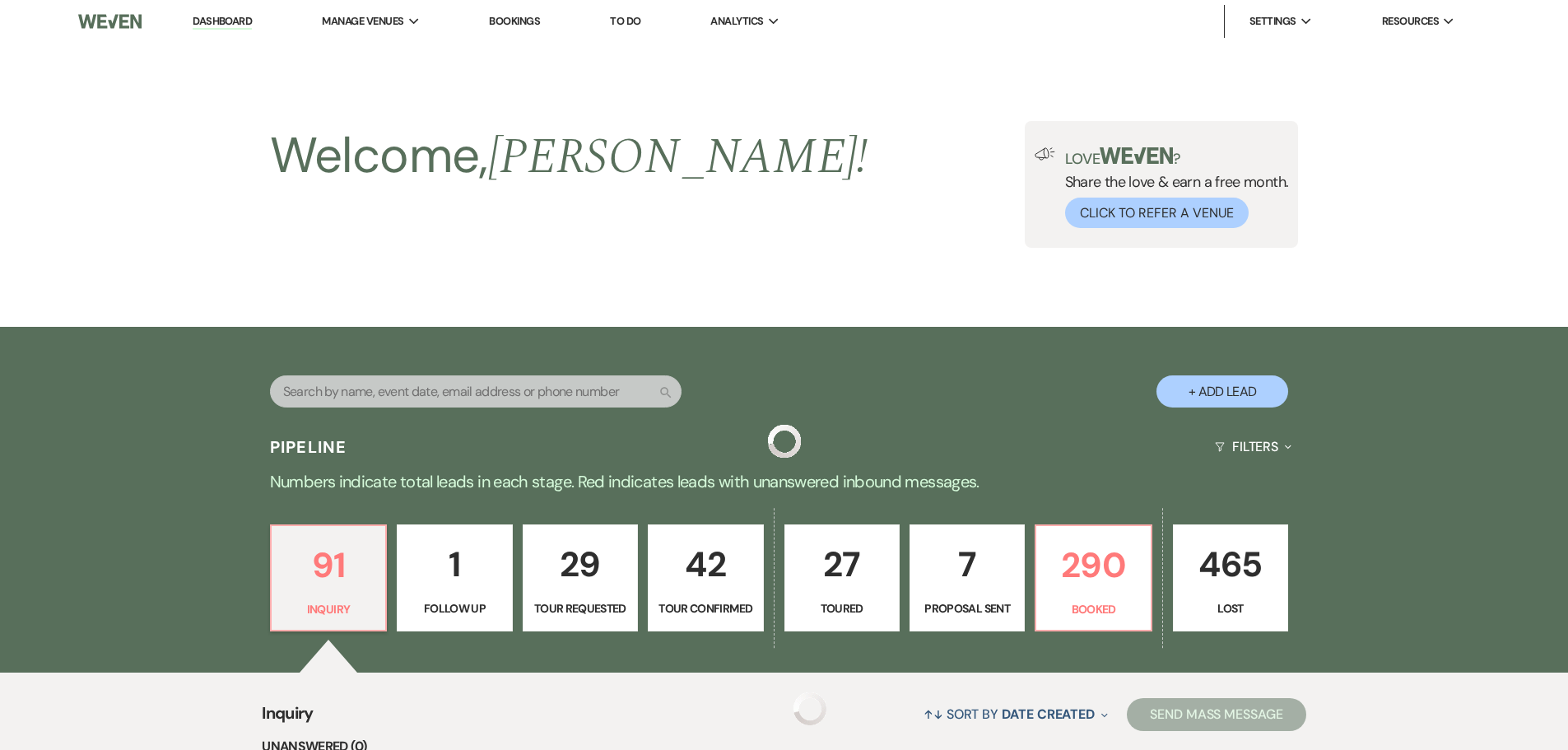
scroll to position [165, 0]
